Goal: Task Accomplishment & Management: Manage account settings

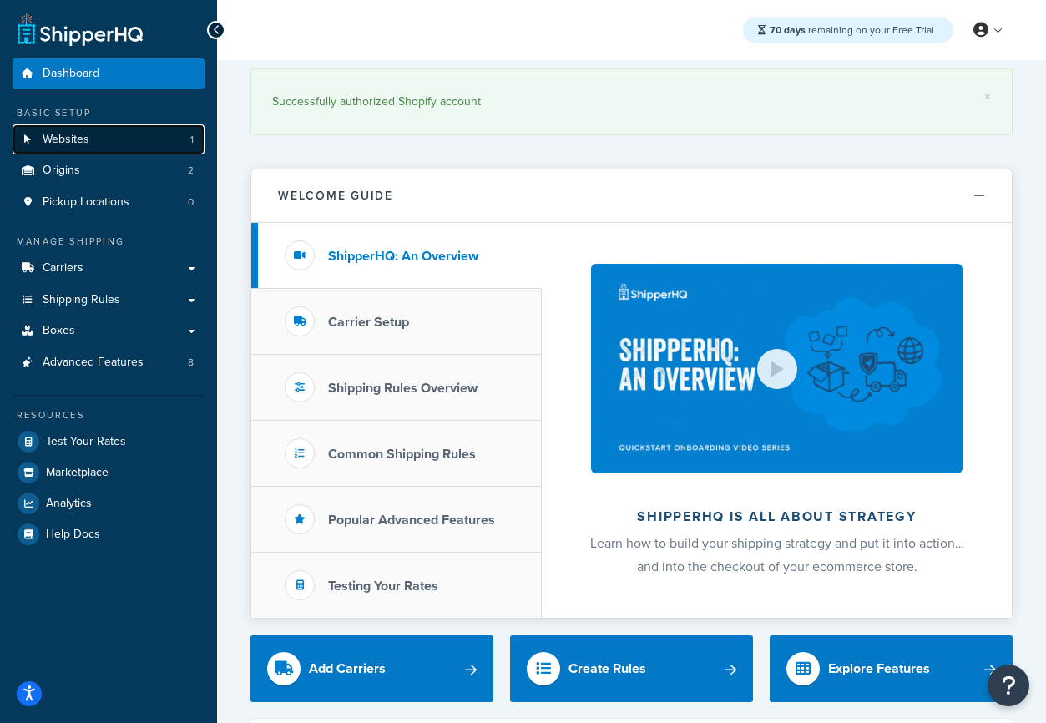
click at [75, 148] on link "Websites 1" at bounding box center [109, 139] width 192 height 31
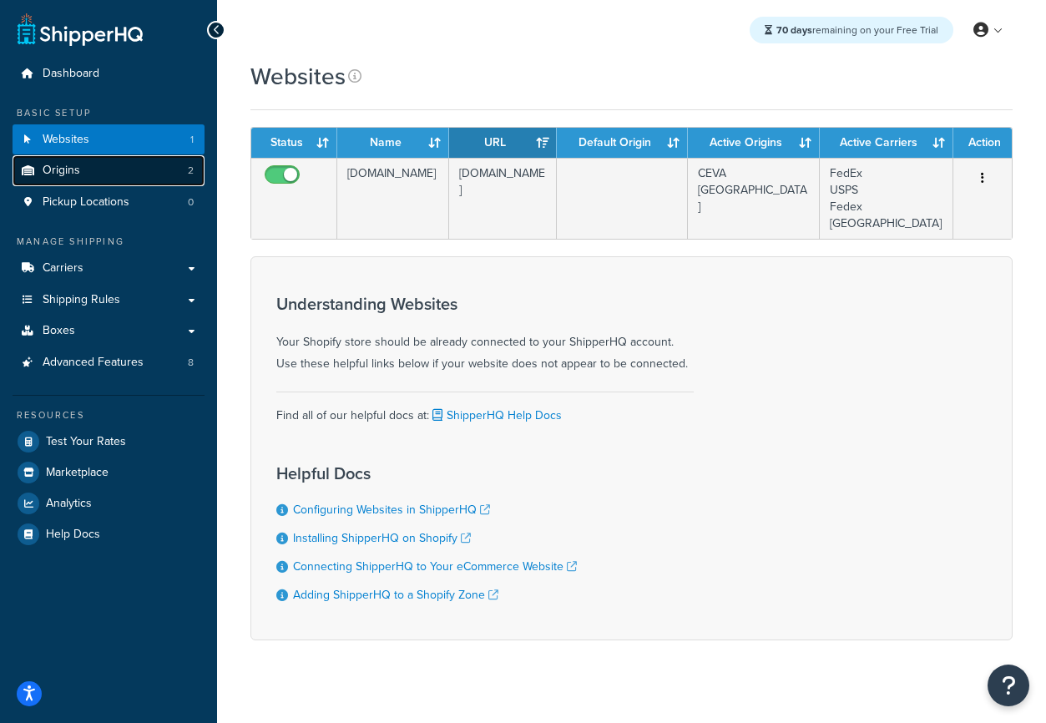
click at [89, 173] on link "Origins 2" at bounding box center [109, 170] width 192 height 31
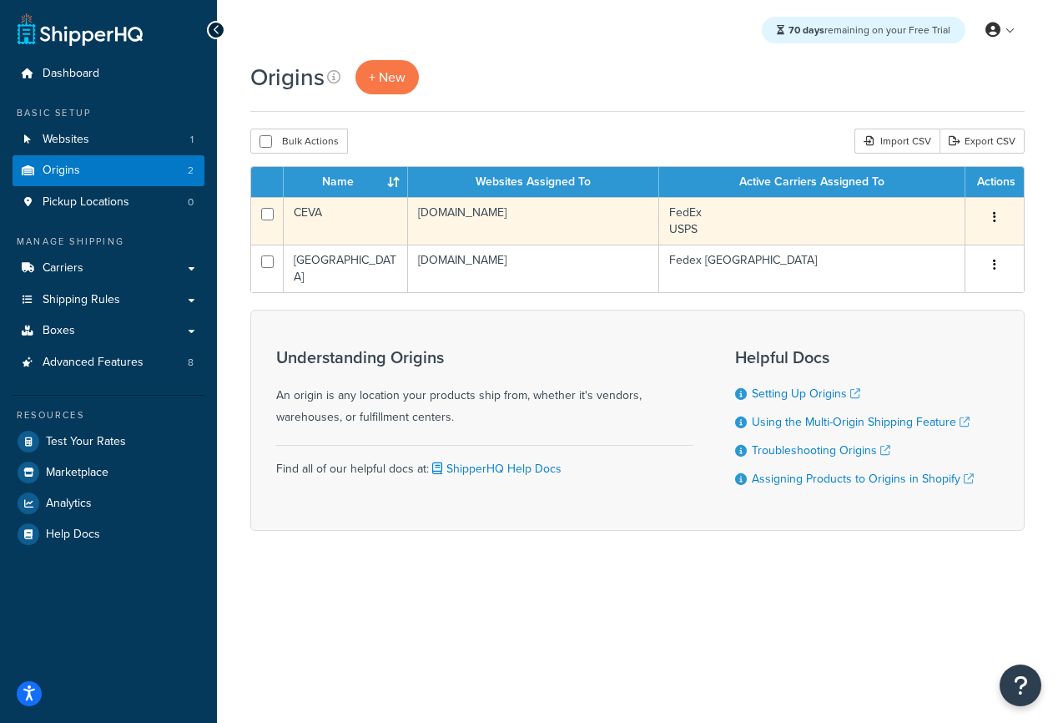
click at [691, 230] on td "FedEx USPS" at bounding box center [812, 221] width 306 height 48
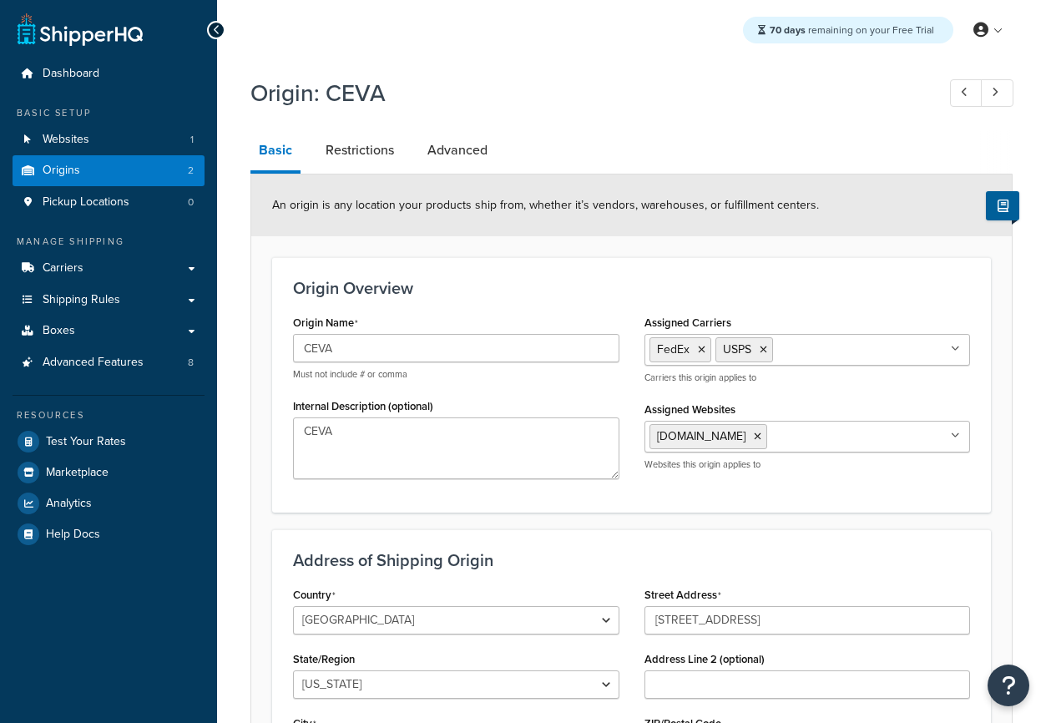
select select "14"
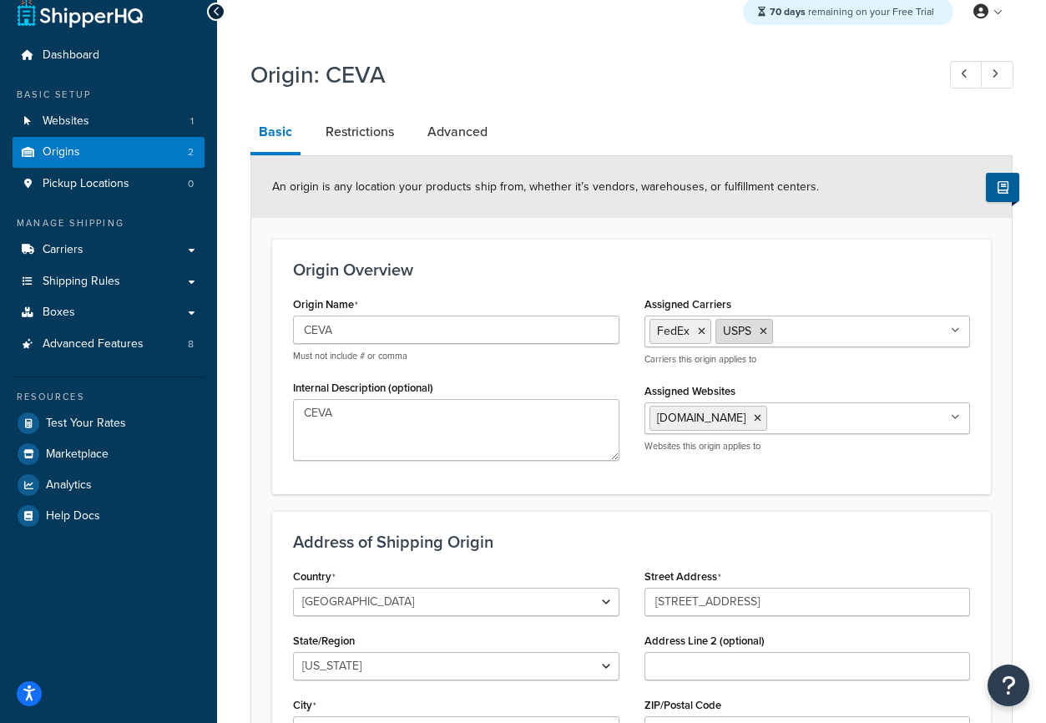
click at [730, 338] on span "USPS" at bounding box center [737, 331] width 28 height 18
click at [731, 336] on span "USPS" at bounding box center [737, 331] width 28 height 18
click at [91, 252] on link "Carriers" at bounding box center [109, 250] width 192 height 31
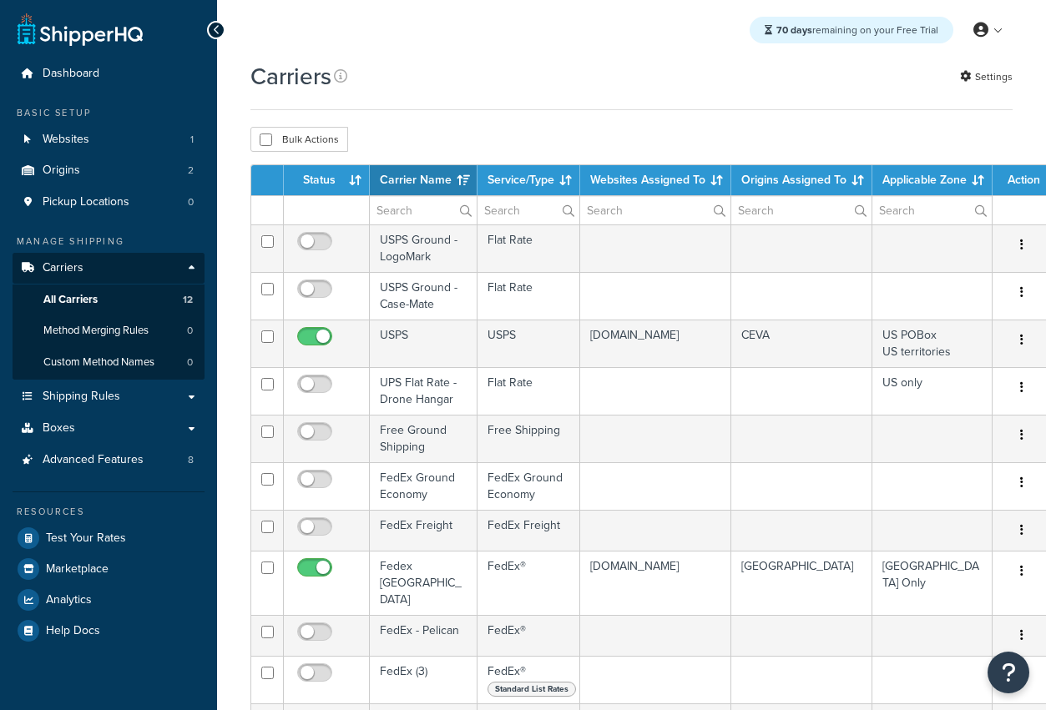
select select "15"
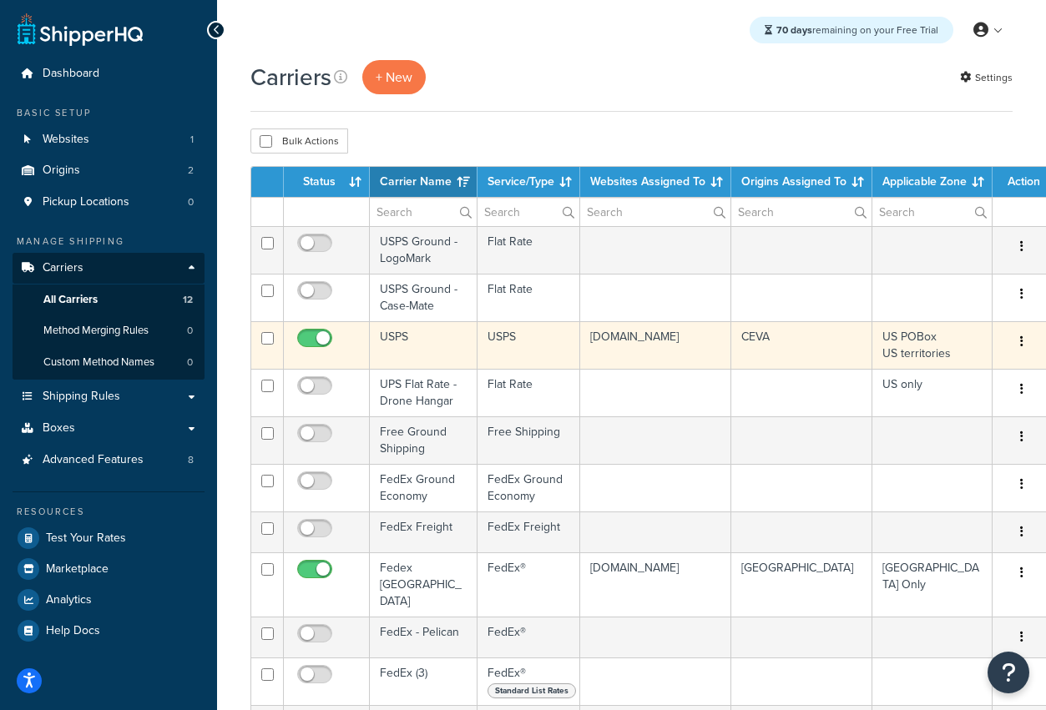
click at [400, 338] on td "USPS" at bounding box center [424, 345] width 108 height 48
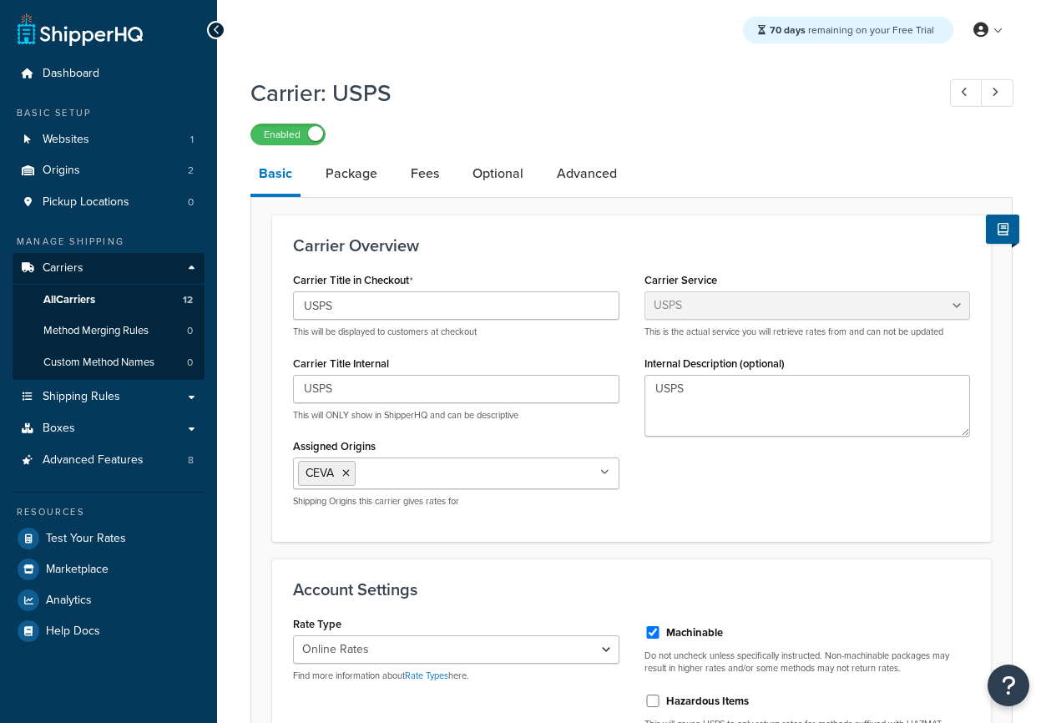
select select "usps"
select select "ONLINE"
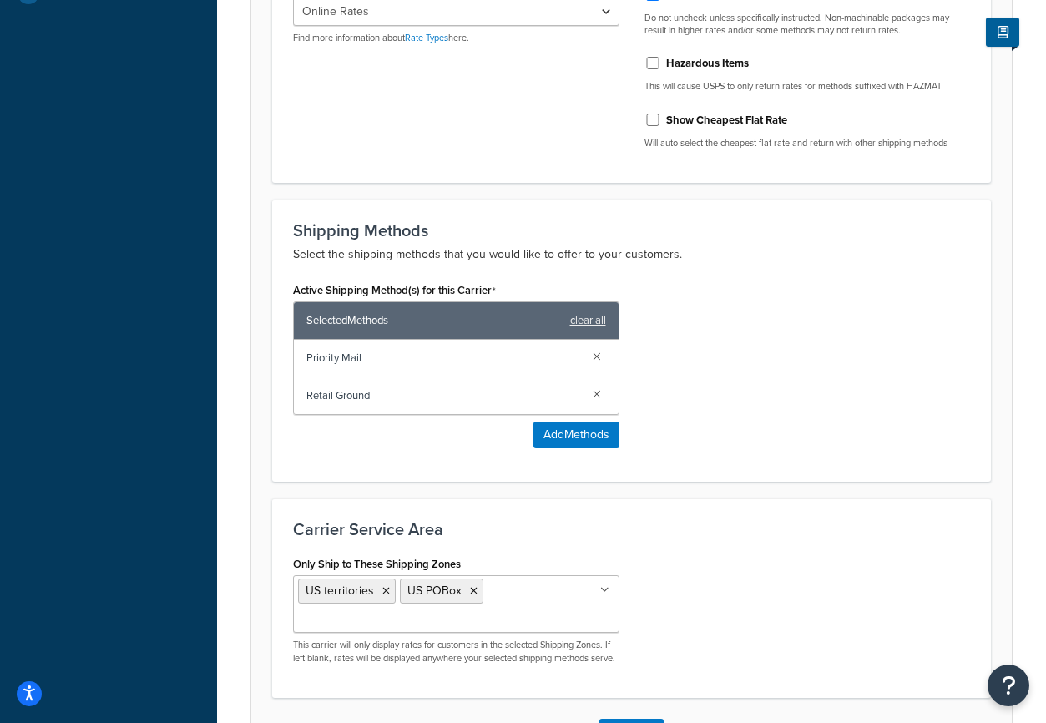
scroll to position [780, 0]
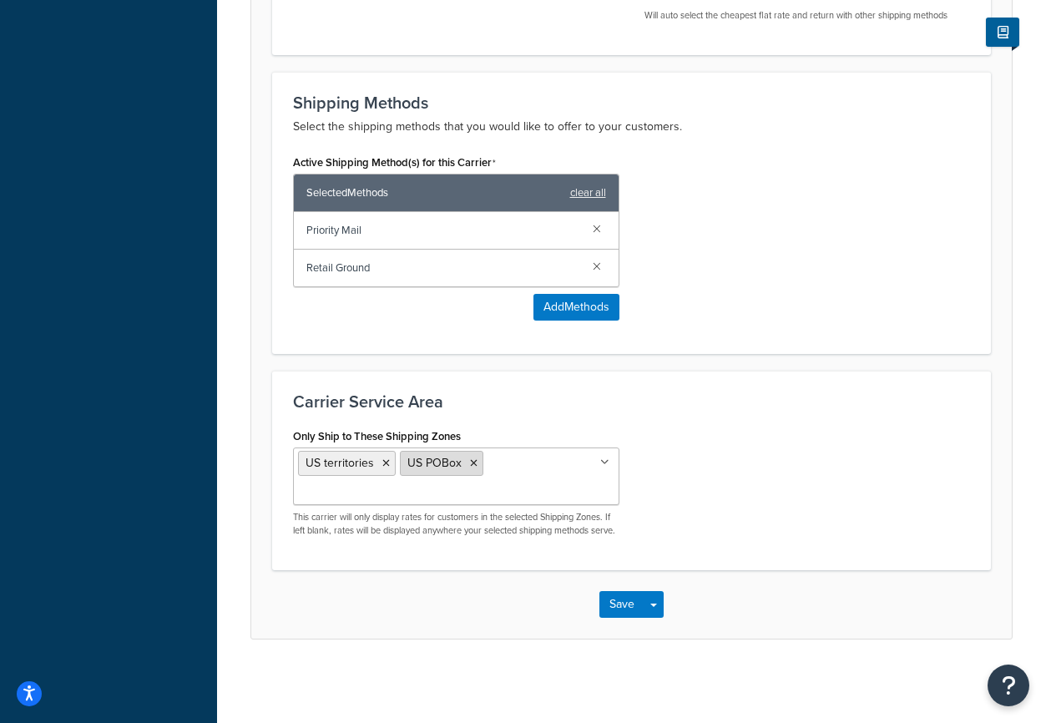
click at [425, 454] on span "US POBox" at bounding box center [434, 463] width 54 height 18
click at [378, 392] on h3 "Carrier Service Area" at bounding box center [631, 401] width 677 height 18
click at [363, 430] on label "Only Ship to These Shipping Zones" at bounding box center [377, 436] width 168 height 13
click at [363, 483] on input "Only Ship to These Shipping Zones" at bounding box center [372, 492] width 148 height 18
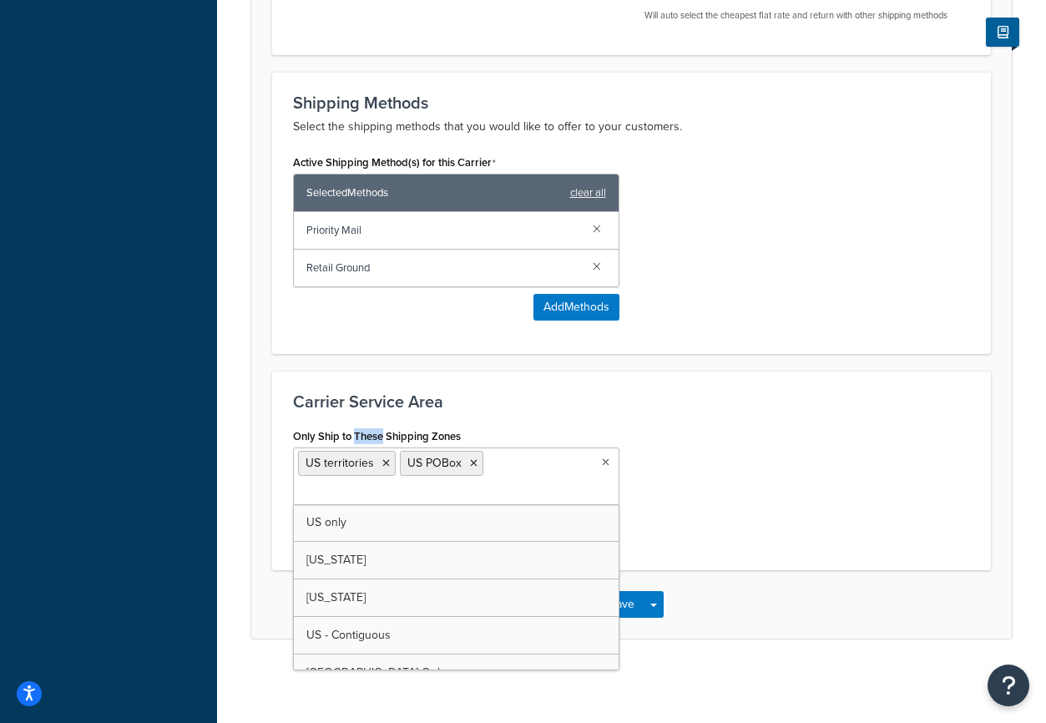
click at [363, 430] on label "Only Ship to These Shipping Zones" at bounding box center [377, 436] width 168 height 13
click at [363, 483] on input "Only Ship to These Shipping Zones" at bounding box center [372, 492] width 148 height 18
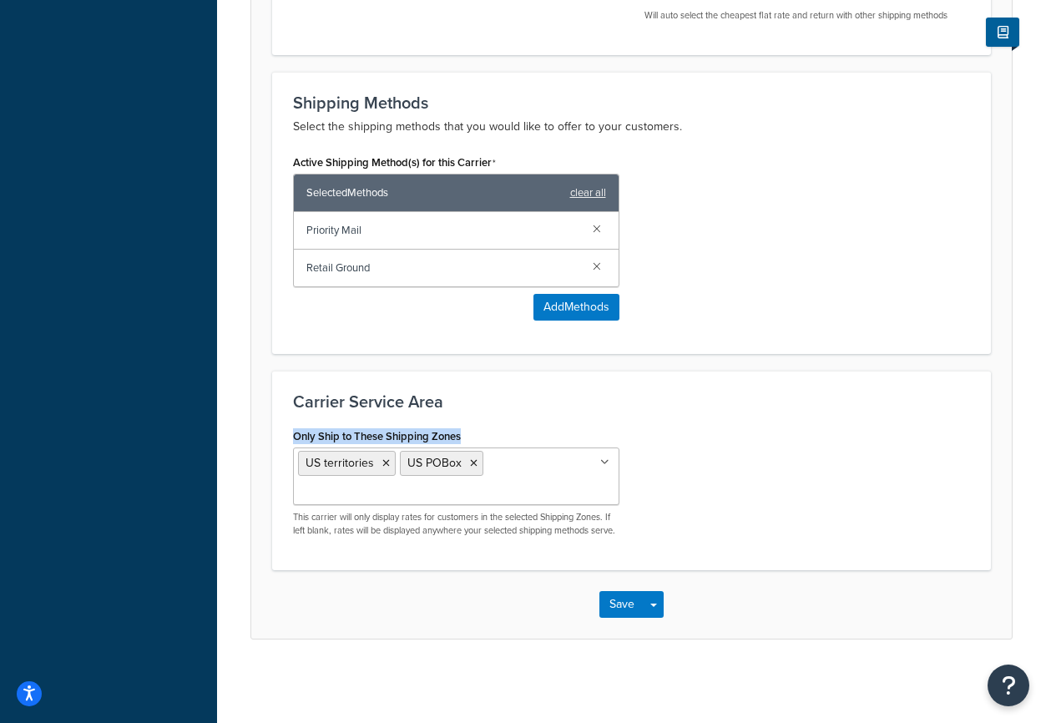
click at [363, 430] on label "Only Ship to These Shipping Zones" at bounding box center [377, 436] width 168 height 13
click at [363, 483] on input "Only Ship to These Shipping Zones" at bounding box center [372, 492] width 148 height 18
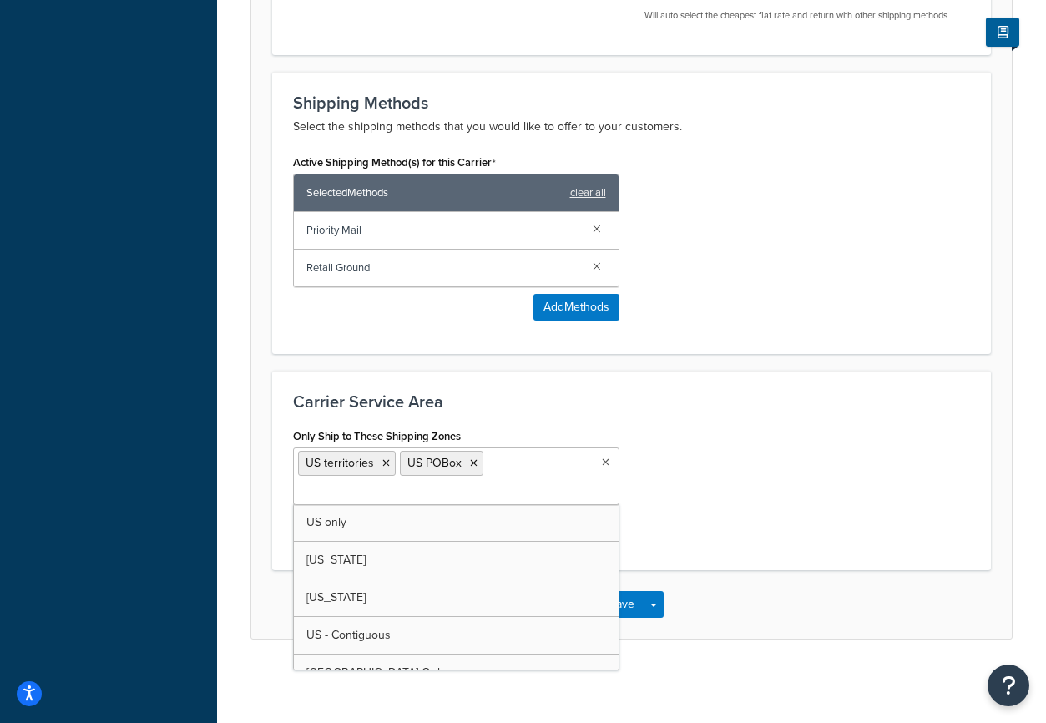
click at [812, 433] on div "Only Ship to These Shipping Zones US territories US POBox US only Alaska Hawaii…" at bounding box center [631, 486] width 702 height 125
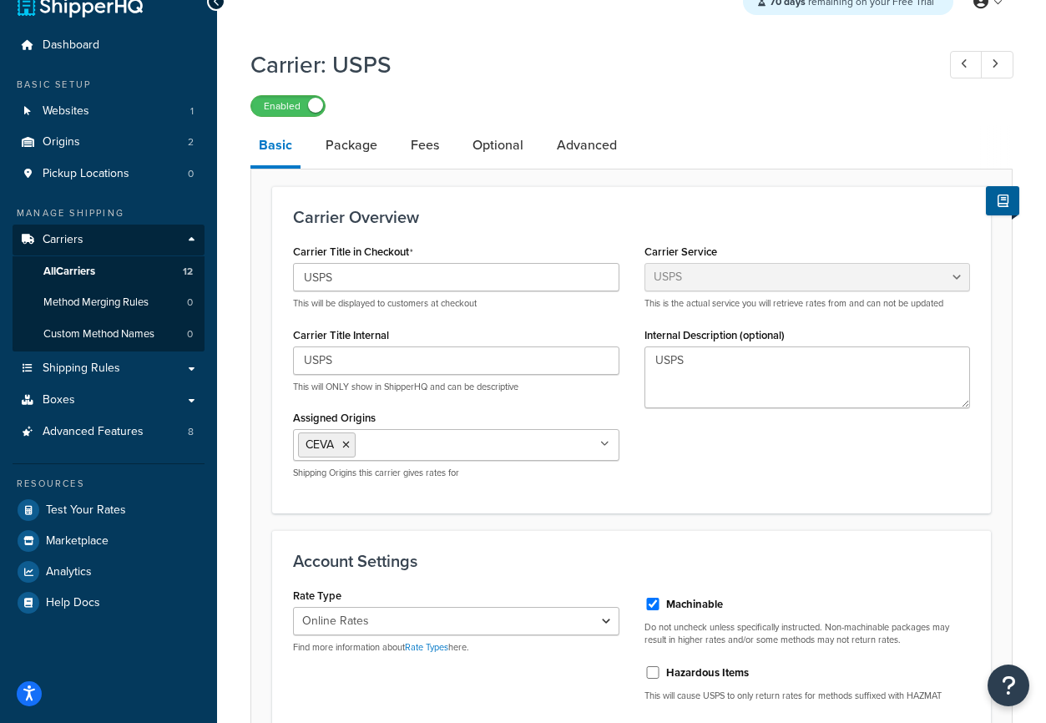
scroll to position [0, 0]
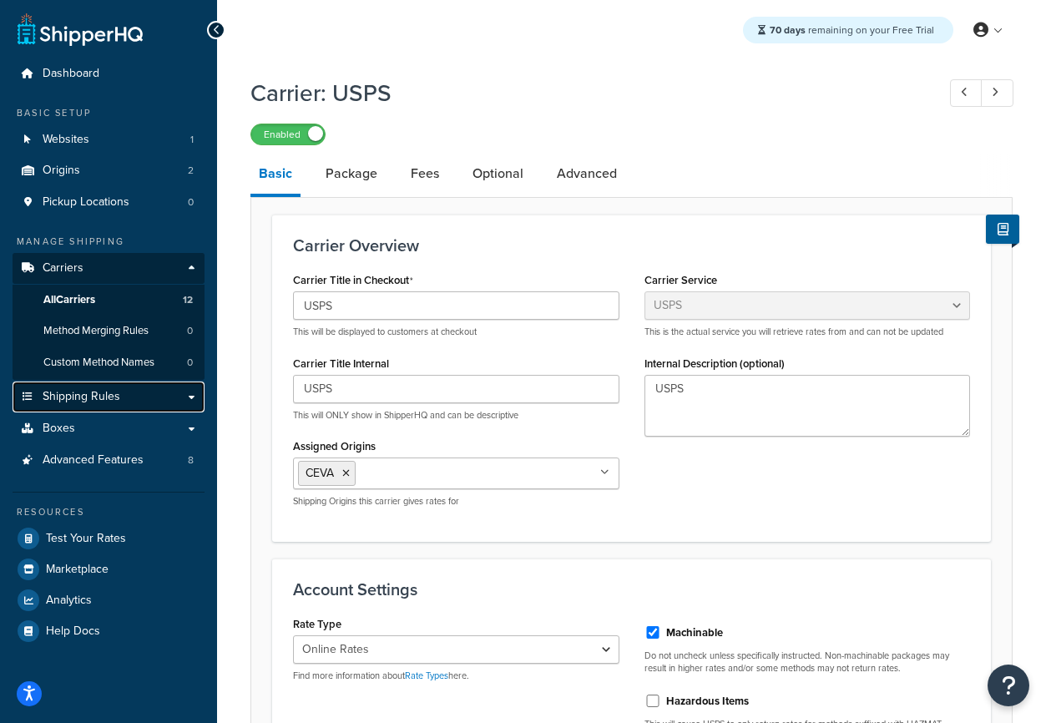
click at [88, 391] on span "Shipping Rules" at bounding box center [82, 397] width 78 height 14
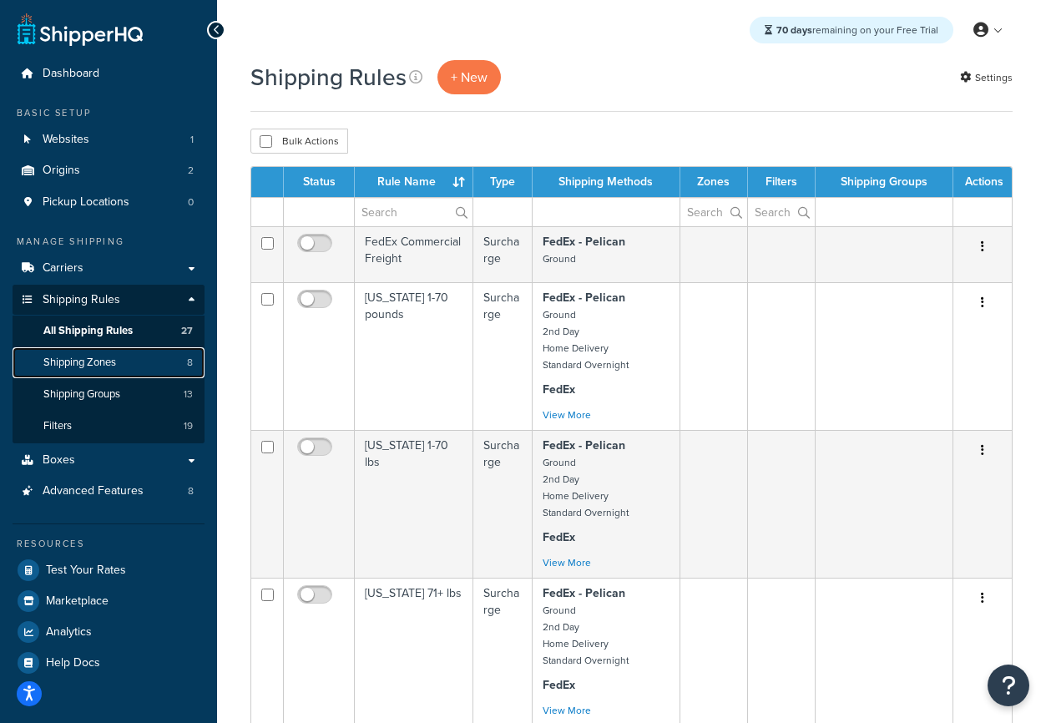
click at [114, 360] on span "Shipping Zones" at bounding box center [79, 363] width 73 height 14
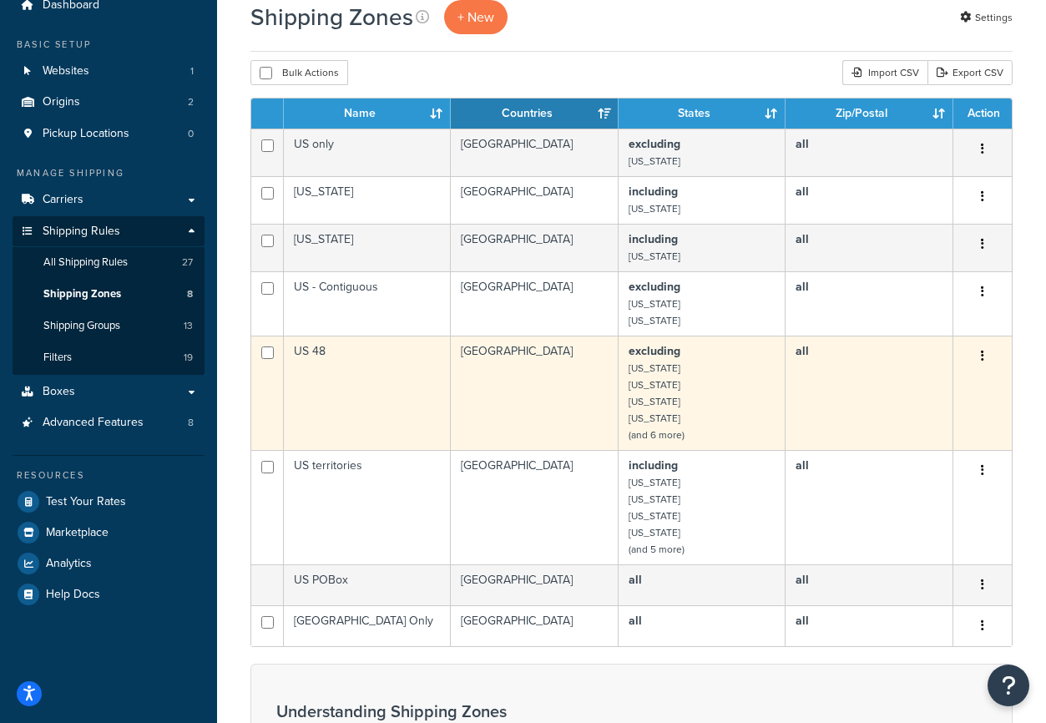
scroll to position [110, 0]
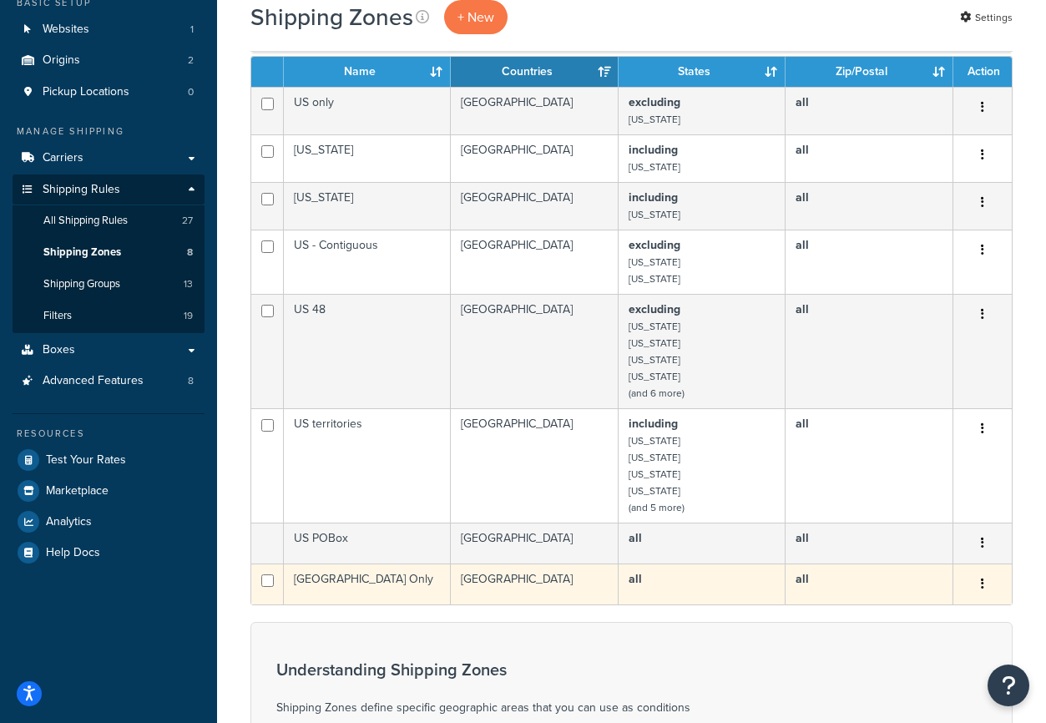
click at [343, 583] on td "Canada Only" at bounding box center [367, 583] width 167 height 41
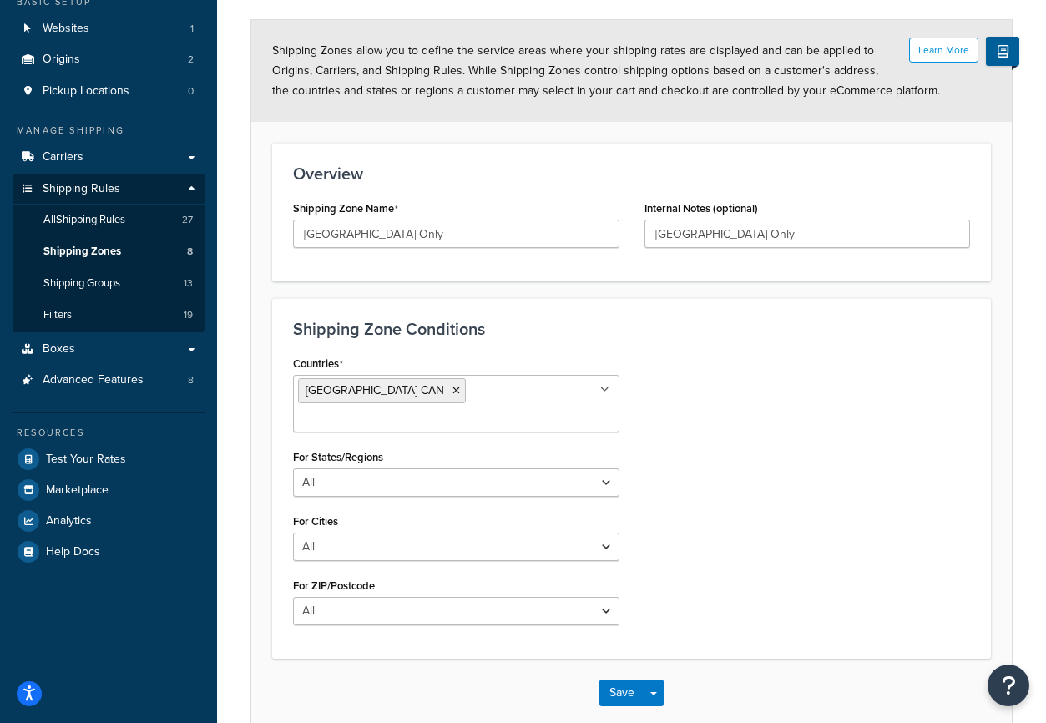
scroll to position [174, 0]
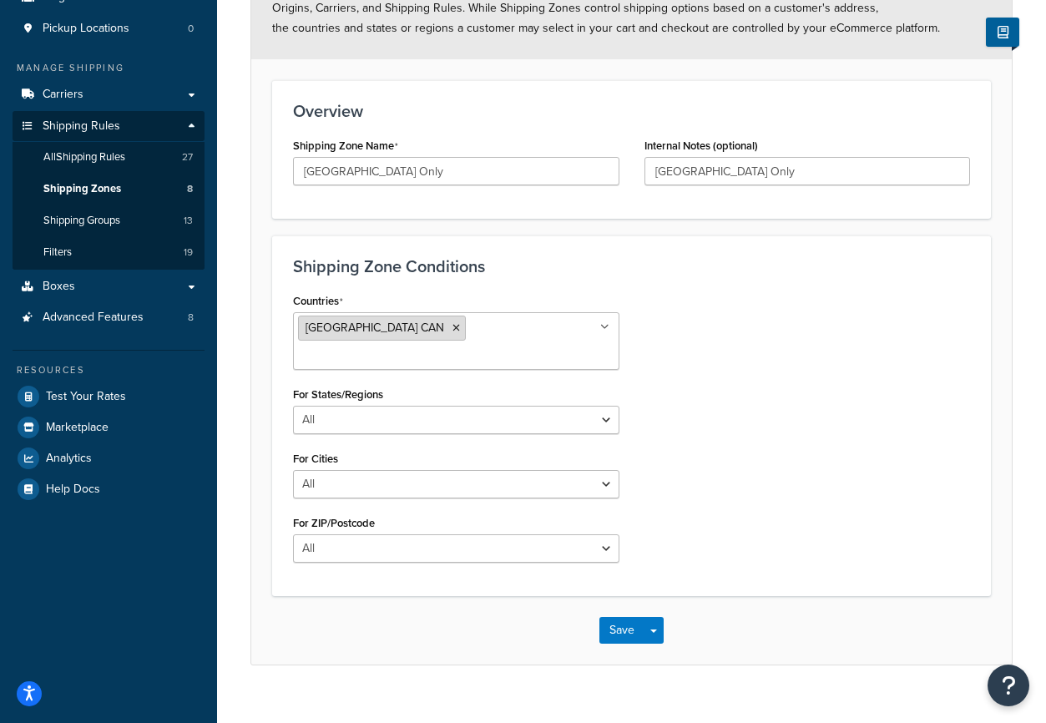
click at [329, 325] on span "Canada CAN" at bounding box center [375, 328] width 139 height 18
click at [701, 334] on div "Countries Canada CAN All Countries ALL United States USA Afghanistan AFG Albani…" at bounding box center [631, 432] width 702 height 286
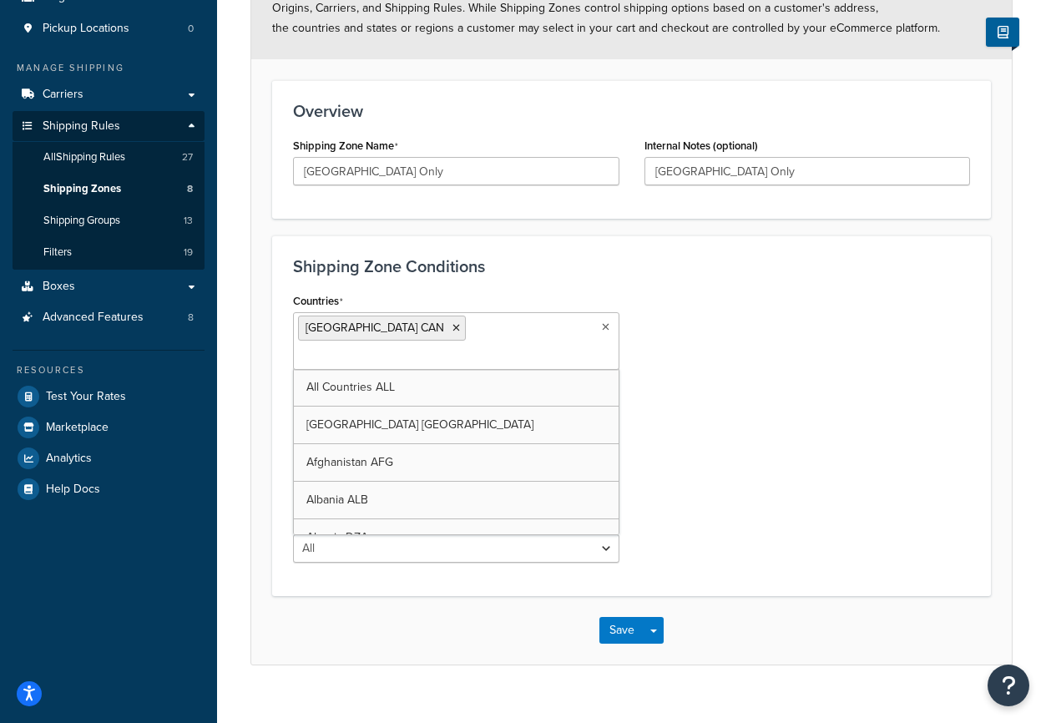
click at [438, 348] on input "Countries" at bounding box center [372, 357] width 148 height 18
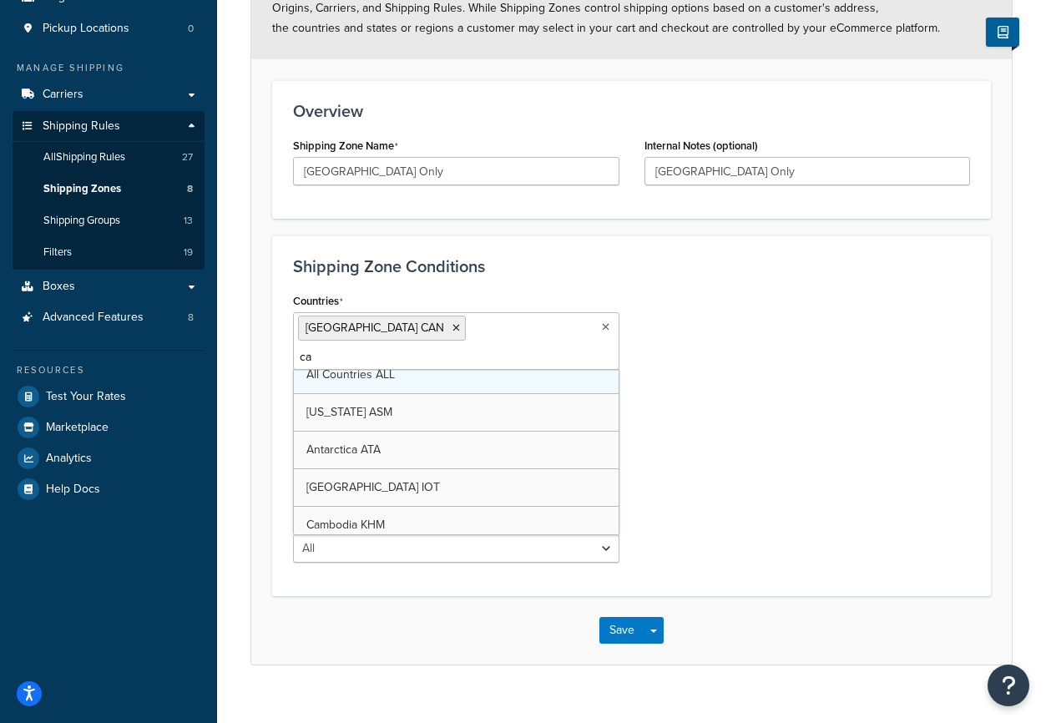
scroll to position [0, 0]
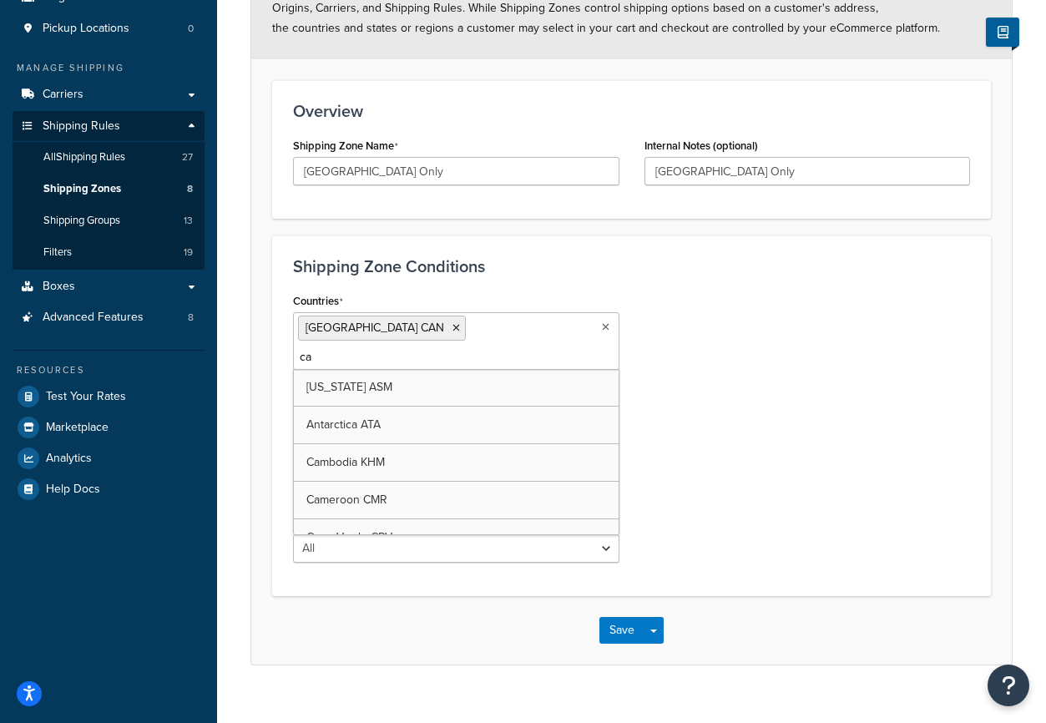
type input "c"
type input "u"
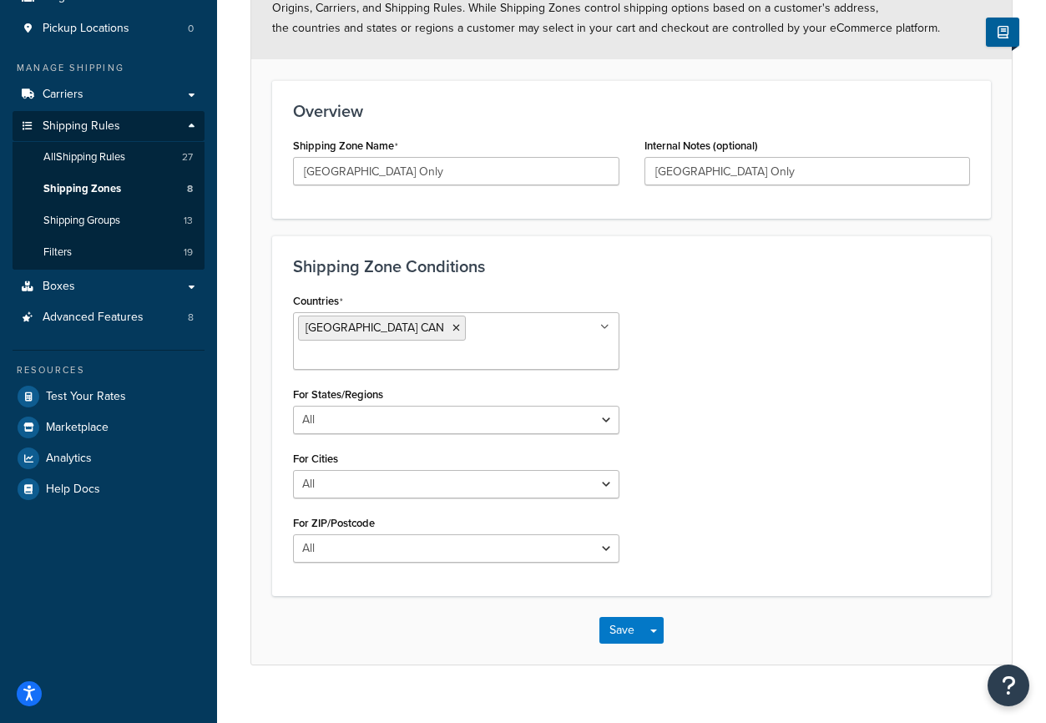
click at [826, 325] on div "Countries Canada CAN All Countries ALL United States USA Afghanistan AFG Albani…" at bounding box center [631, 432] width 702 height 286
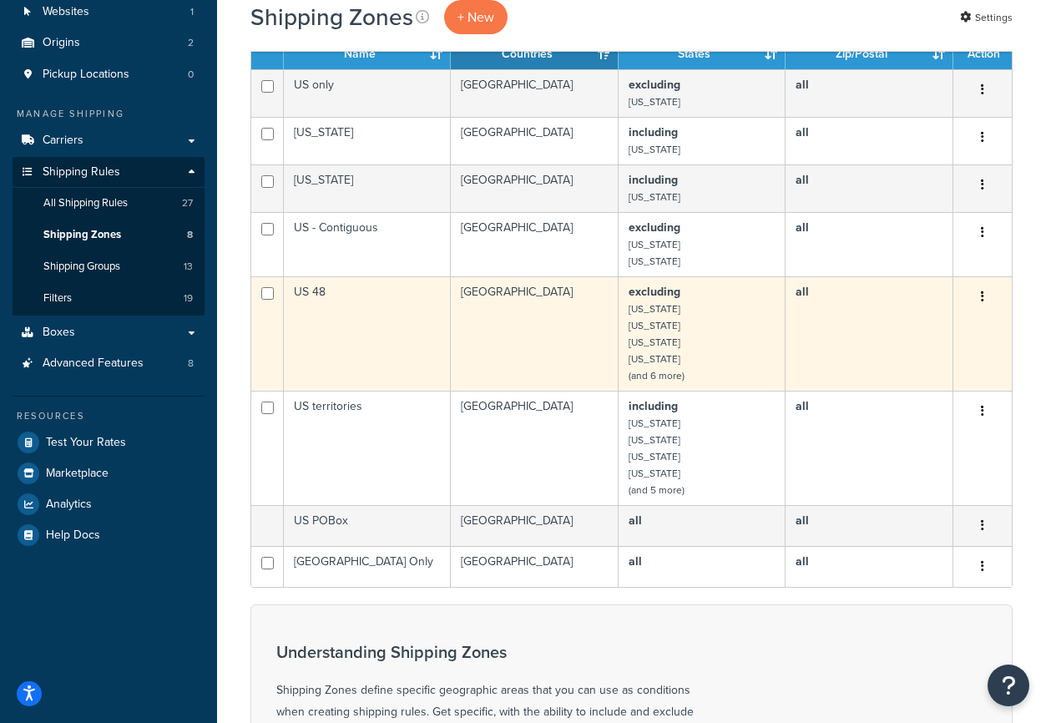
scroll to position [52, 0]
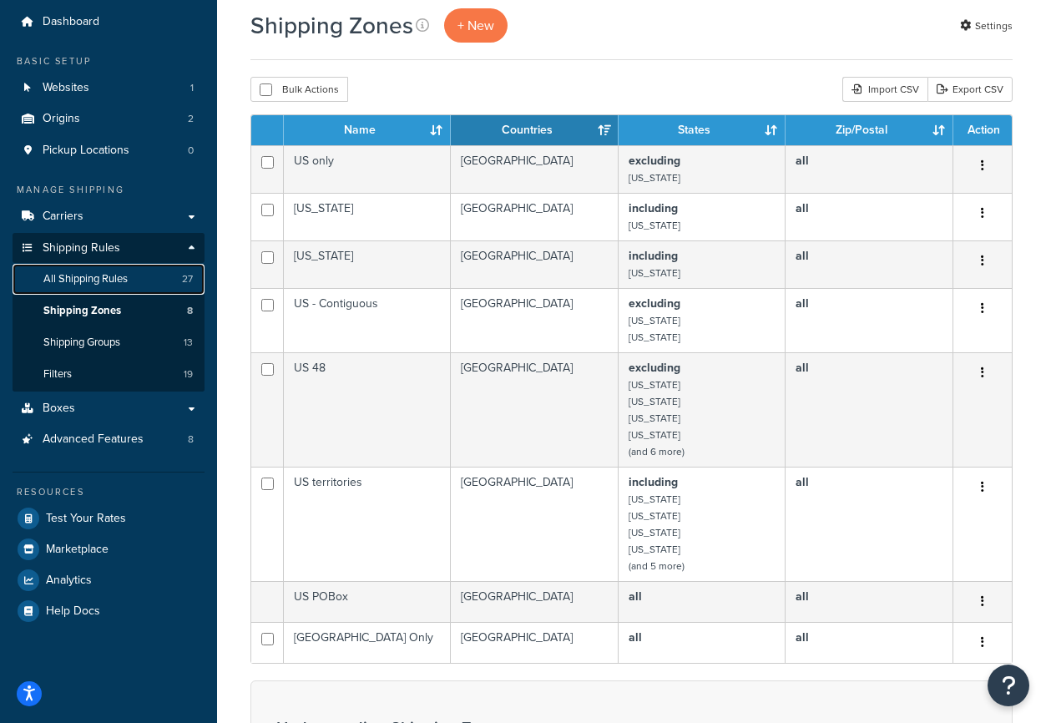
click at [98, 280] on span "All Shipping Rules" at bounding box center [85, 279] width 84 height 14
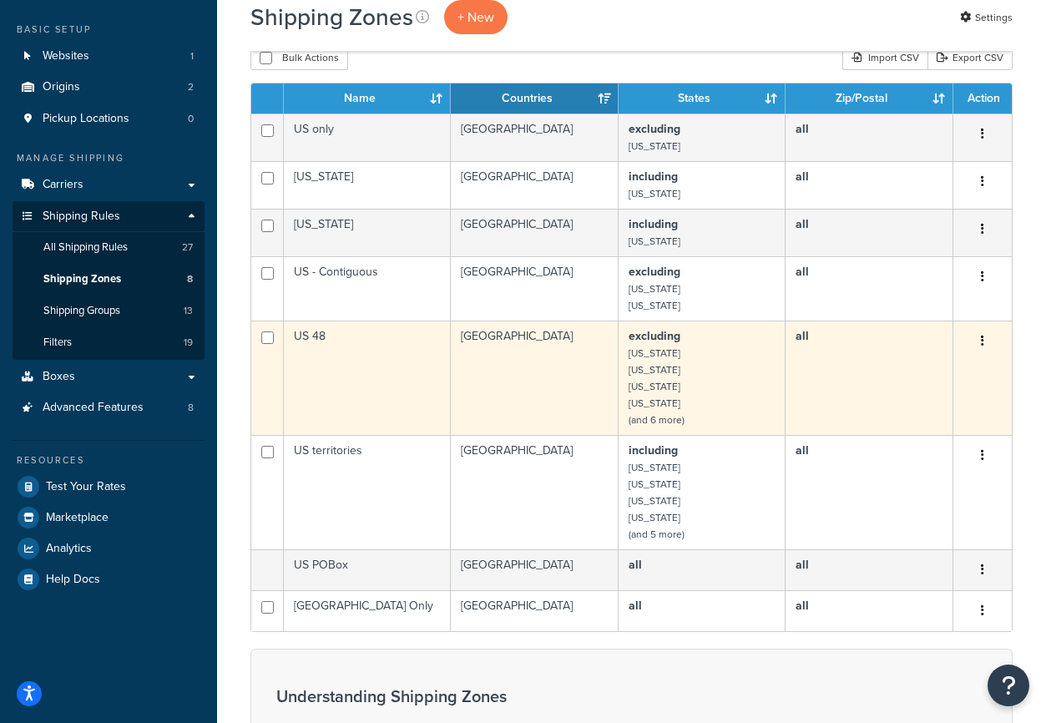
scroll to position [161, 0]
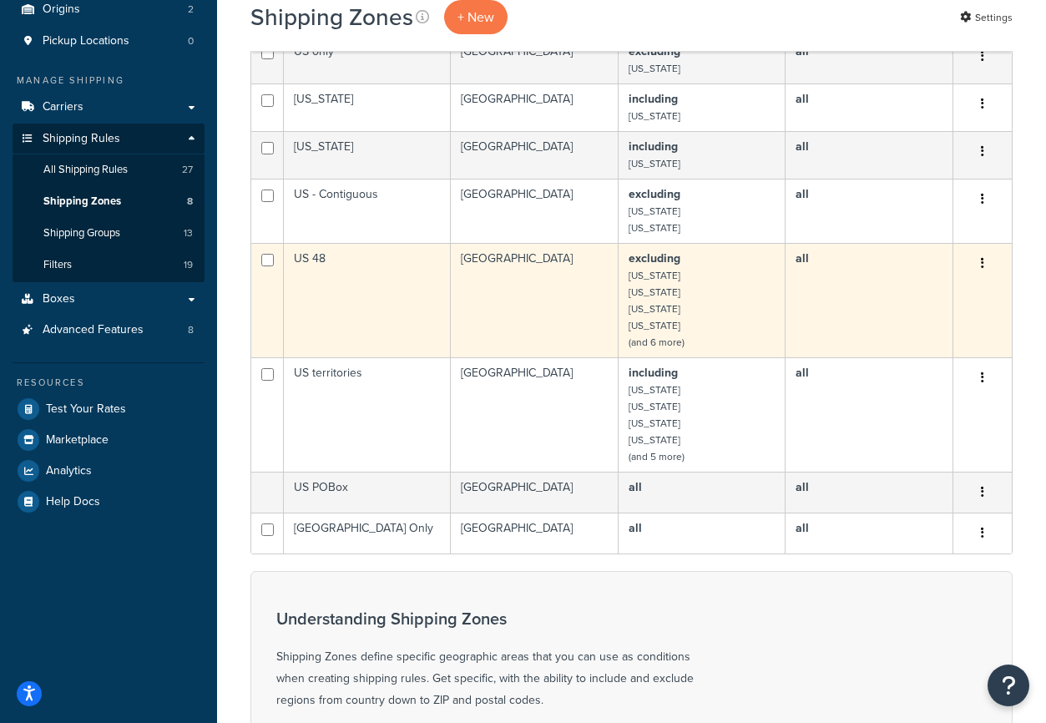
click at [425, 273] on td "US 48" at bounding box center [367, 300] width 167 height 114
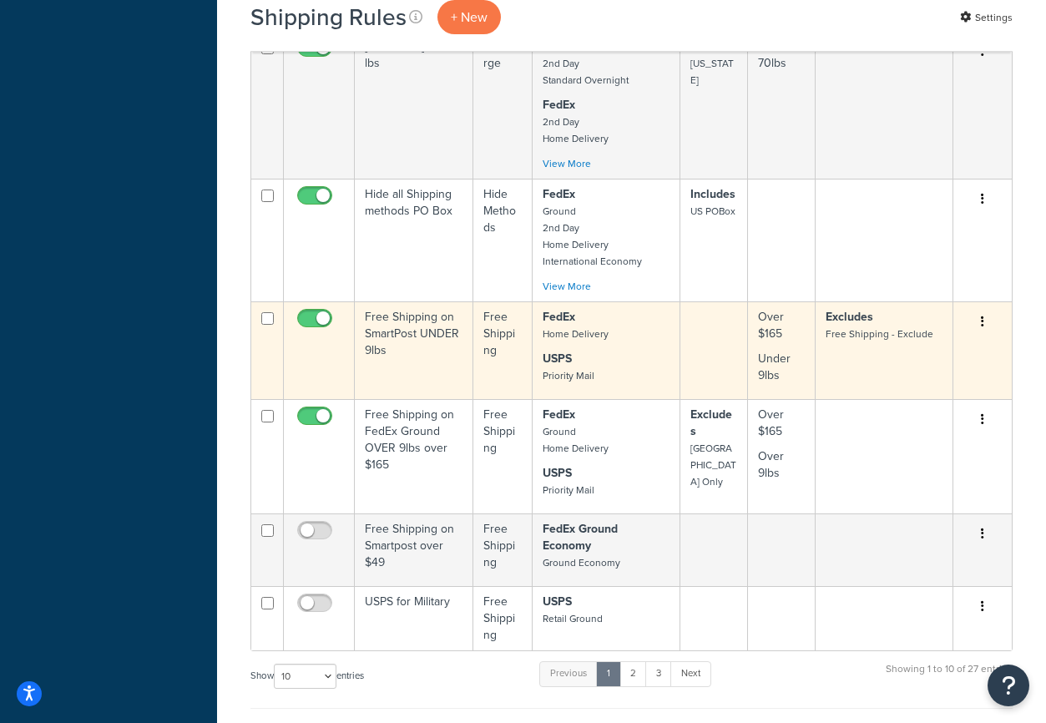
scroll to position [783, 0]
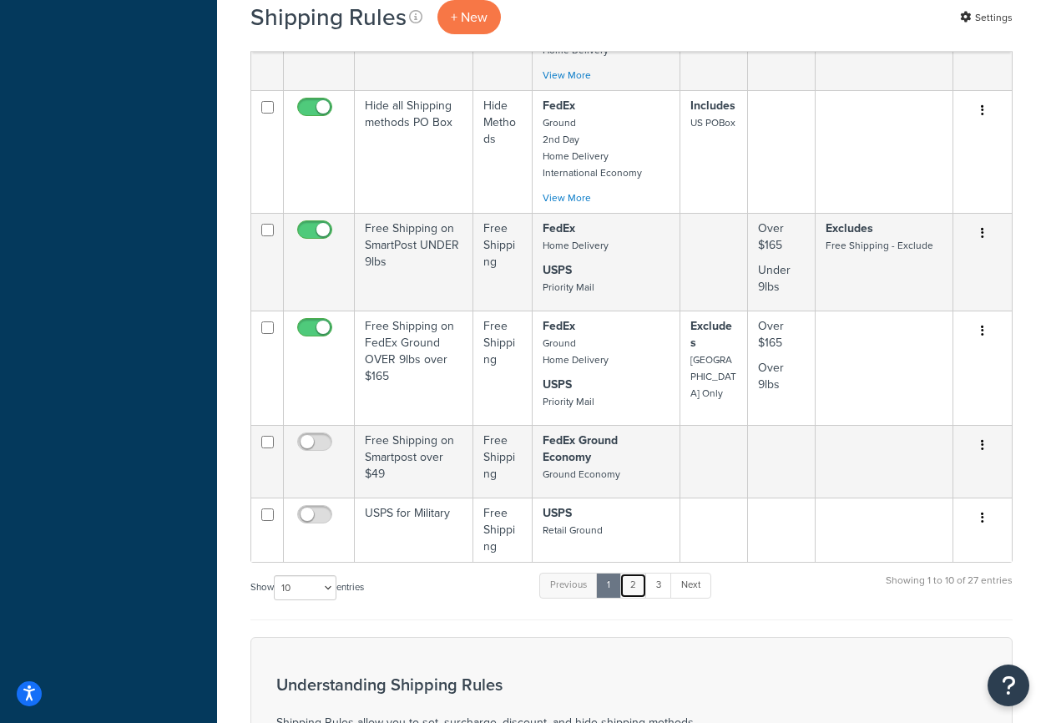
click at [632, 596] on link "2" at bounding box center [633, 585] width 28 height 25
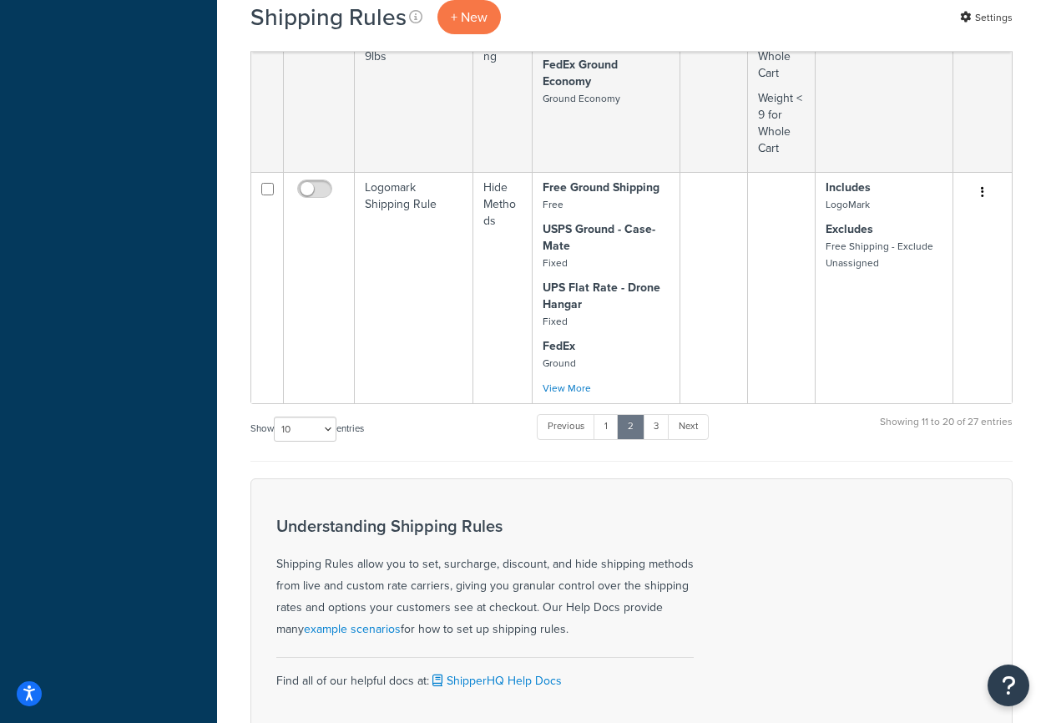
scroll to position [1060, 0]
click at [666, 412] on link "3" at bounding box center [656, 424] width 27 height 25
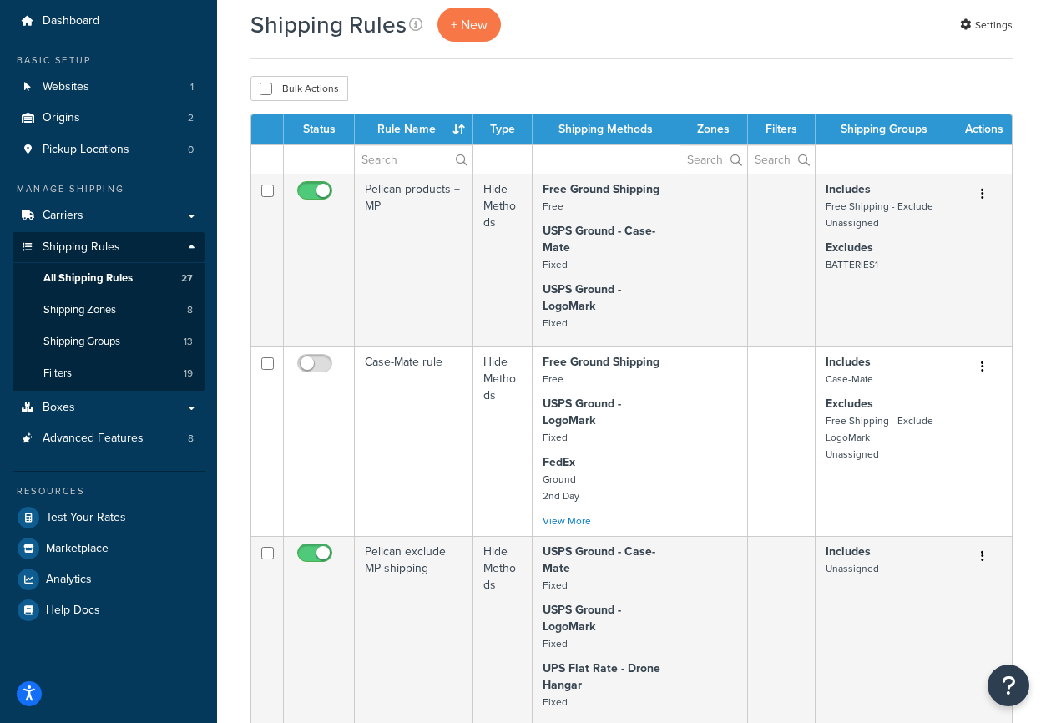
scroll to position [43, 0]
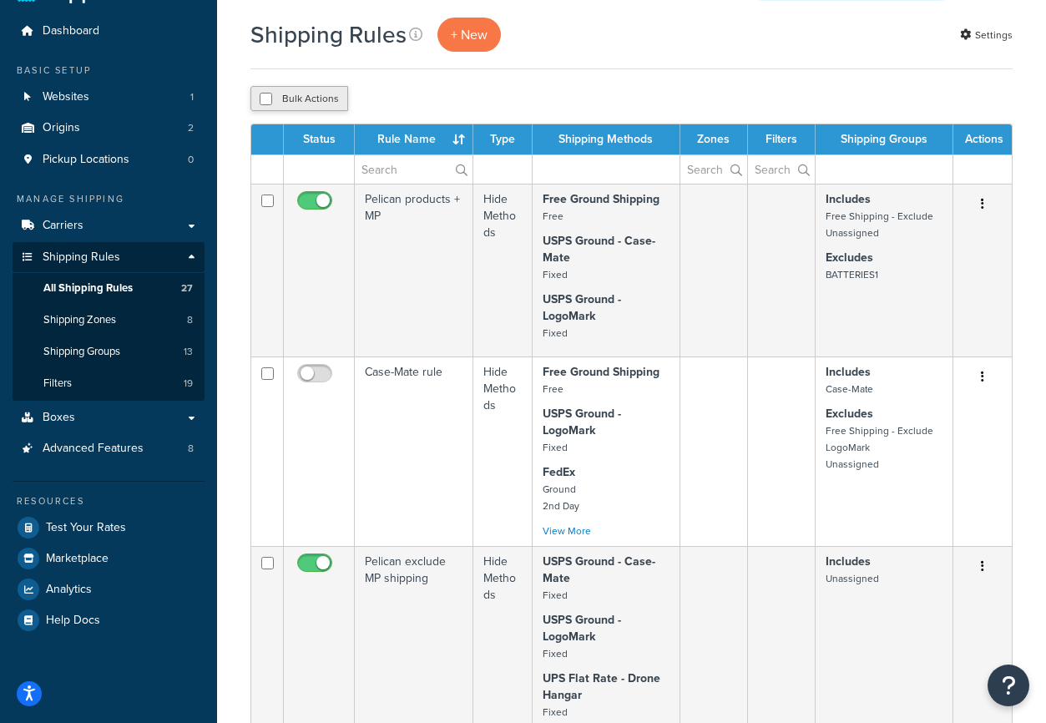
click at [328, 101] on button "Bulk Actions" at bounding box center [299, 98] width 98 height 25
checkbox input "true"
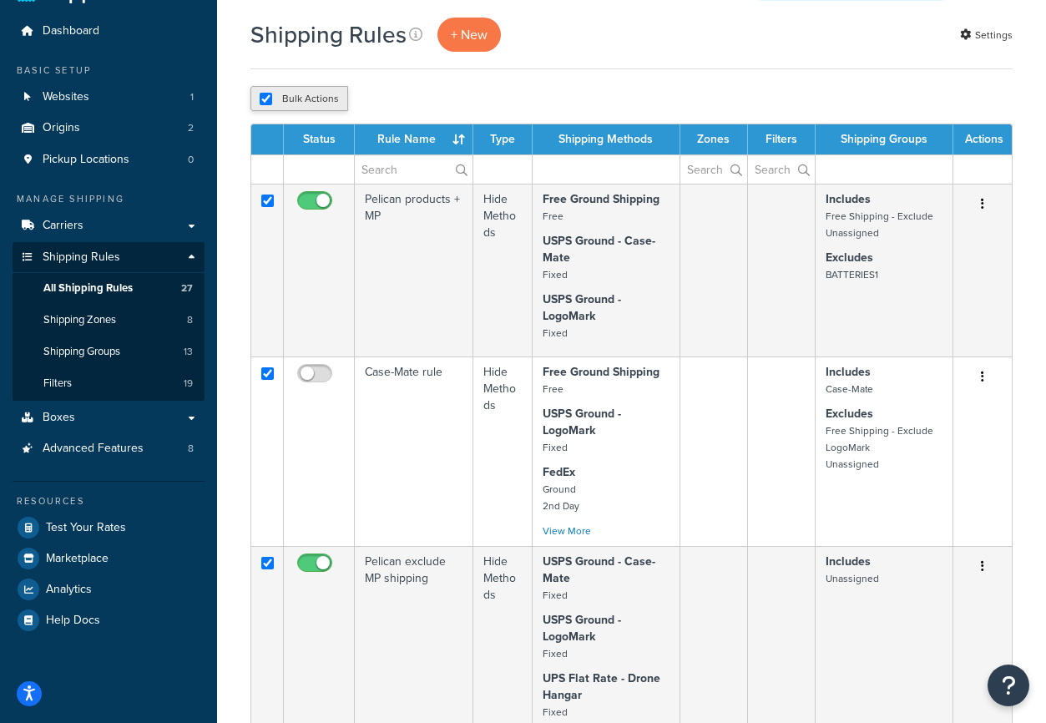
checkbox input "true"
click at [328, 101] on button "Bulk Actions" at bounding box center [299, 98] width 98 height 25
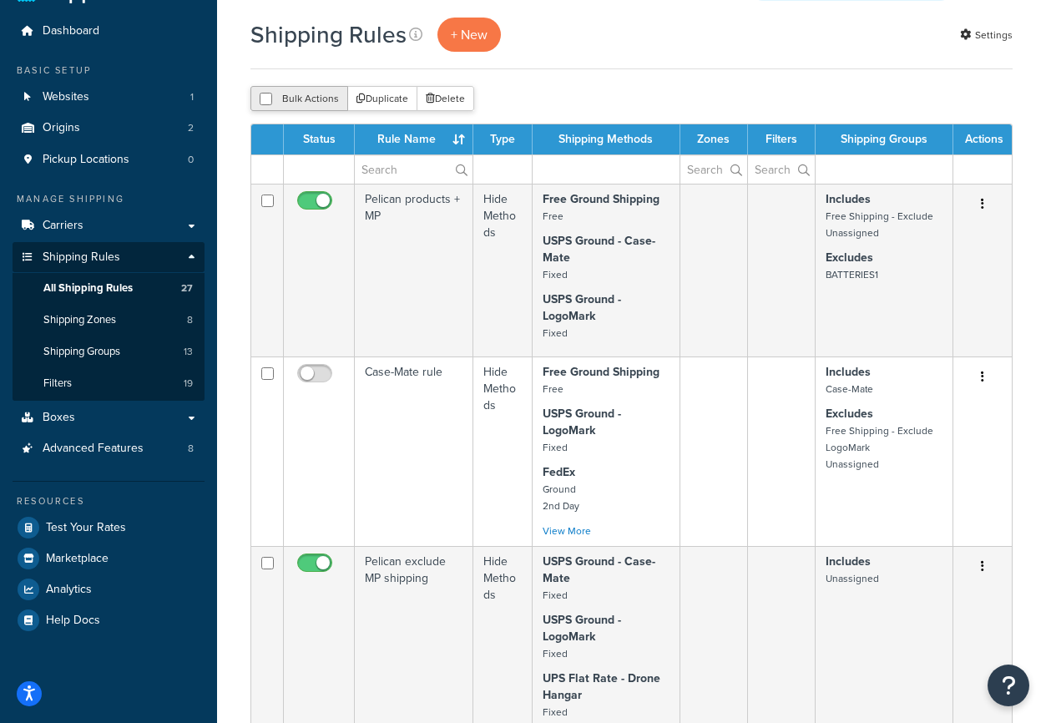
checkbox input "false"
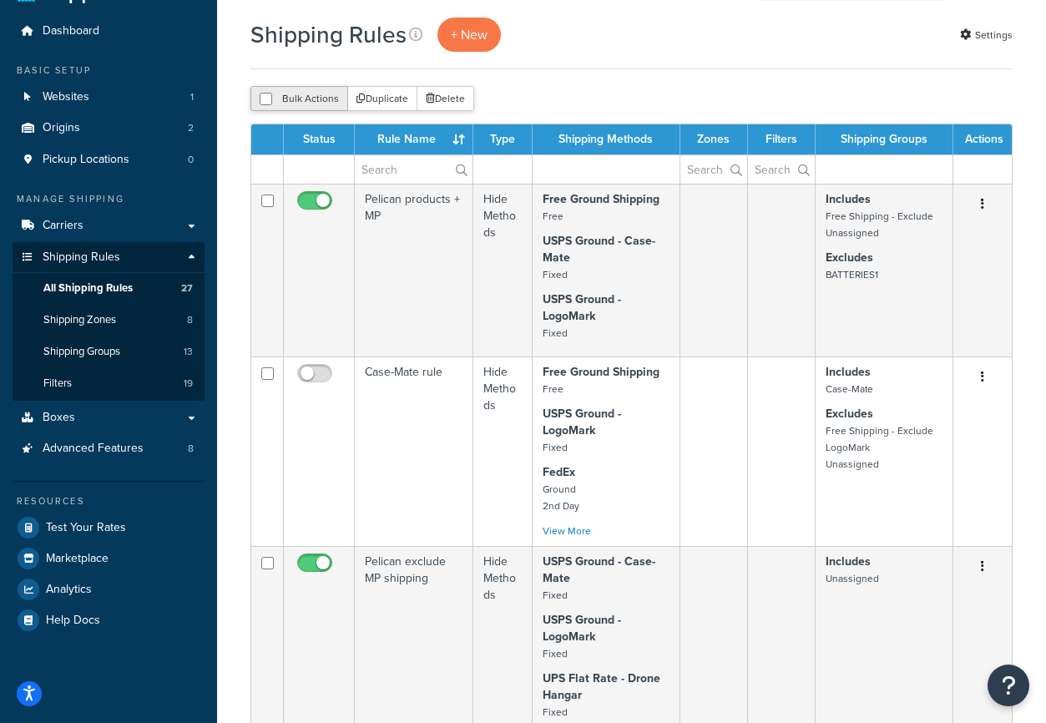
checkbox input "false"
click at [552, 104] on div "Bulk Actions Duplicate Delete" at bounding box center [631, 98] width 762 height 25
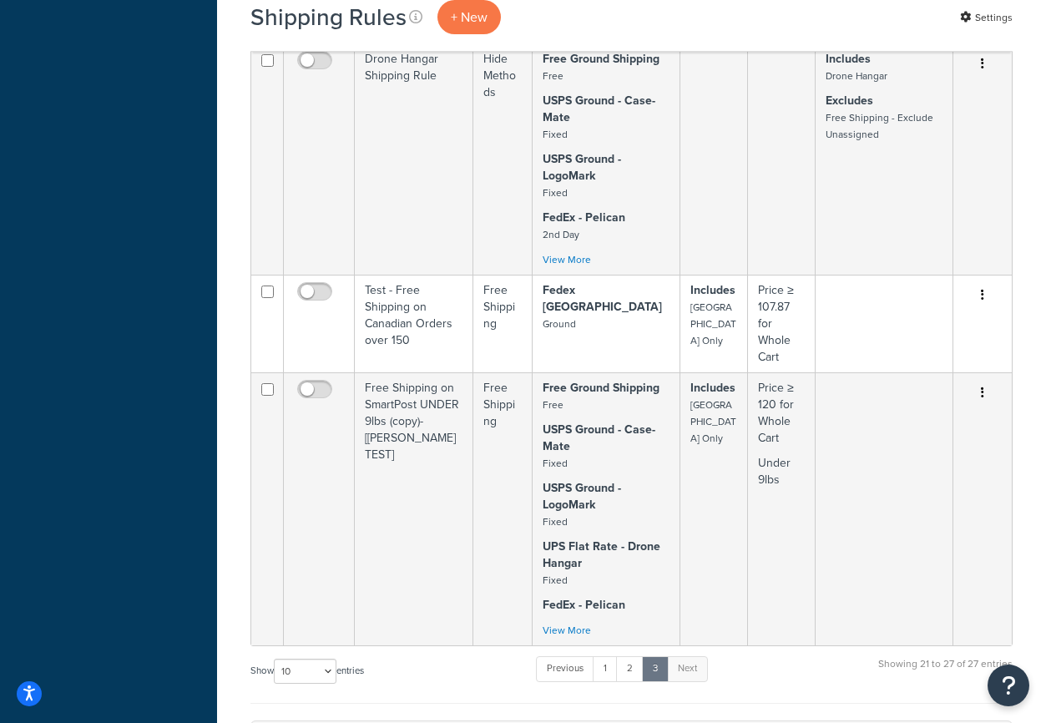
scroll to position [941, 0]
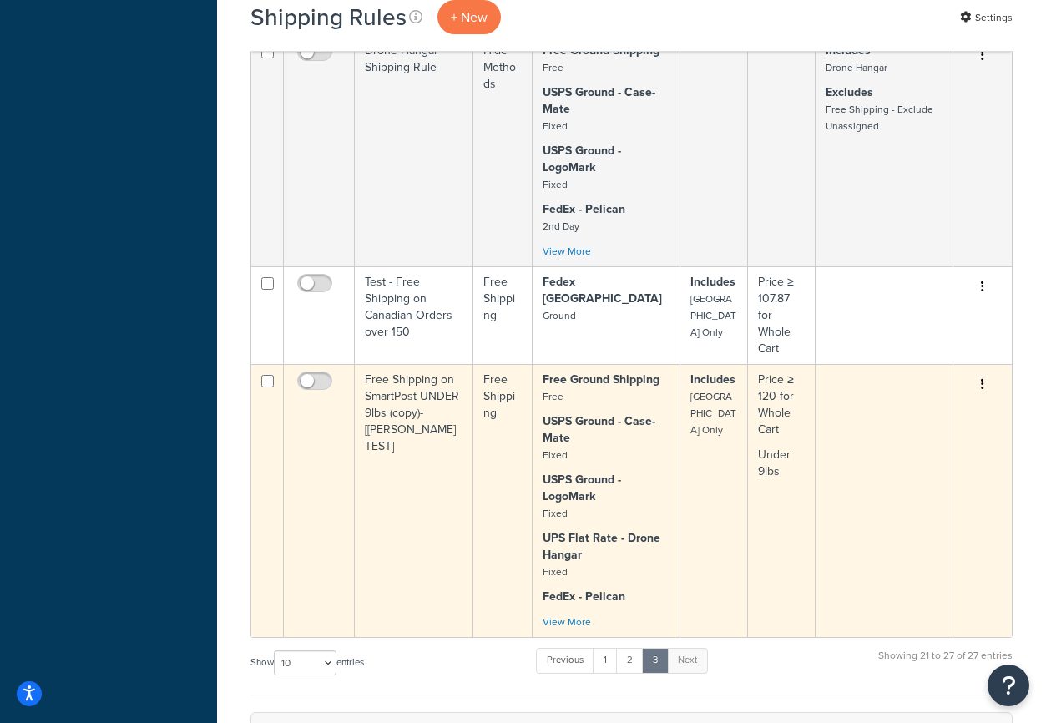
click at [986, 380] on button "button" at bounding box center [982, 384] width 23 height 27
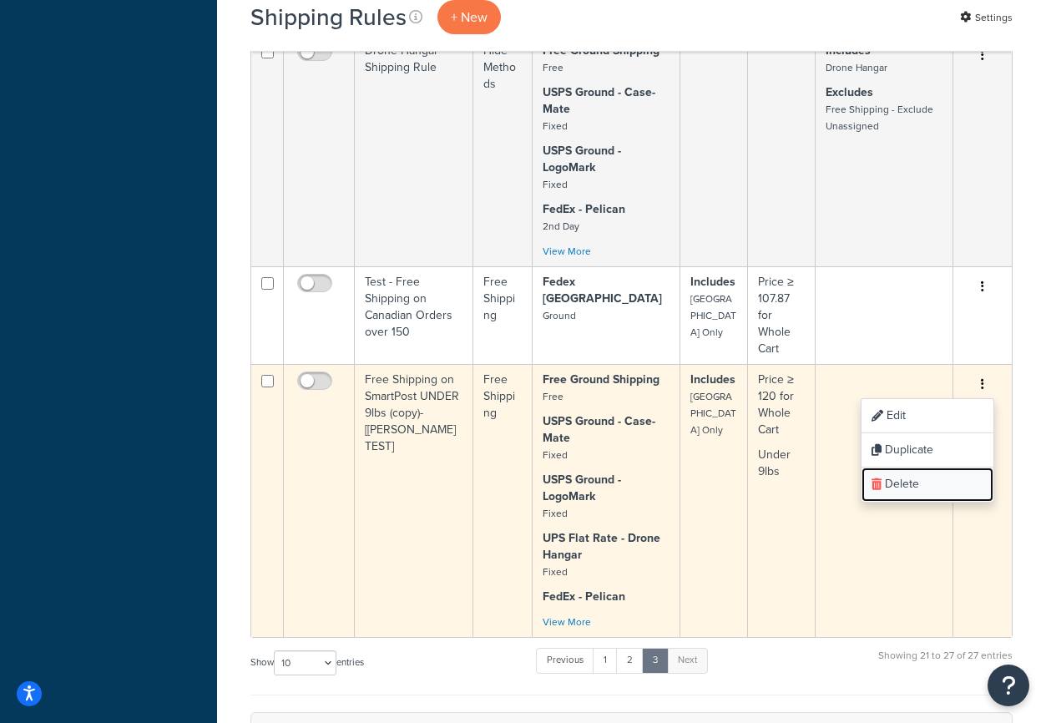
click at [914, 492] on link "Delete" at bounding box center [927, 484] width 132 height 34
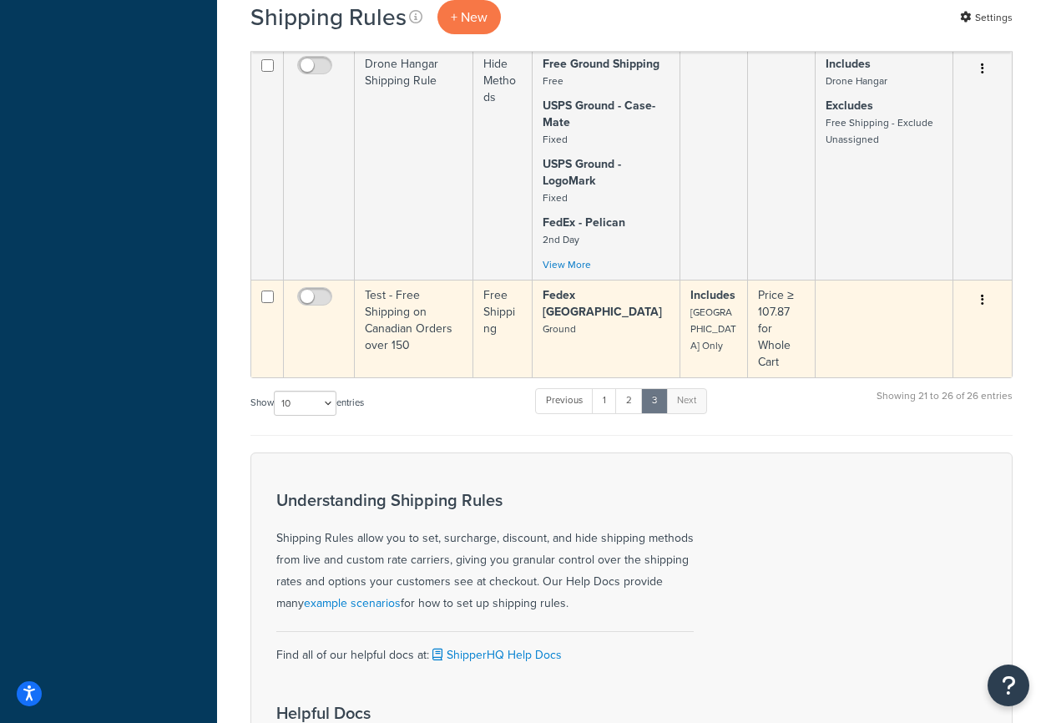
scroll to position [1010, 0]
click at [981, 305] on icon "button" at bounding box center [982, 301] width 3 height 12
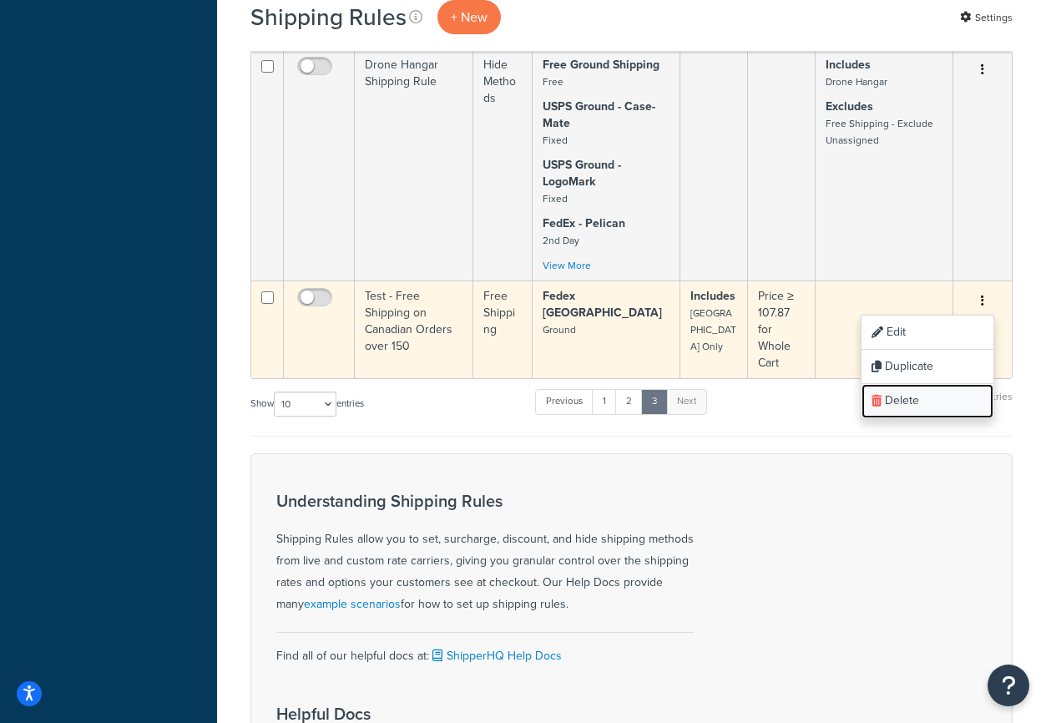
click at [928, 397] on link "Delete" at bounding box center [927, 401] width 132 height 34
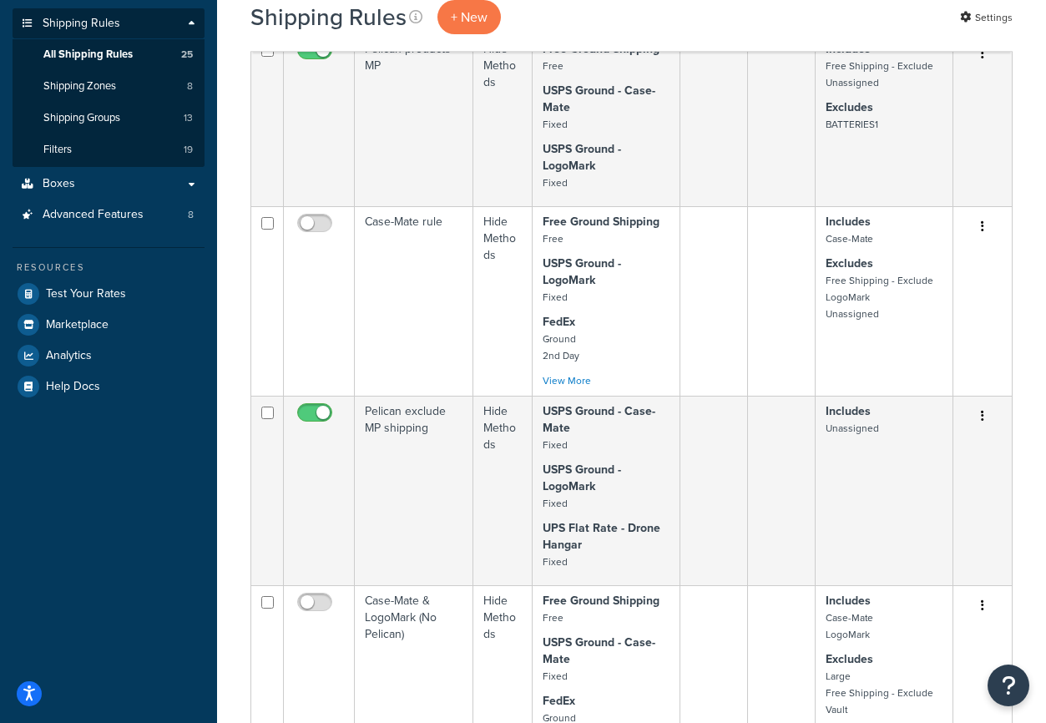
scroll to position [1037, 0]
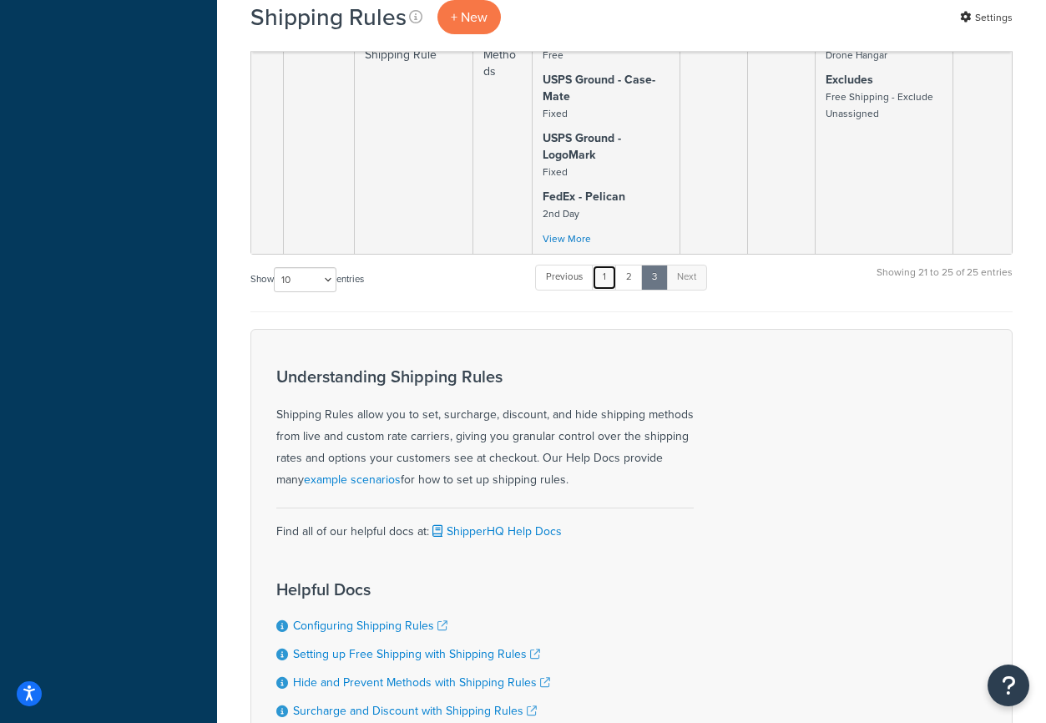
click at [599, 284] on link "1" at bounding box center [604, 277] width 25 height 25
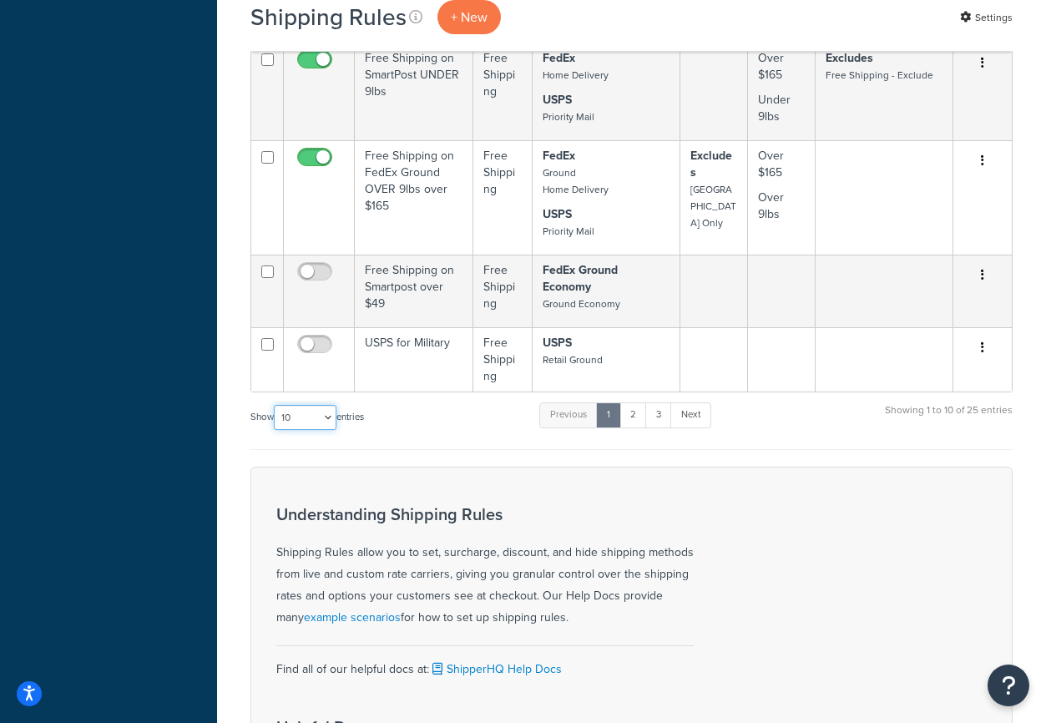
click at [322, 412] on select "10 15 25 50 100 1000" at bounding box center [305, 417] width 63 height 25
select select "25"
click at [275, 406] on select "10 15 25 50 100 1000" at bounding box center [305, 417] width 63 height 25
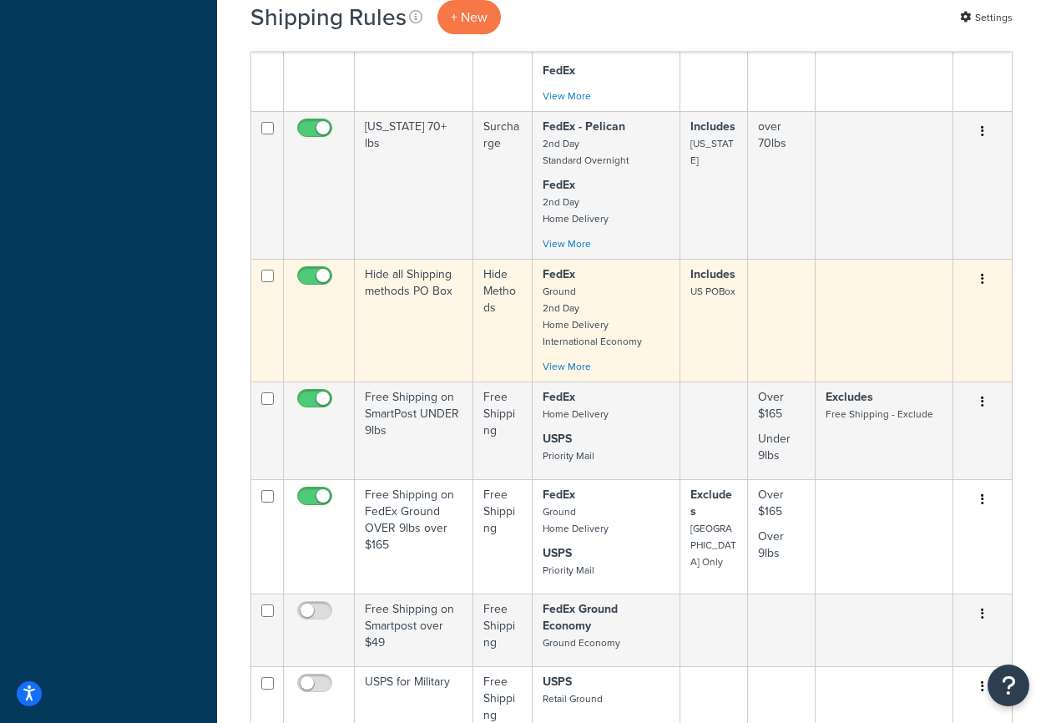
scroll to position [721, 0]
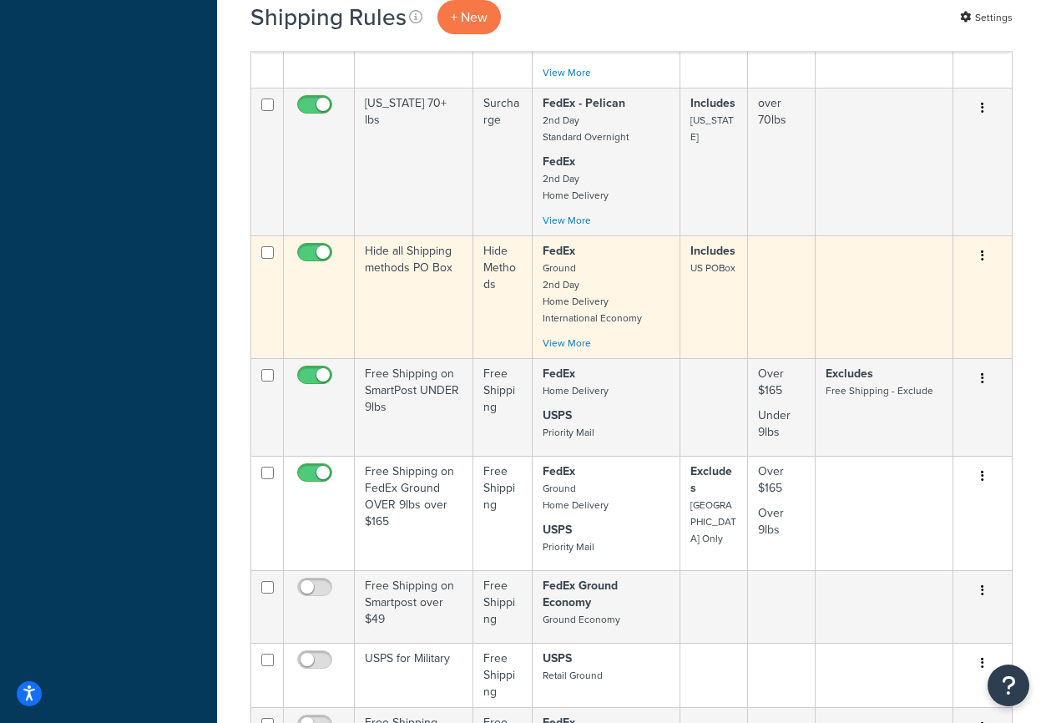
click at [715, 267] on small "US POBox" at bounding box center [712, 267] width 45 height 15
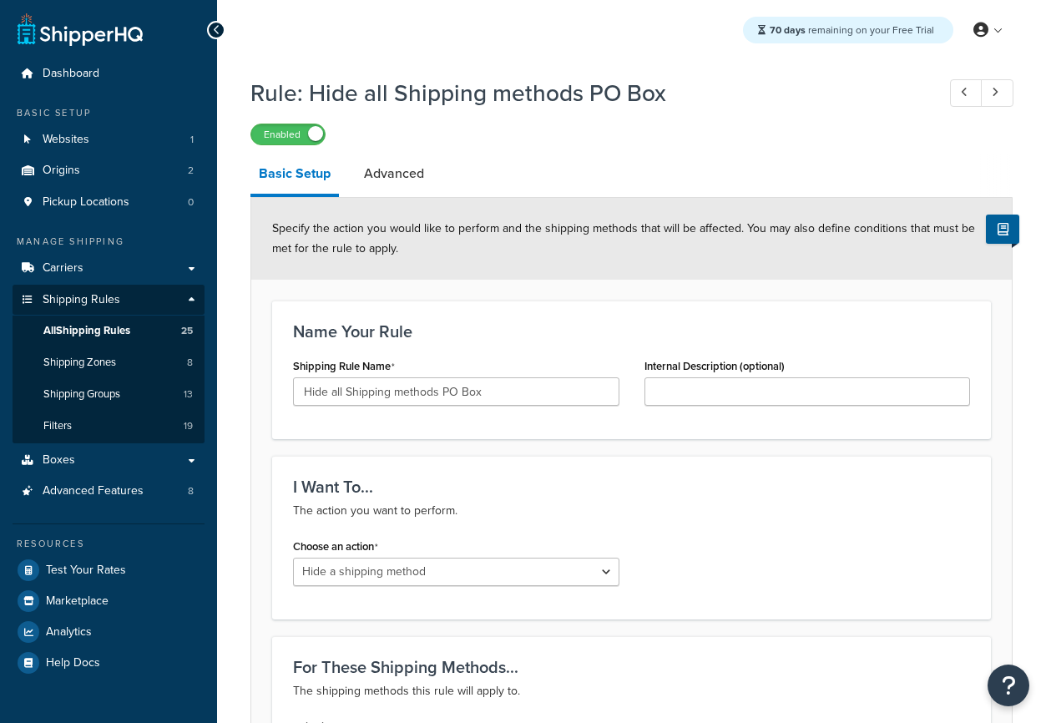
select select "HIDE"
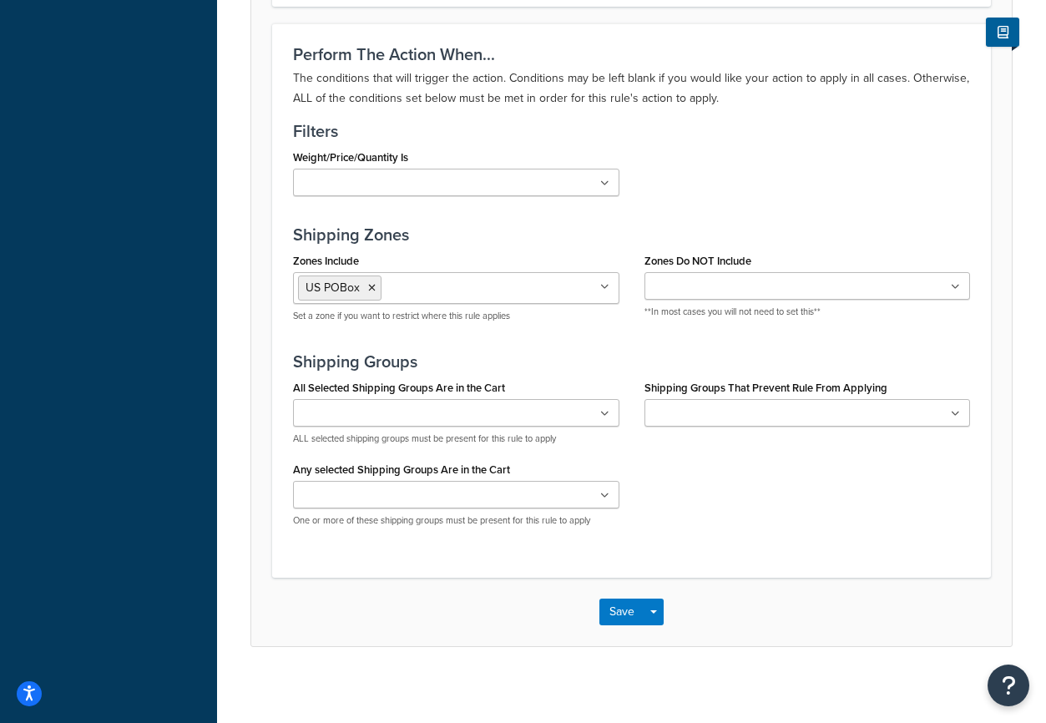
scroll to position [1180, 0]
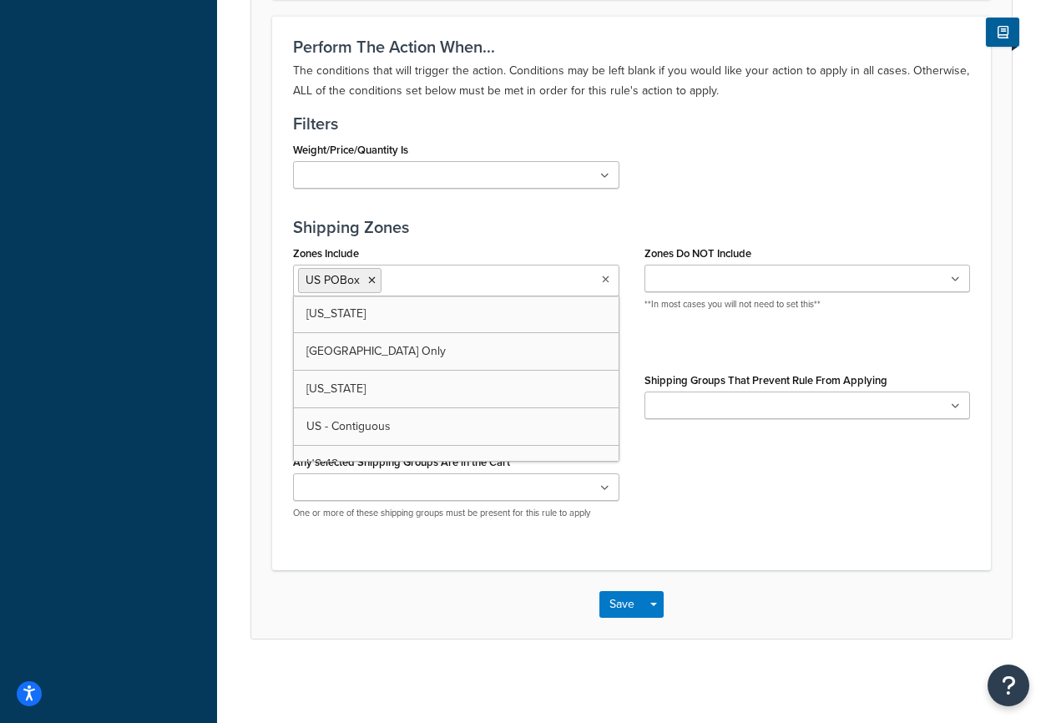
click at [535, 275] on ul "US POBox" at bounding box center [456, 281] width 326 height 32
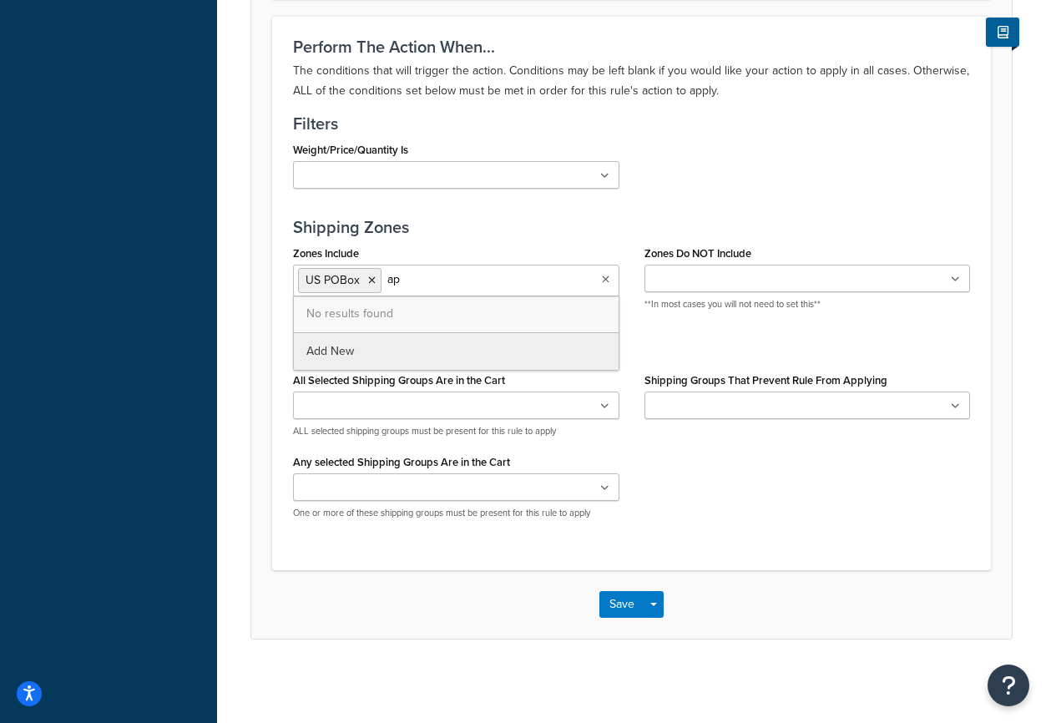
type input "a"
type input "F"
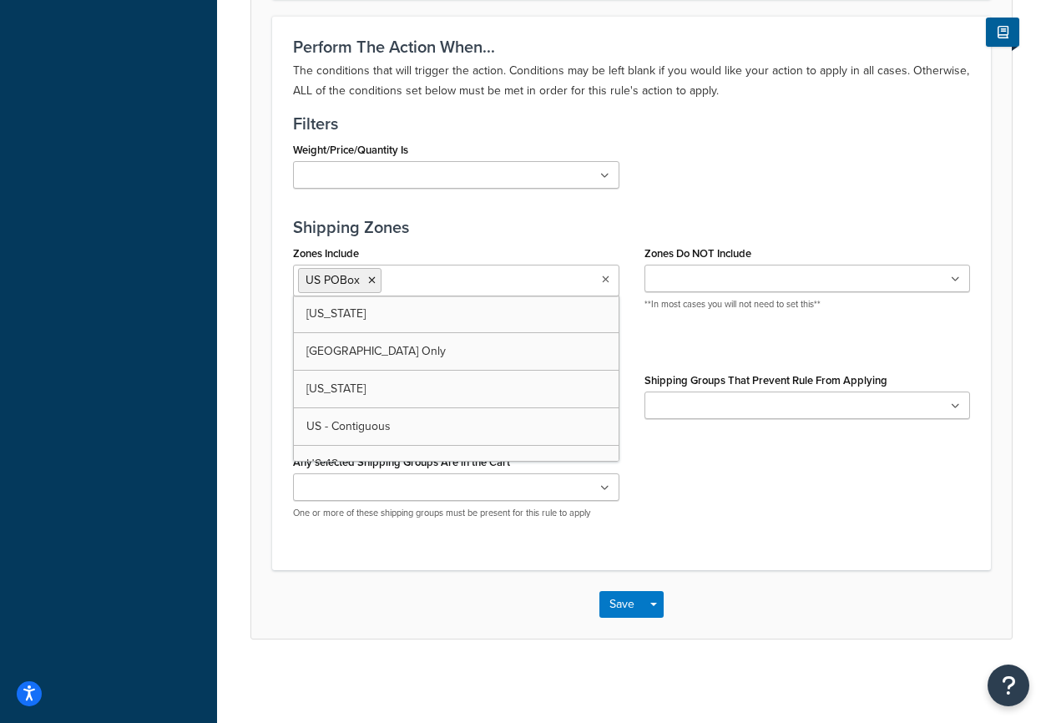
click at [793, 174] on div "Weight/Price/Quantity Is 1-70 pounds Cart Price is less than $250 (CAD) Large O…" at bounding box center [631, 169] width 702 height 63
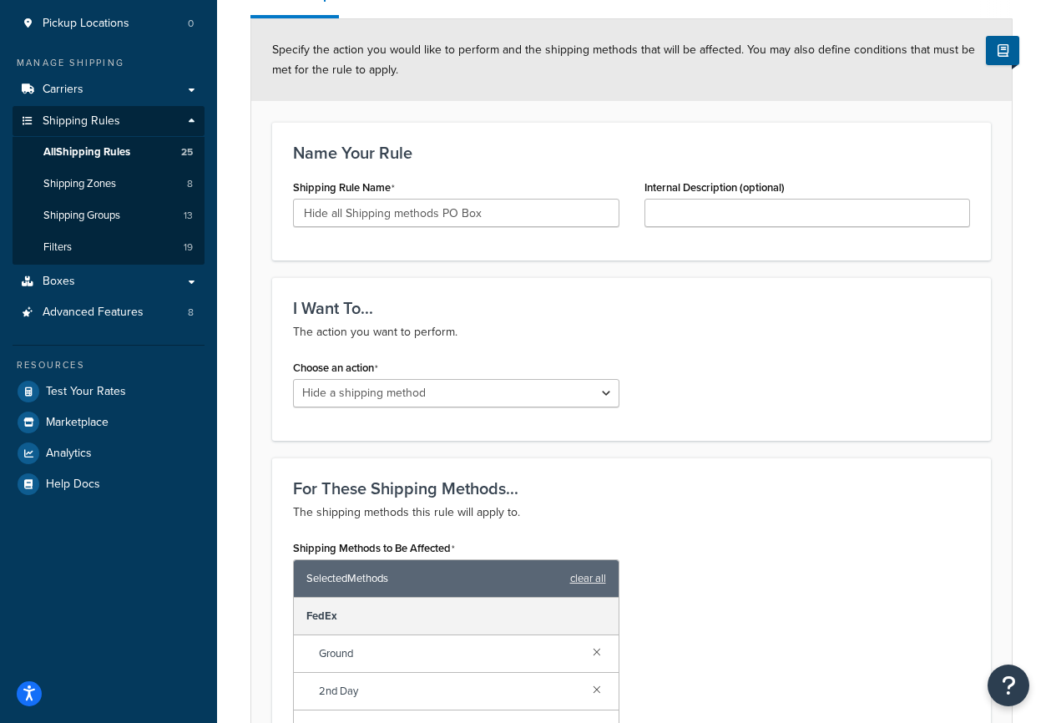
scroll to position [0, 0]
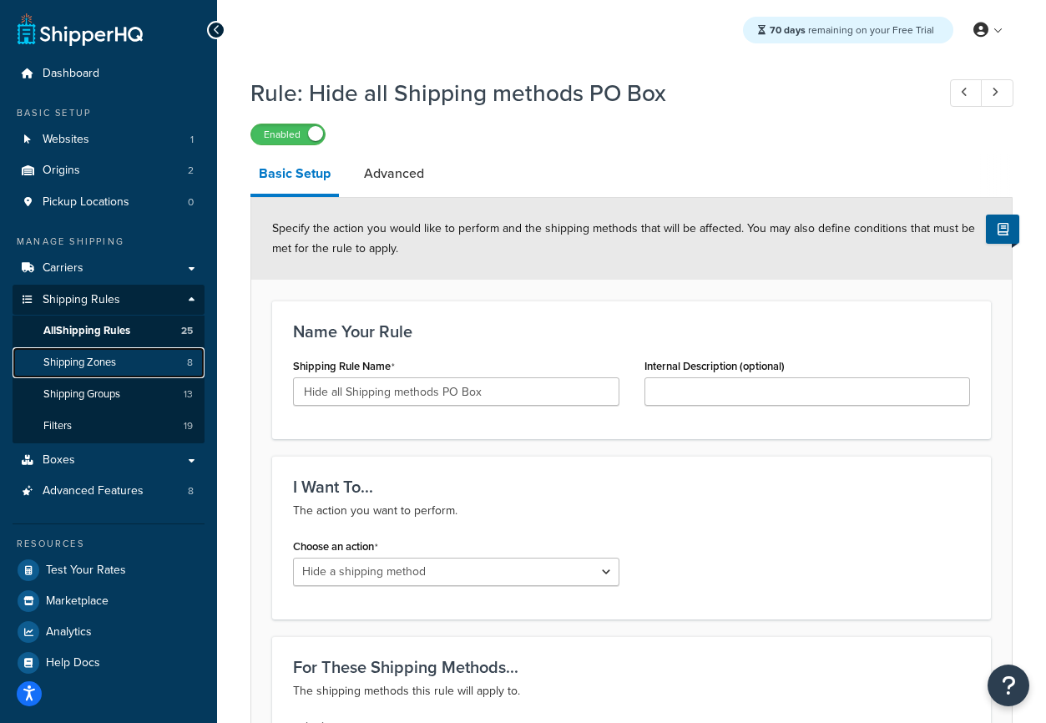
click at [125, 371] on link "Shipping Zones 8" at bounding box center [109, 362] width 192 height 31
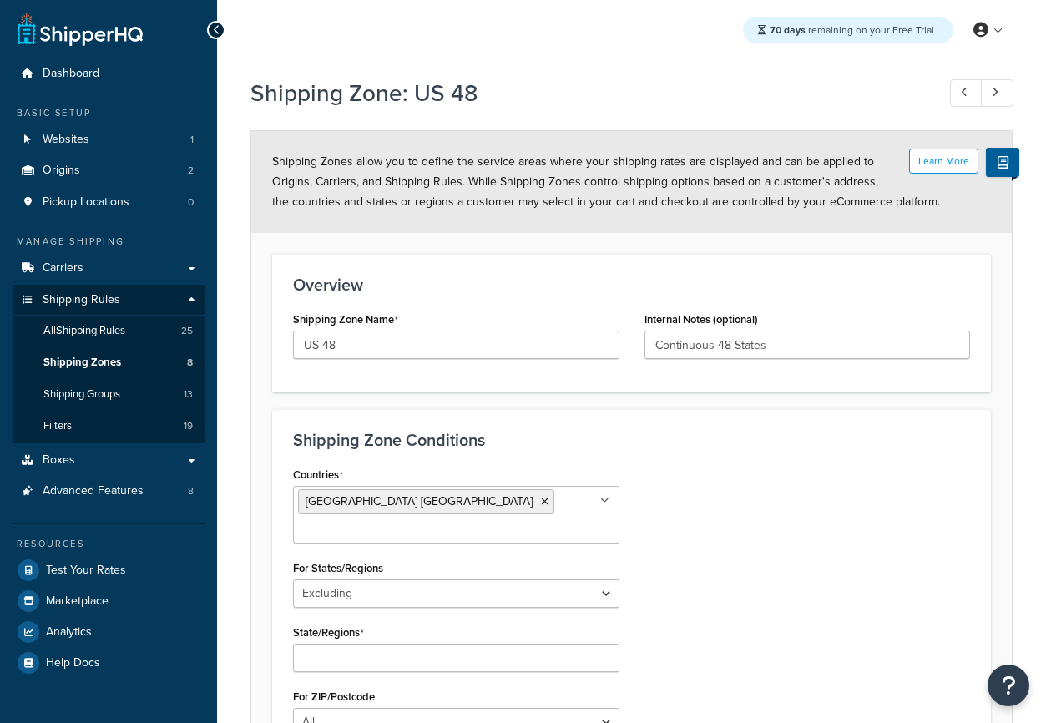
select select "excluding"
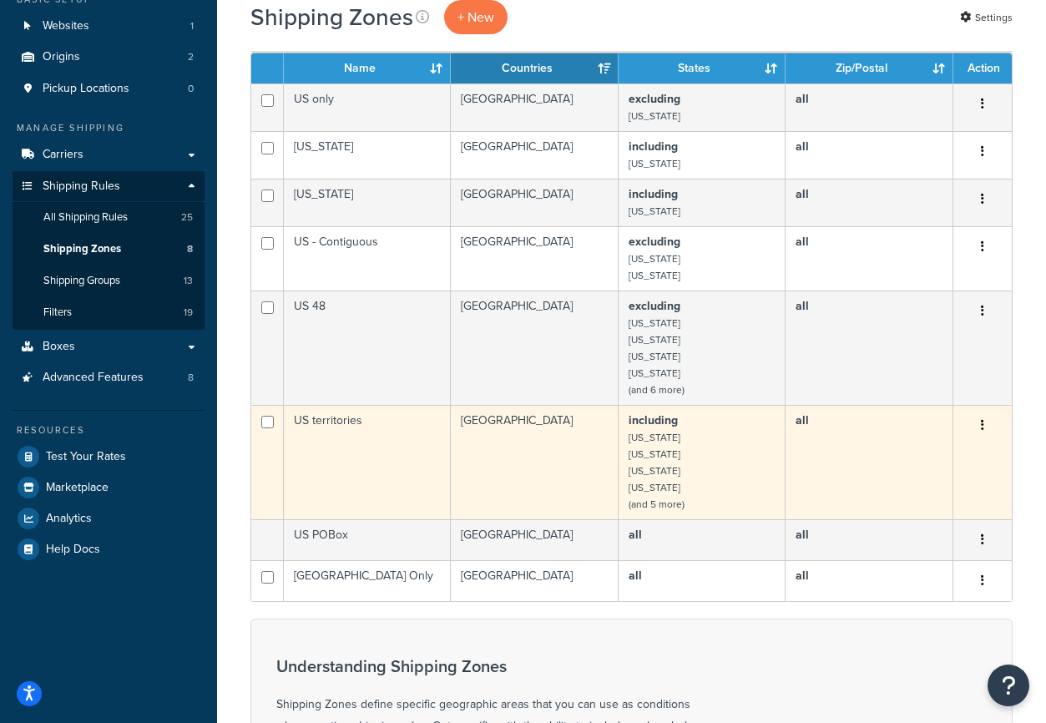
scroll to position [110, 0]
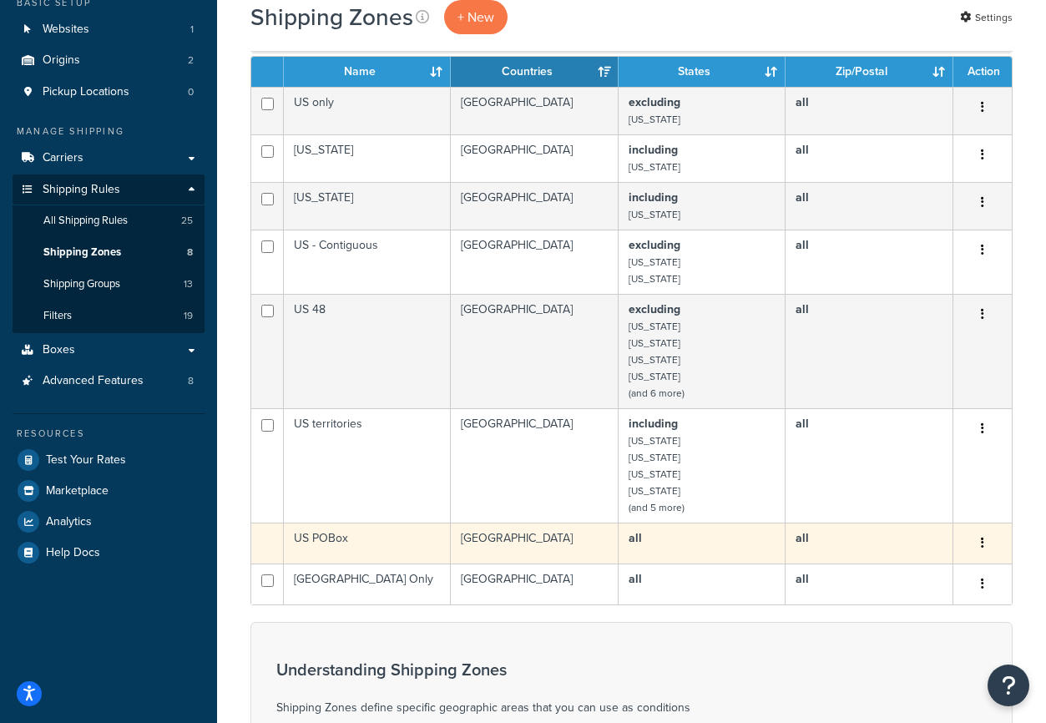
click at [383, 542] on td "US POBox" at bounding box center [367, 543] width 167 height 41
click at [987, 543] on button "button" at bounding box center [982, 543] width 23 height 27
click at [653, 546] on td "all" at bounding box center [702, 543] width 167 height 41
click at [326, 540] on td "US POBox" at bounding box center [367, 543] width 167 height 41
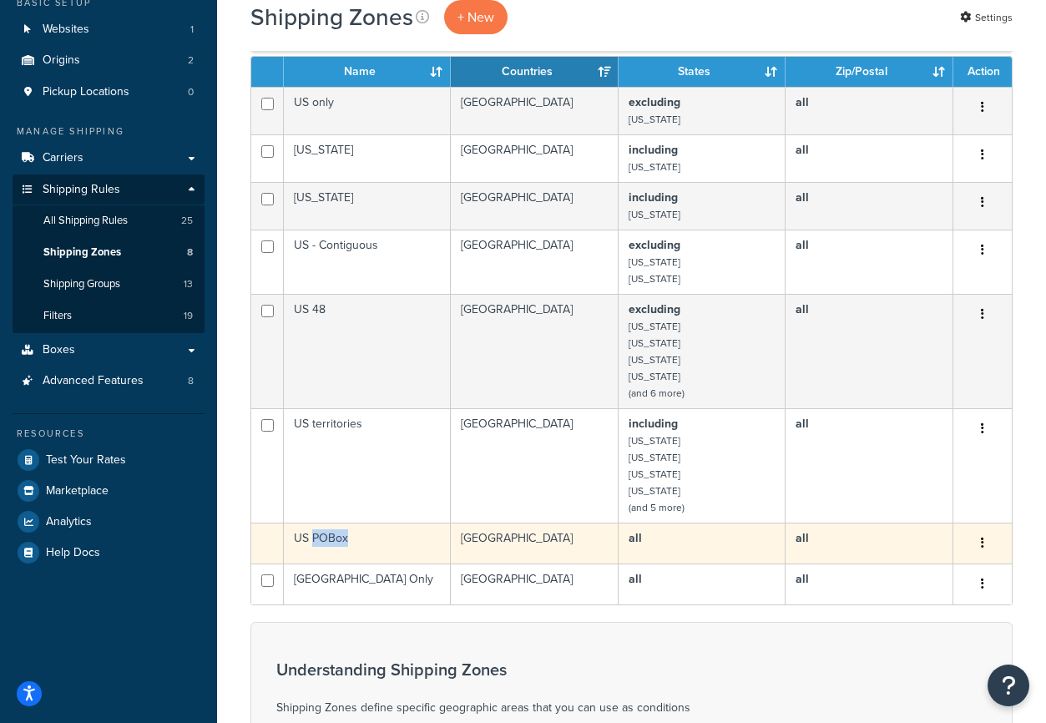
click at [326, 540] on td "US POBox" at bounding box center [367, 543] width 167 height 41
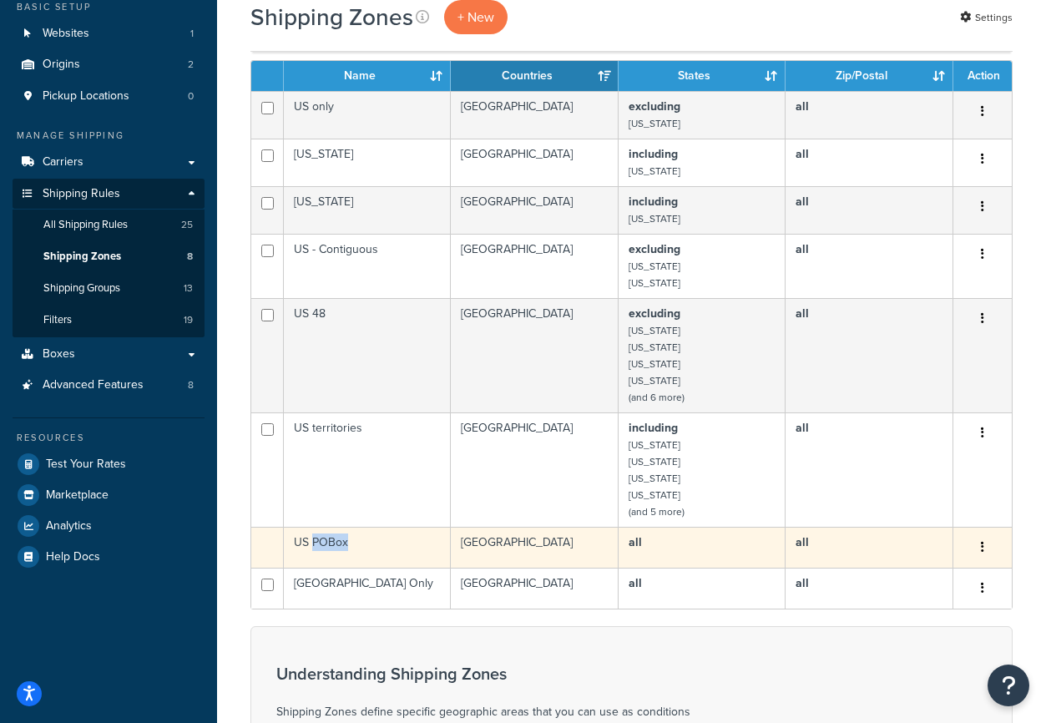
scroll to position [105, 0]
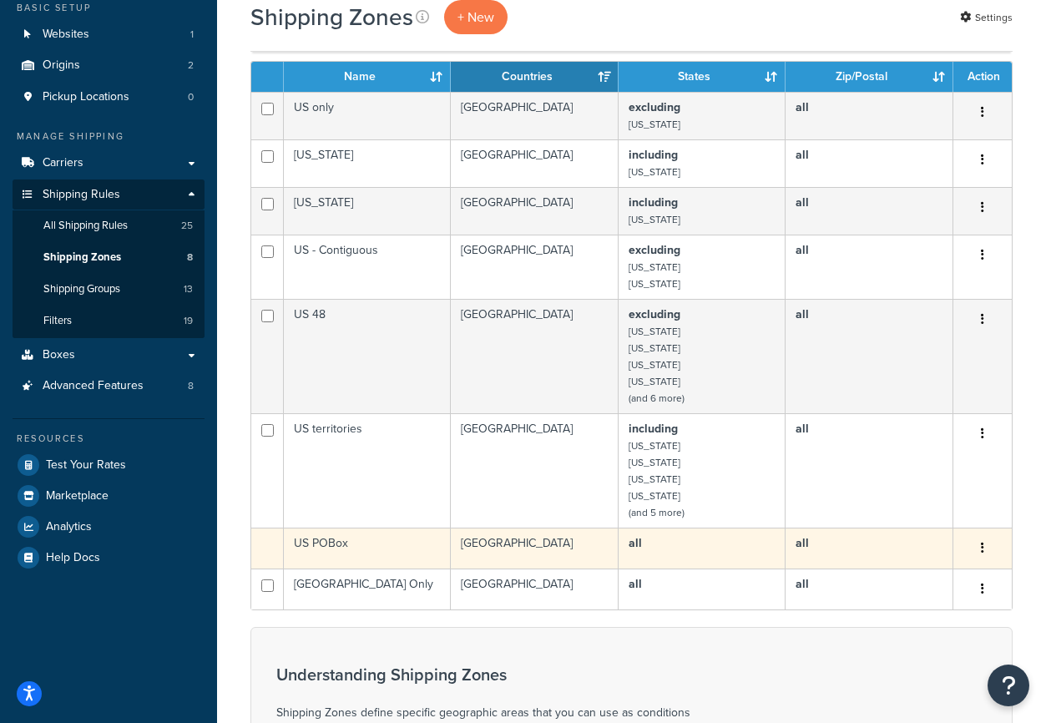
click at [502, 538] on td "[GEOGRAPHIC_DATA]" at bounding box center [535, 548] width 168 height 41
click at [504, 538] on td "[GEOGRAPHIC_DATA]" at bounding box center [535, 548] width 168 height 41
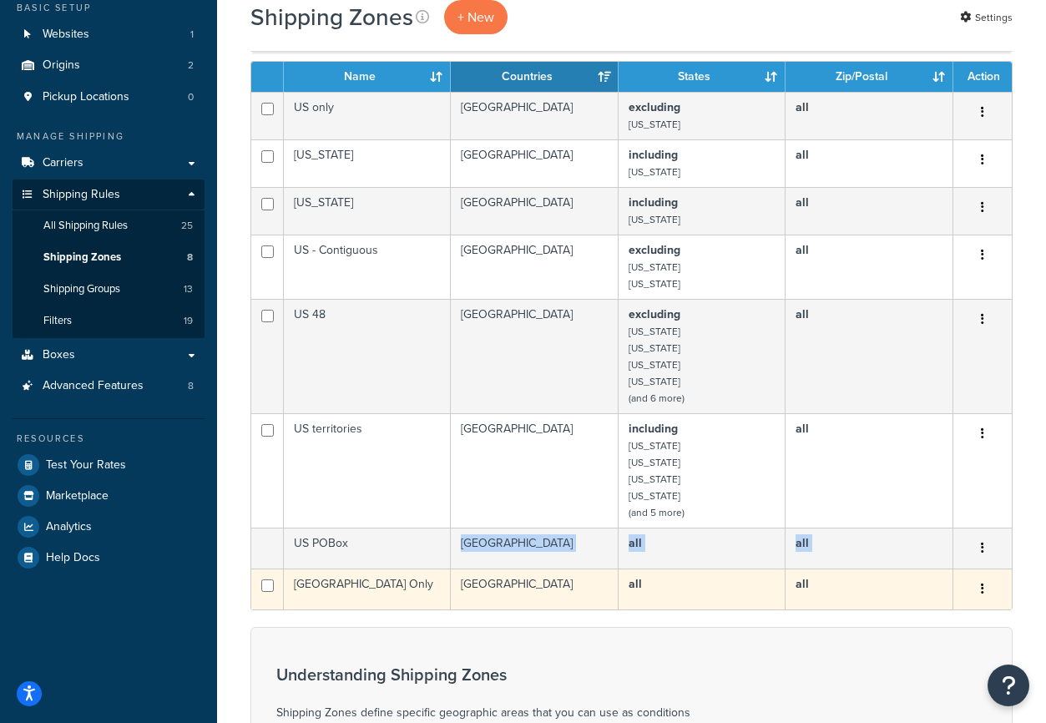
click at [381, 571] on tbody "US only [GEOGRAPHIC_DATA] excluding [US_STATE] all Edit Duplicate [GEOGRAPHIC_D…" at bounding box center [631, 351] width 760 height 518
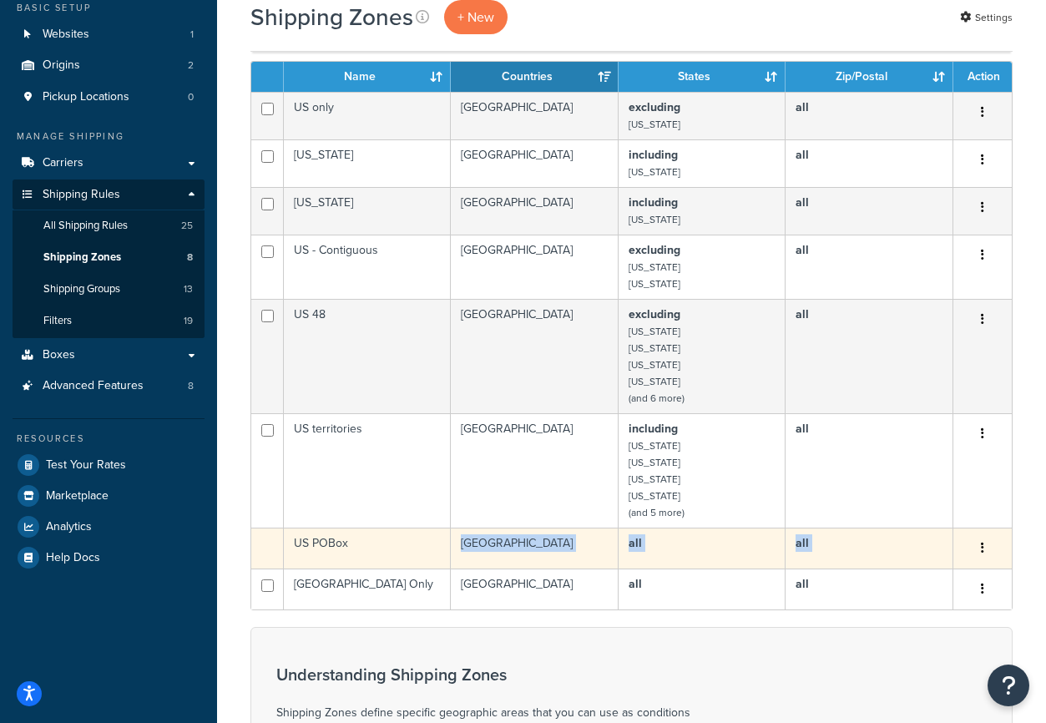
click at [361, 553] on td "US POBox" at bounding box center [367, 548] width 167 height 41
click at [255, 548] on td at bounding box center [267, 548] width 33 height 41
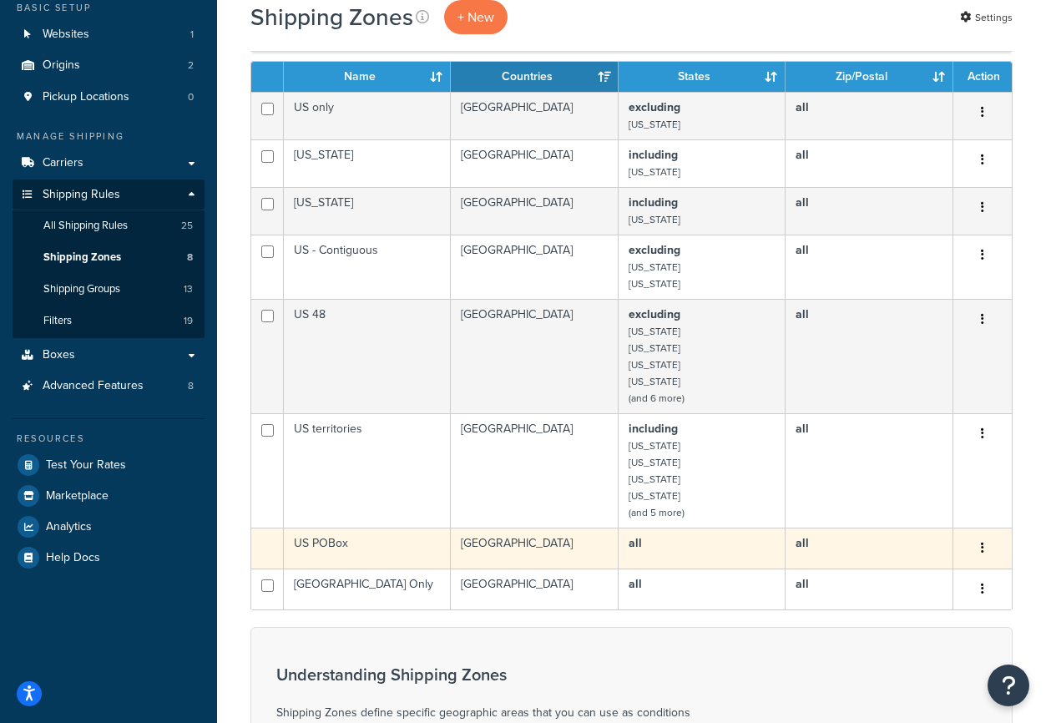
click at [331, 537] on td "US POBox" at bounding box center [367, 548] width 167 height 41
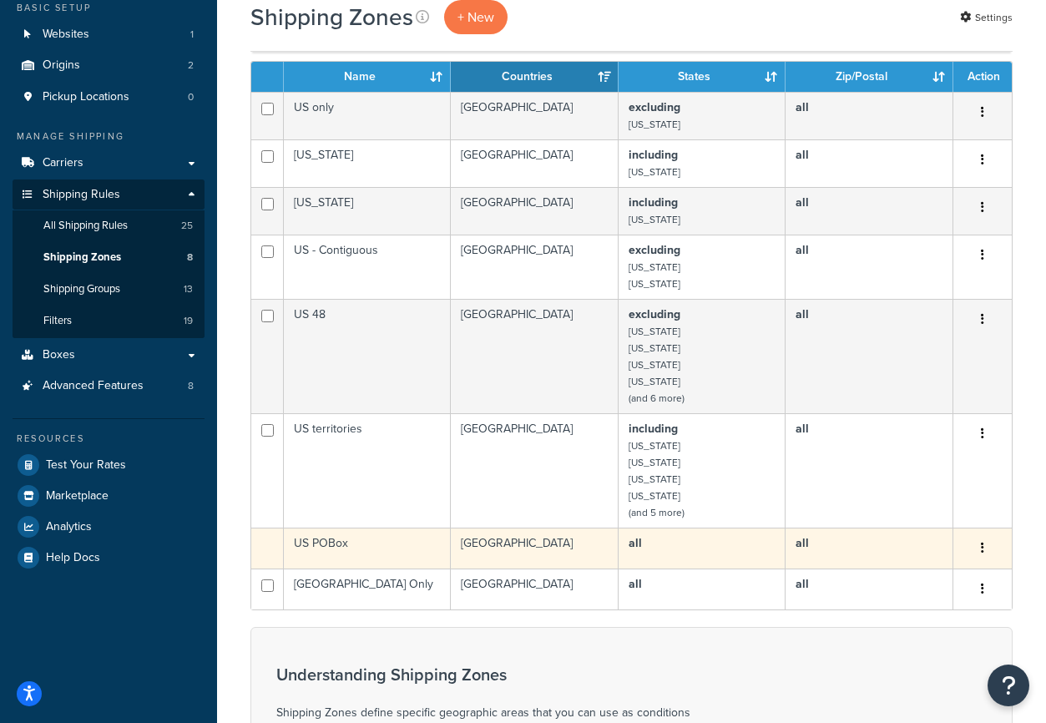
click at [978, 546] on button "button" at bounding box center [982, 548] width 23 height 27
click at [638, 543] on b "all" at bounding box center [635, 543] width 13 height 18
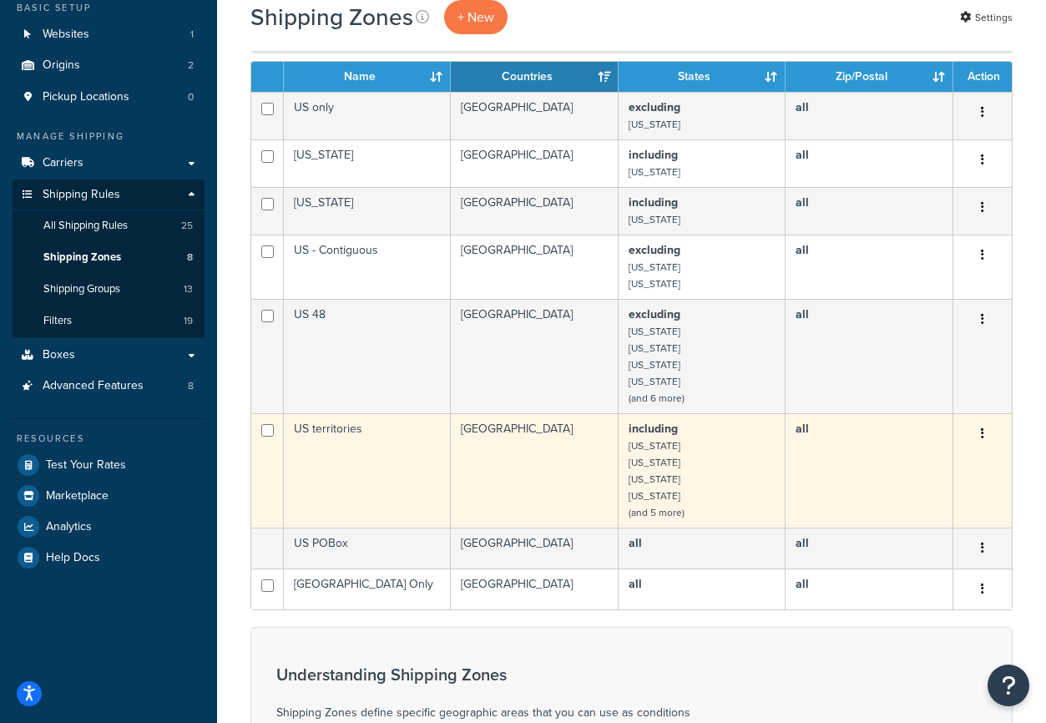
click at [429, 449] on td "US territories" at bounding box center [367, 470] width 167 height 114
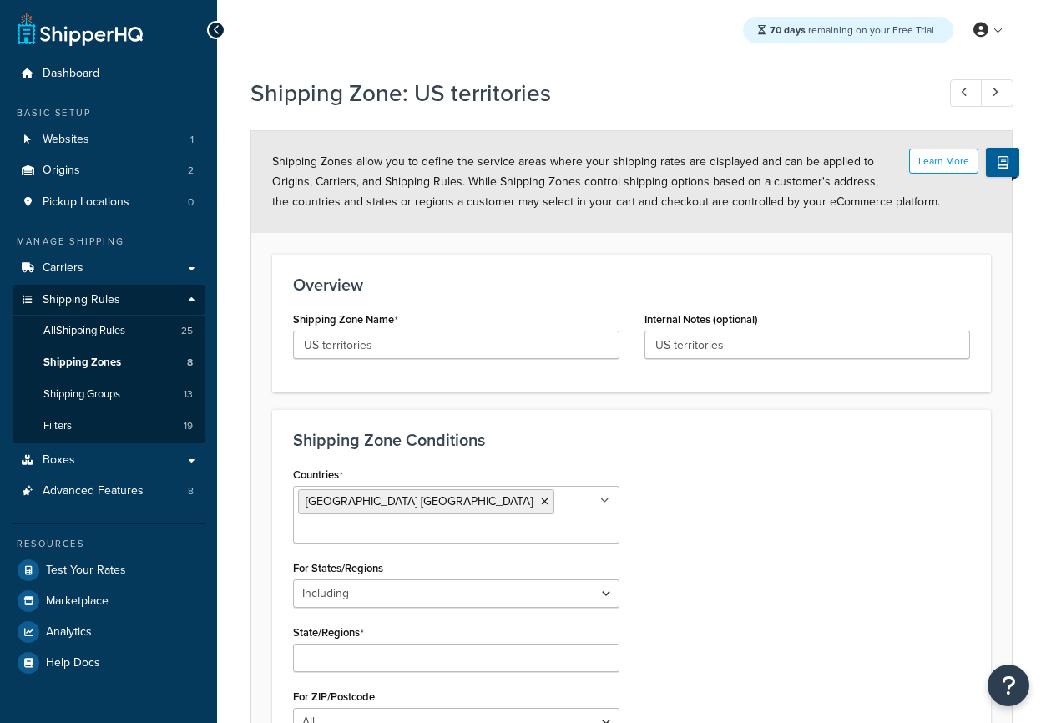
select select "including"
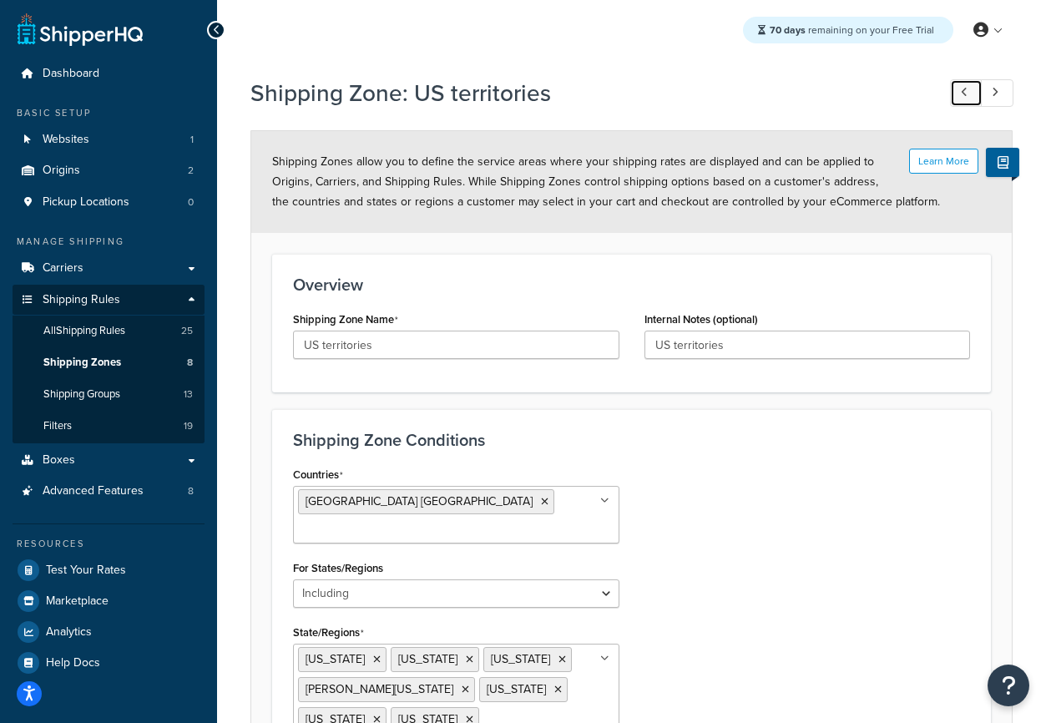
click at [969, 89] on link at bounding box center [966, 93] width 33 height 28
type input "US 48"
type input "Continuous 48 States"
select select "excluding"
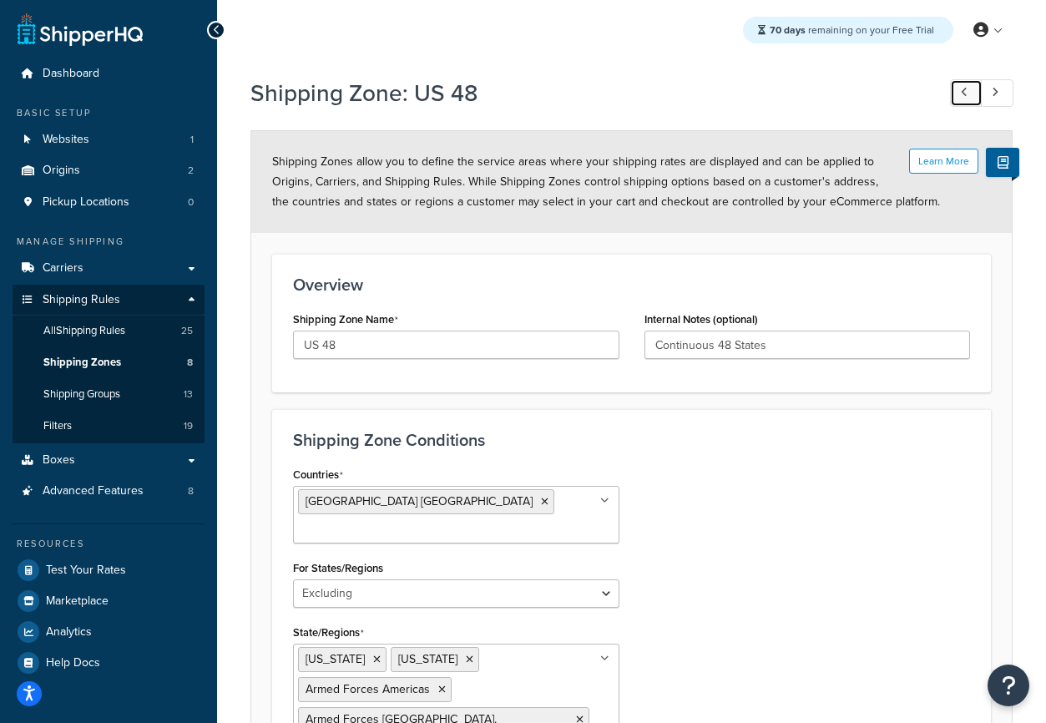
click at [969, 89] on link at bounding box center [966, 93] width 33 height 28
type input "[GEOGRAPHIC_DATA] Only"
select select "all"
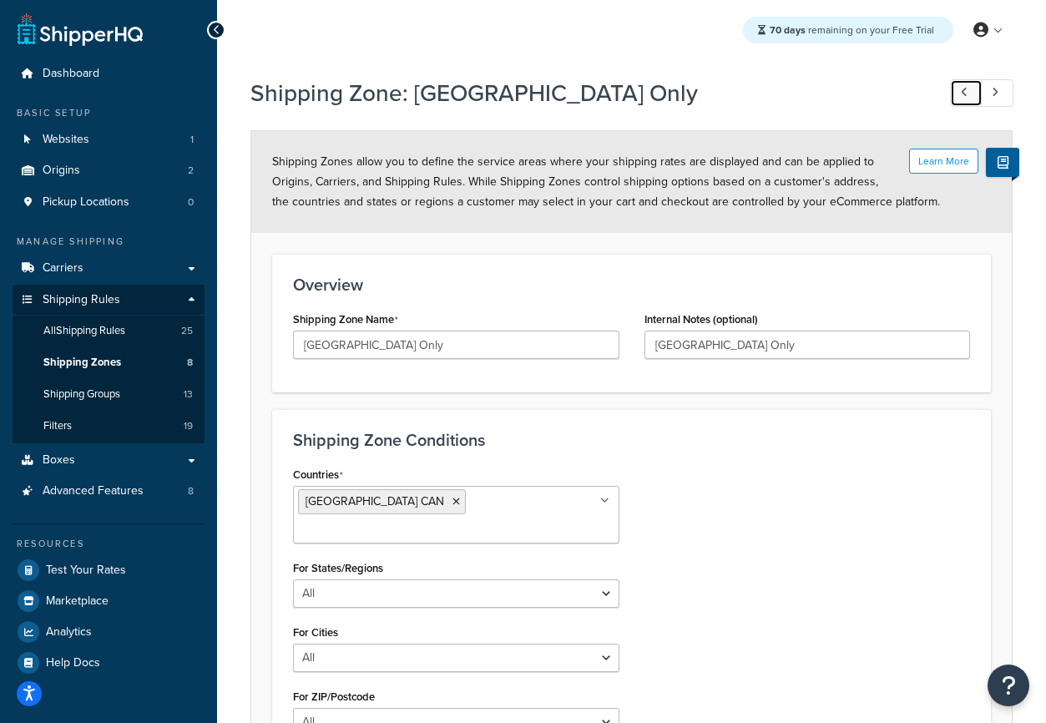
click at [969, 89] on link at bounding box center [966, 93] width 33 height 28
type input "US - Contiguous"
select select "excluding"
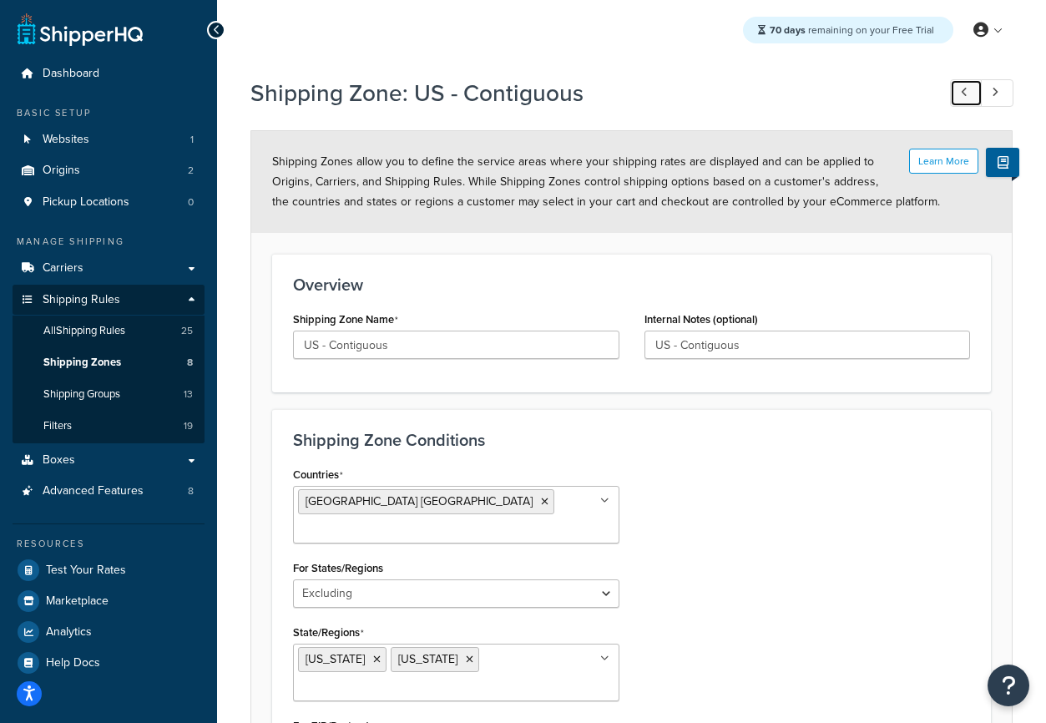
click at [969, 89] on link at bounding box center [966, 93] width 33 height 28
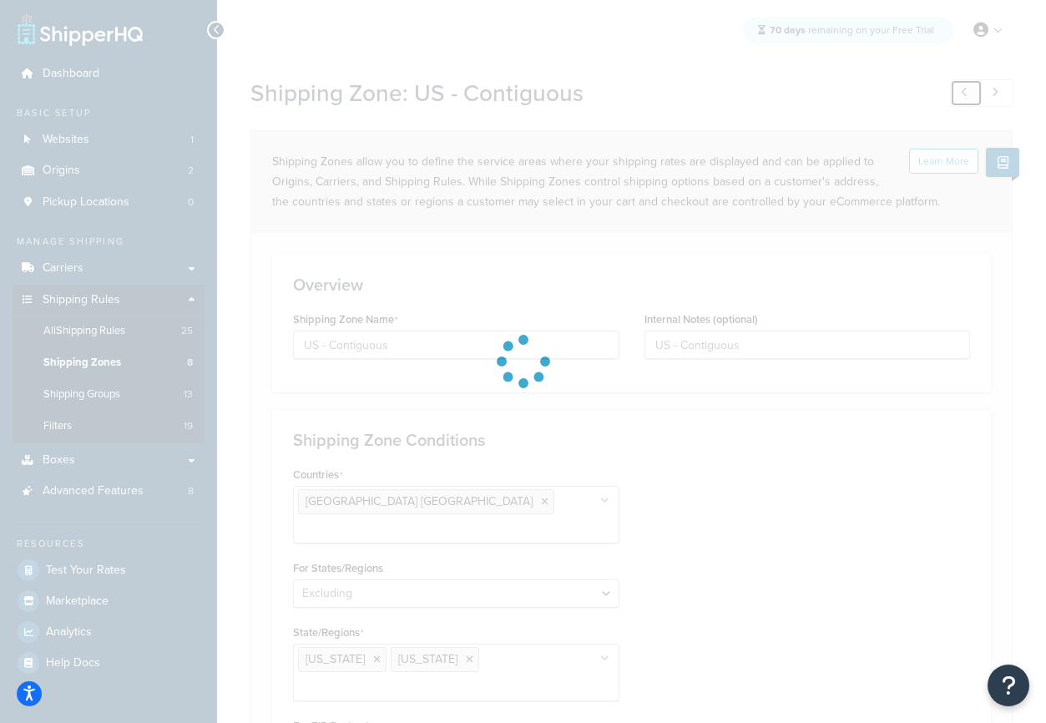
type input "[US_STATE]"
select select "including"
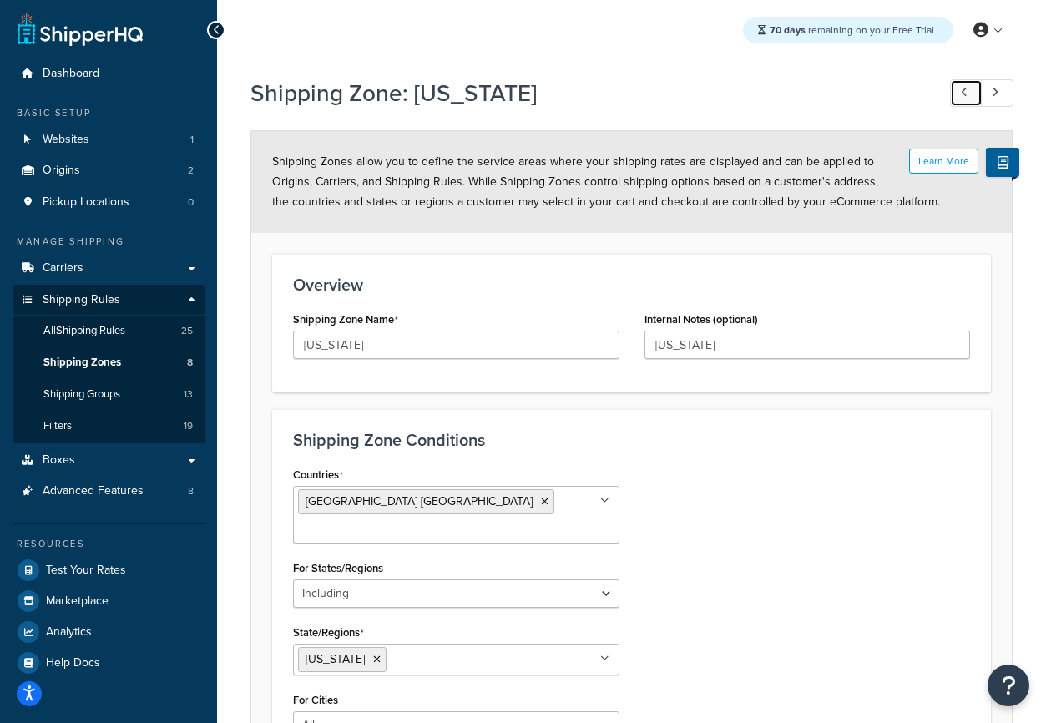
click at [969, 89] on link at bounding box center [966, 93] width 33 height 28
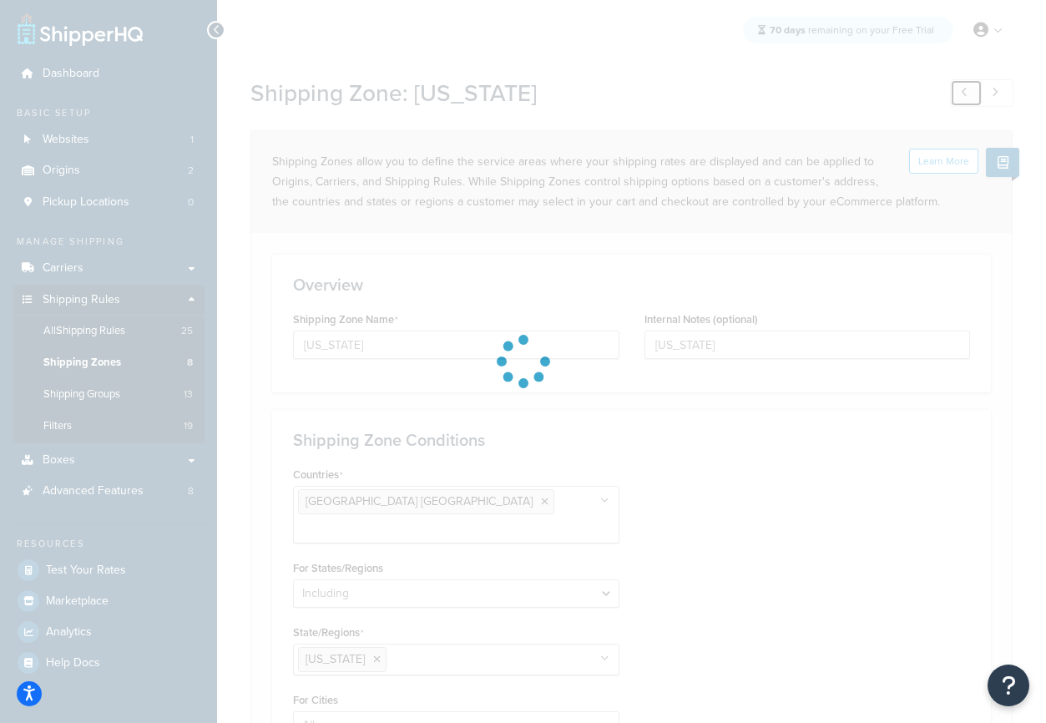
type input "[US_STATE]"
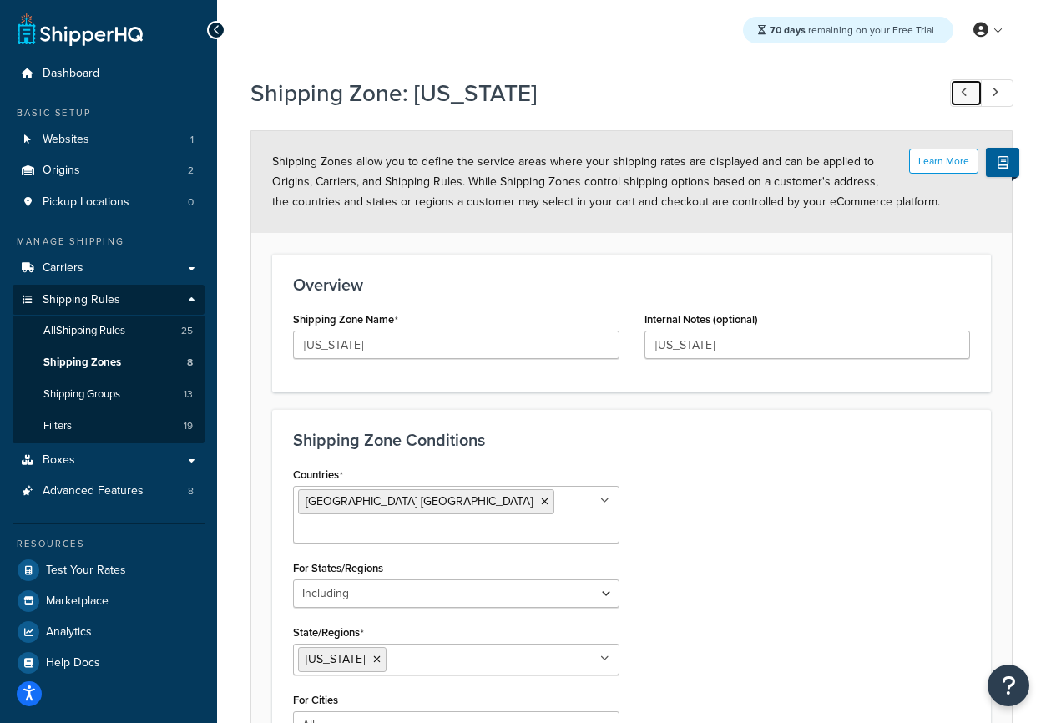
click at [969, 89] on link at bounding box center [966, 93] width 33 height 28
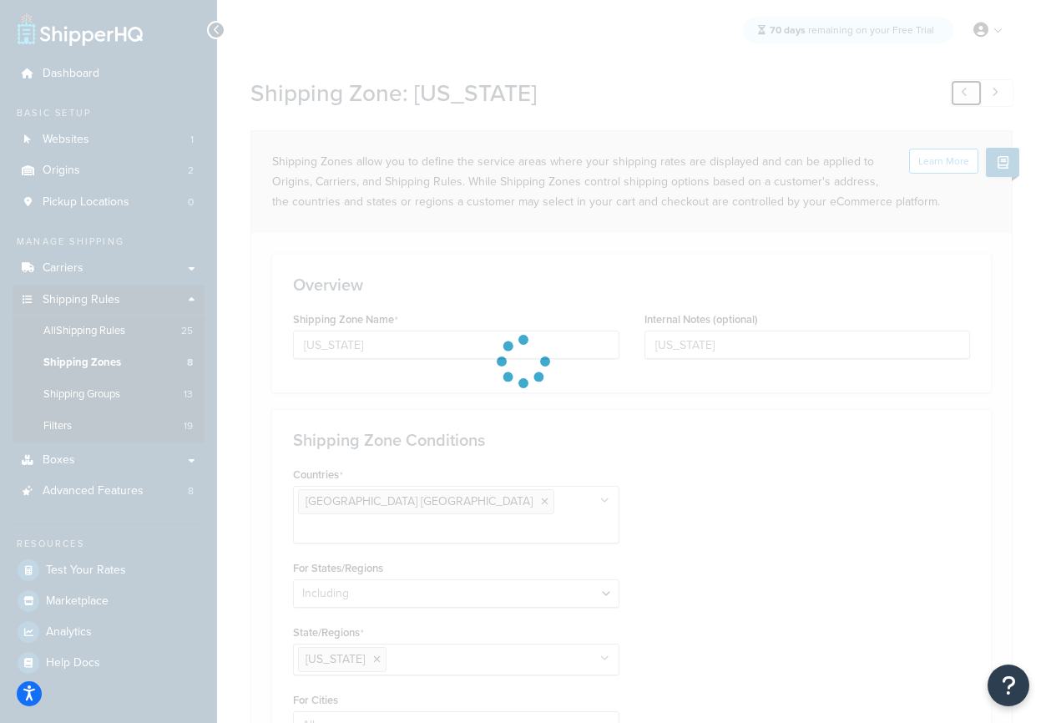
type input "US only"
select select "excluding"
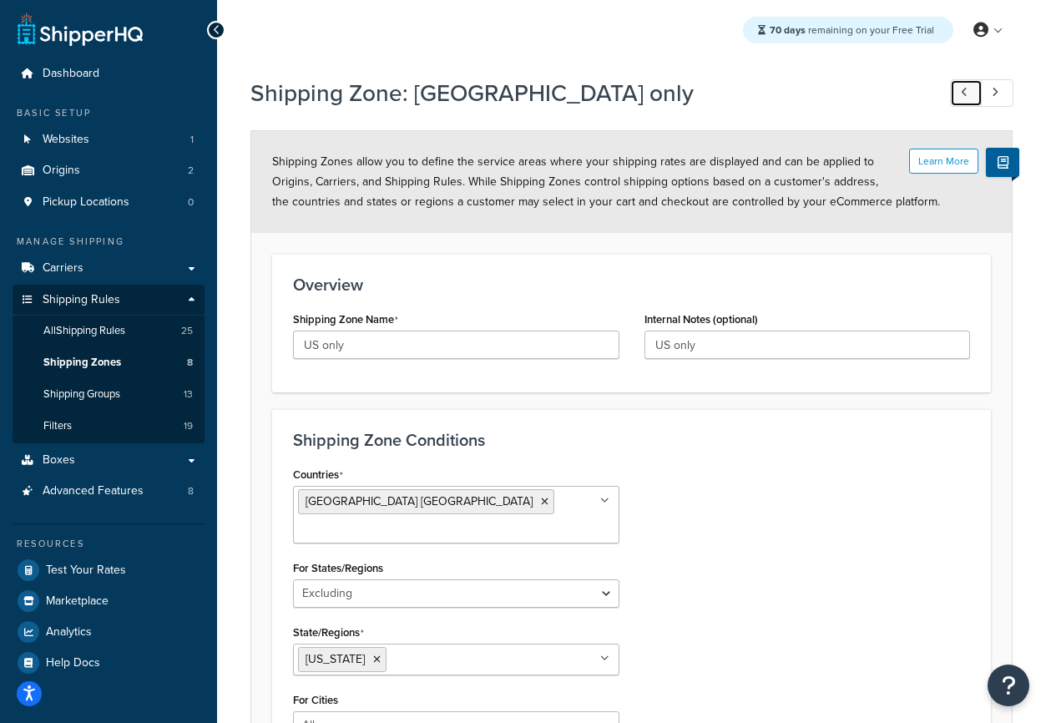
click at [969, 89] on link at bounding box center [966, 93] width 33 height 28
type input "US territories"
select select "including"
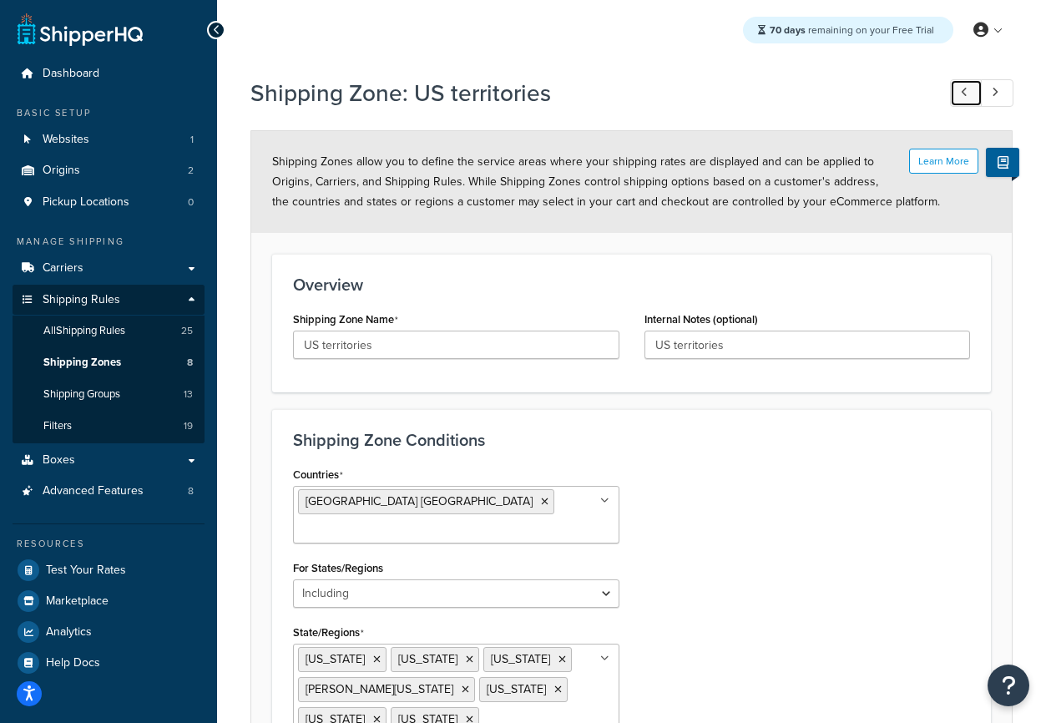
click at [969, 89] on link at bounding box center [966, 93] width 33 height 28
type input "US 48"
type input "Continuous 48 States"
select select "excluding"
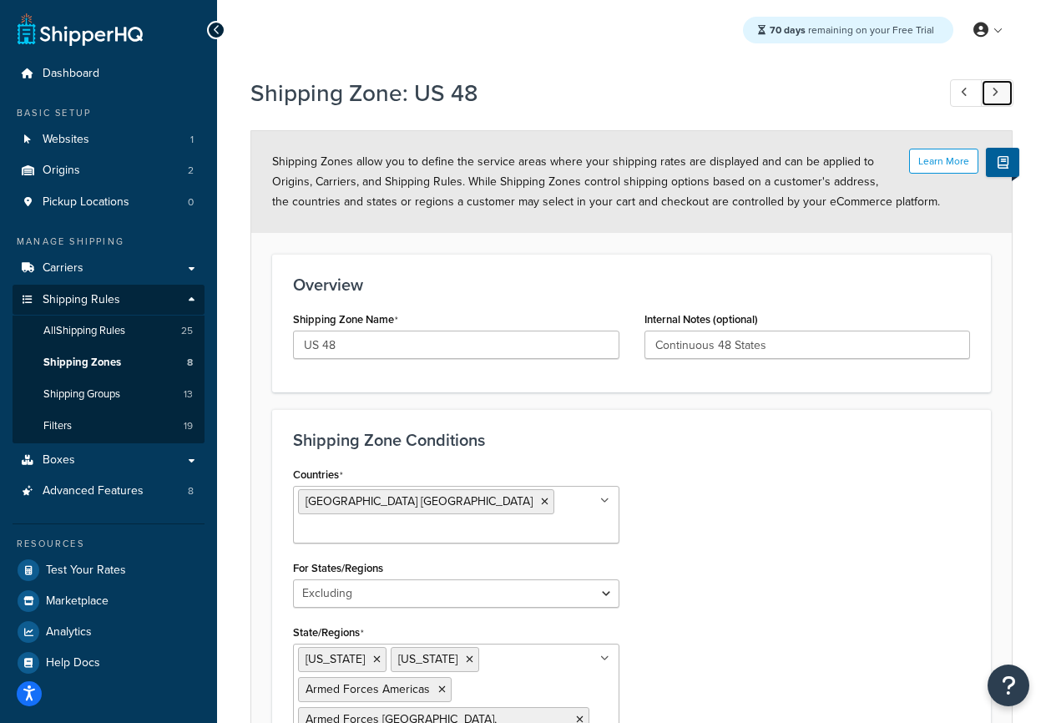
click at [1003, 89] on link at bounding box center [997, 93] width 33 height 28
type input "US territories"
select select "including"
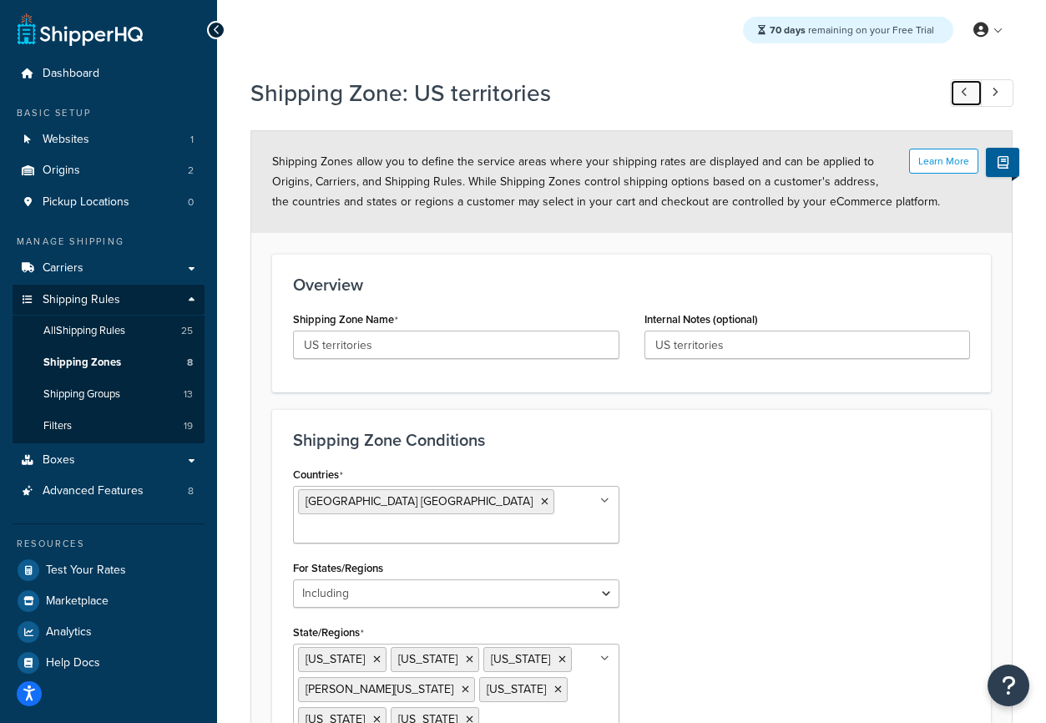
click at [959, 90] on link at bounding box center [966, 93] width 33 height 28
type input "US 48"
type input "Continuous 48 States"
select select "excluding"
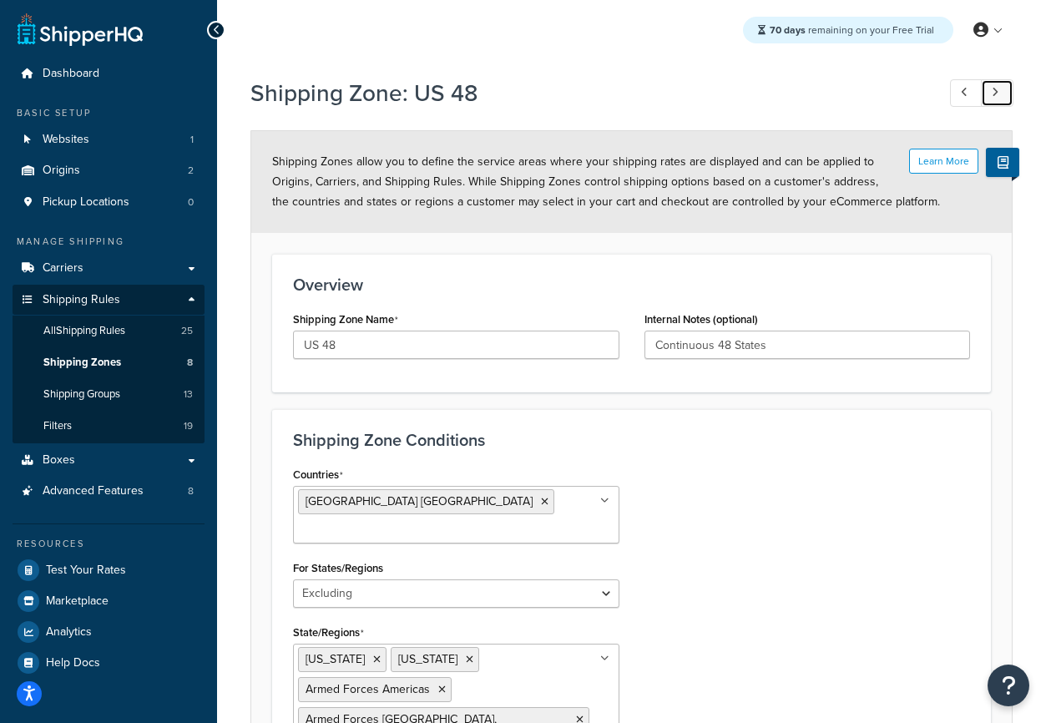
click at [992, 93] on icon at bounding box center [995, 92] width 7 height 11
type input "US territories"
select select "including"
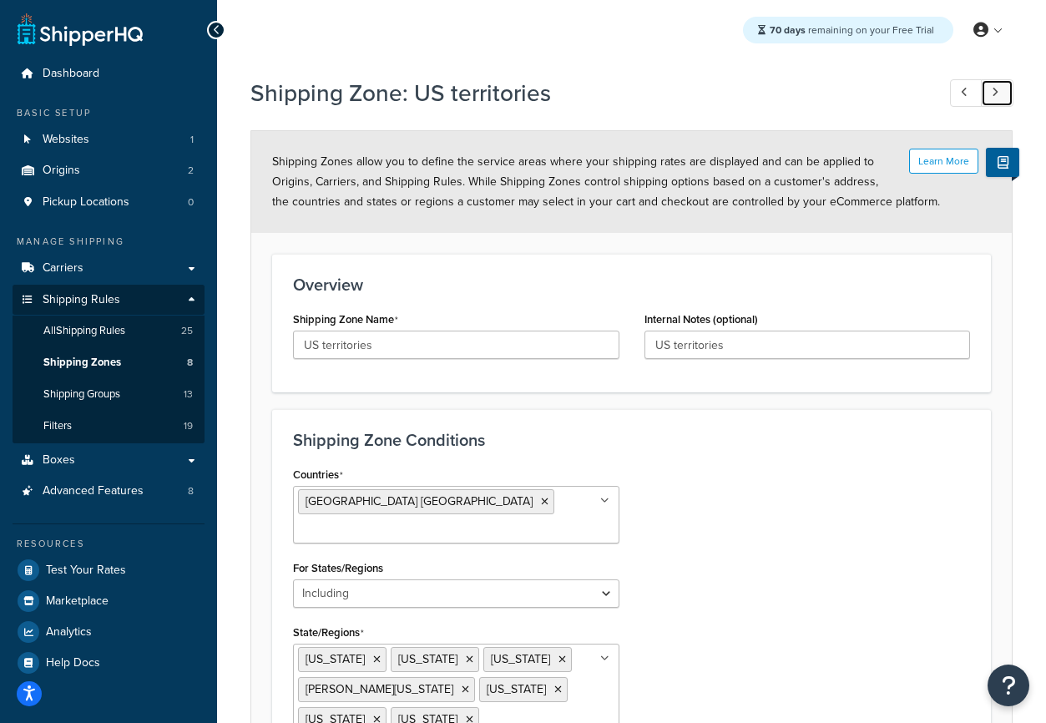
click at [992, 93] on icon at bounding box center [995, 92] width 7 height 11
type input "US only"
select select "excluding"
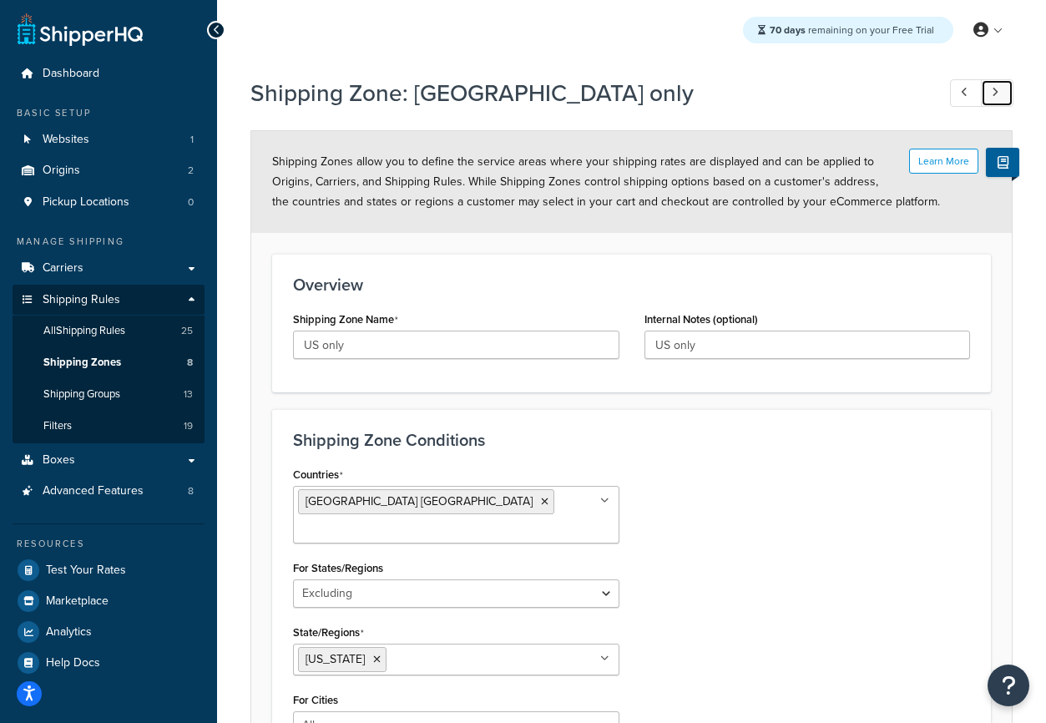
click at [992, 93] on icon at bounding box center [995, 92] width 7 height 11
type input "[US_STATE]"
select select "including"
click at [992, 93] on icon at bounding box center [995, 92] width 7 height 11
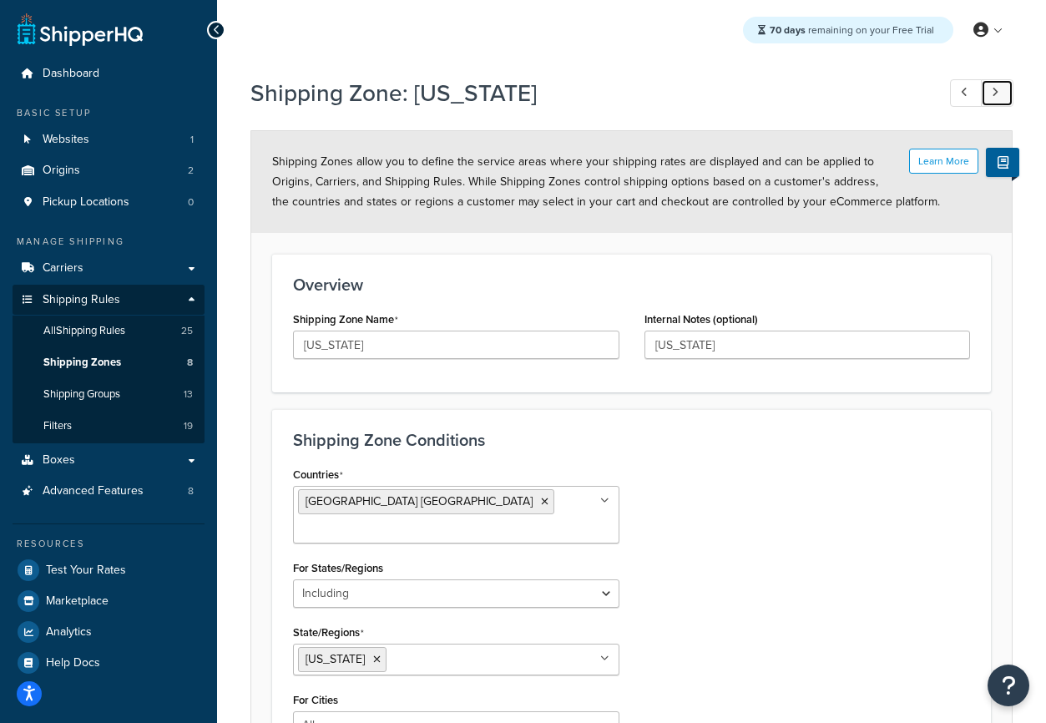
type input "[US_STATE]"
click at [992, 93] on icon at bounding box center [995, 92] width 7 height 11
type input "US - Contiguous"
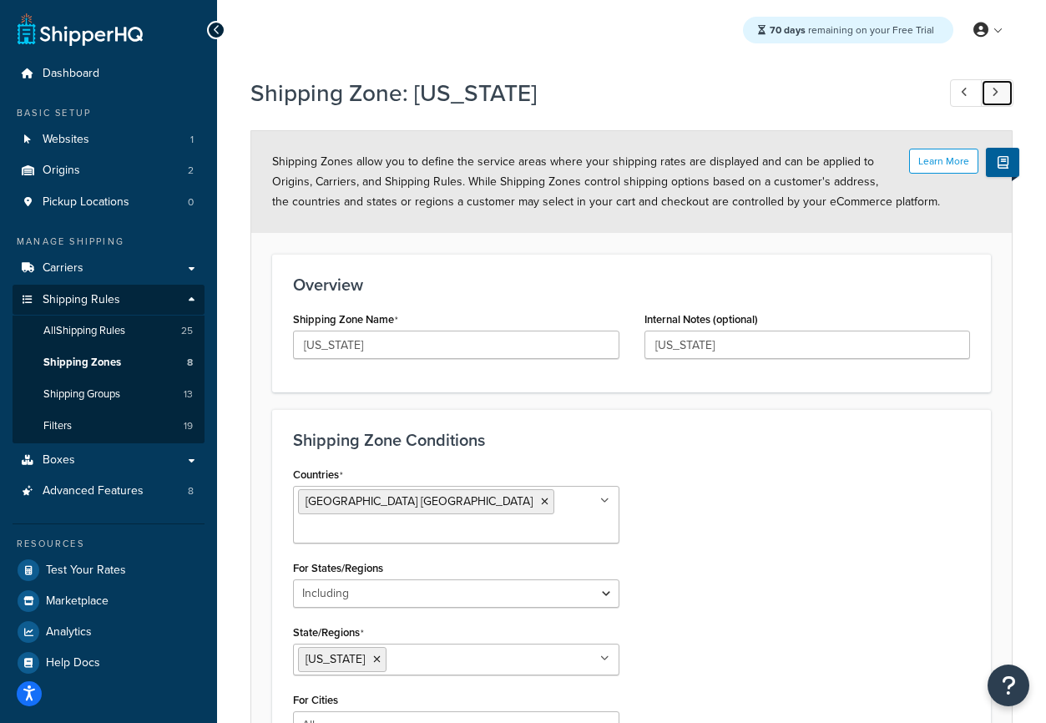
select select "excluding"
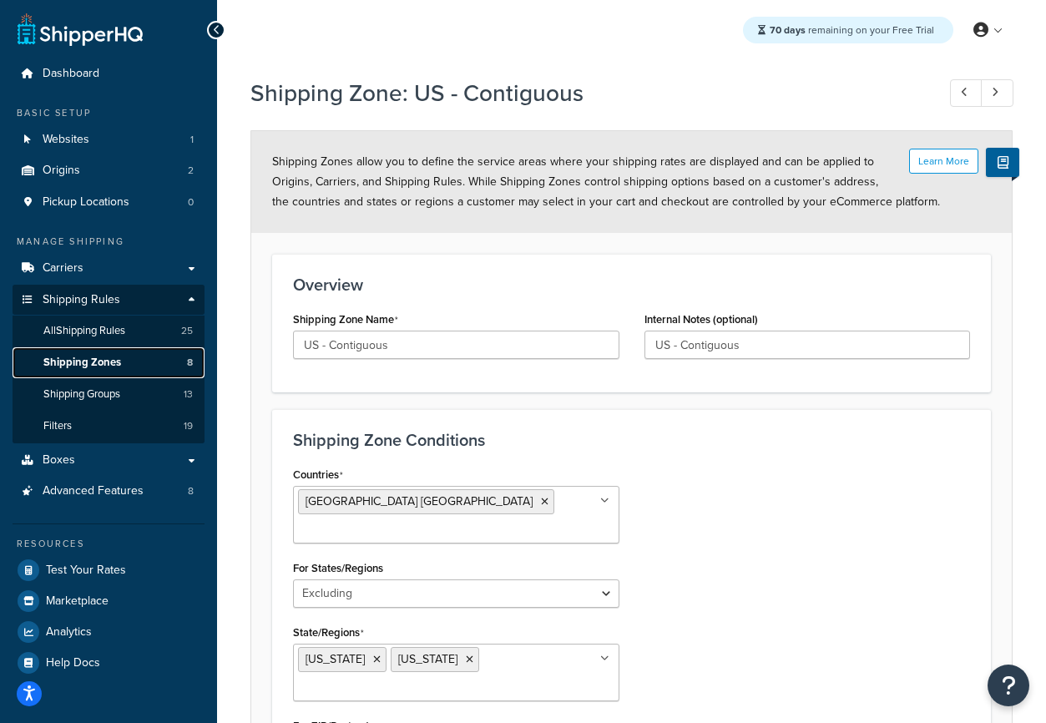
click at [119, 366] on span "Shipping Zones" at bounding box center [82, 363] width 78 height 14
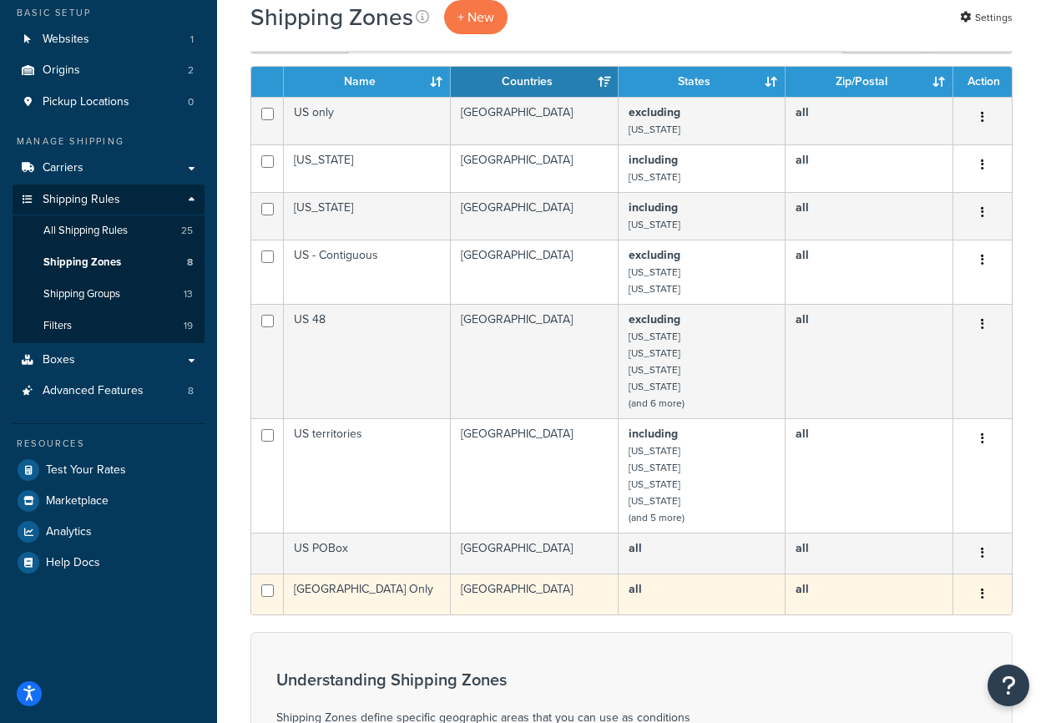
scroll to position [298, 0]
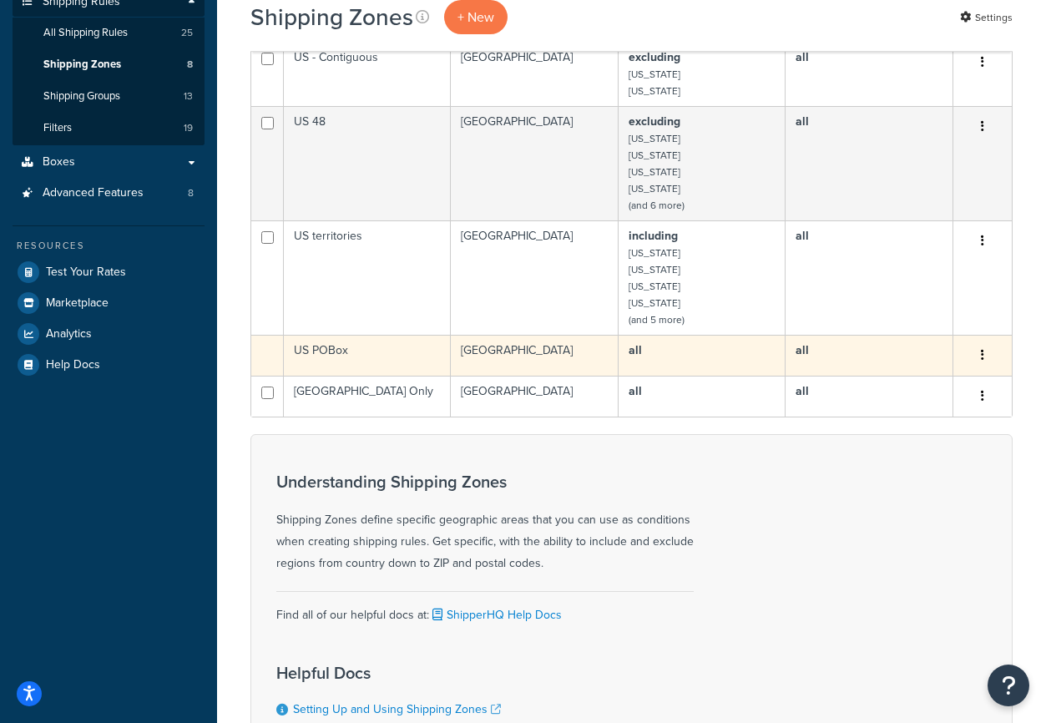
click at [528, 359] on td "[GEOGRAPHIC_DATA]" at bounding box center [535, 355] width 168 height 41
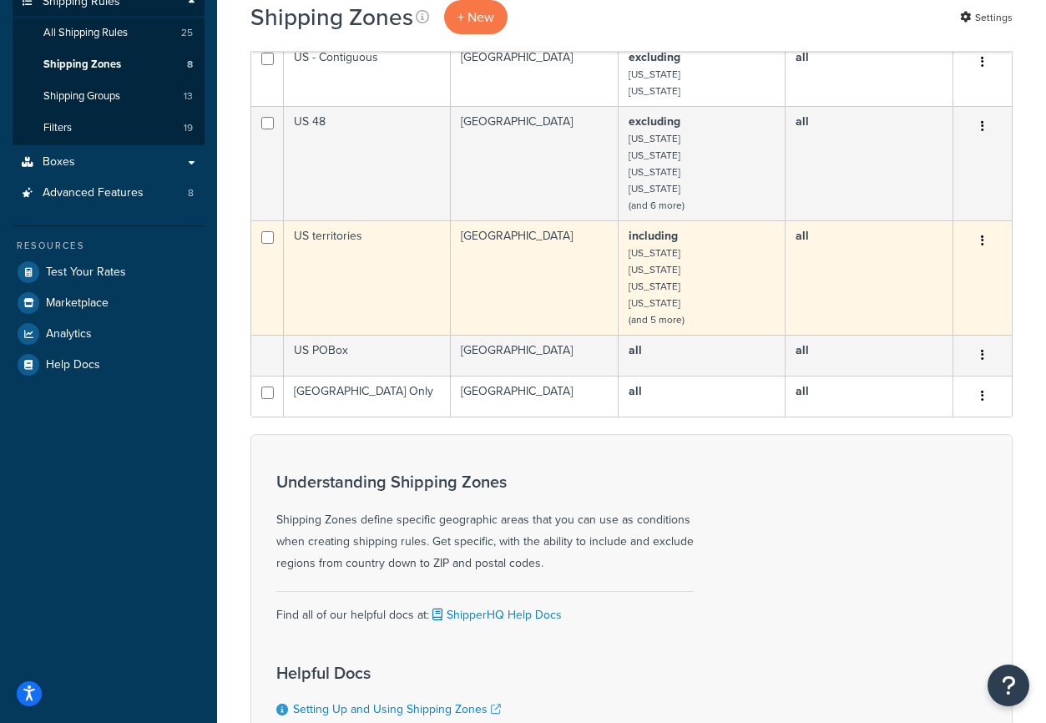
click at [366, 266] on td "US territories" at bounding box center [367, 277] width 167 height 114
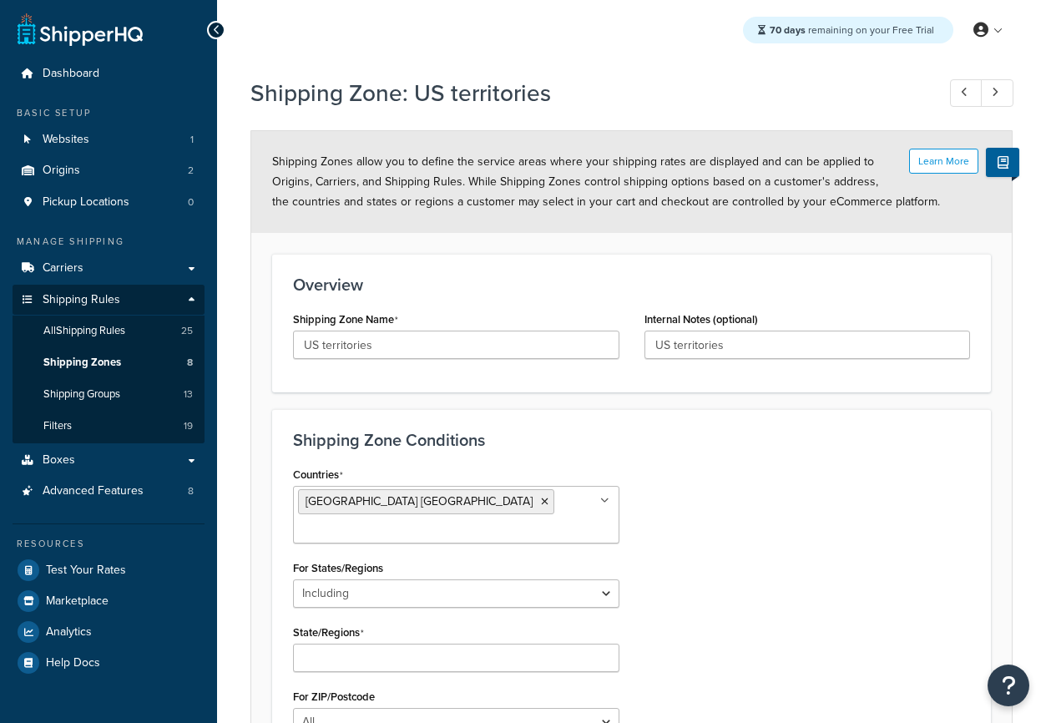
select select "including"
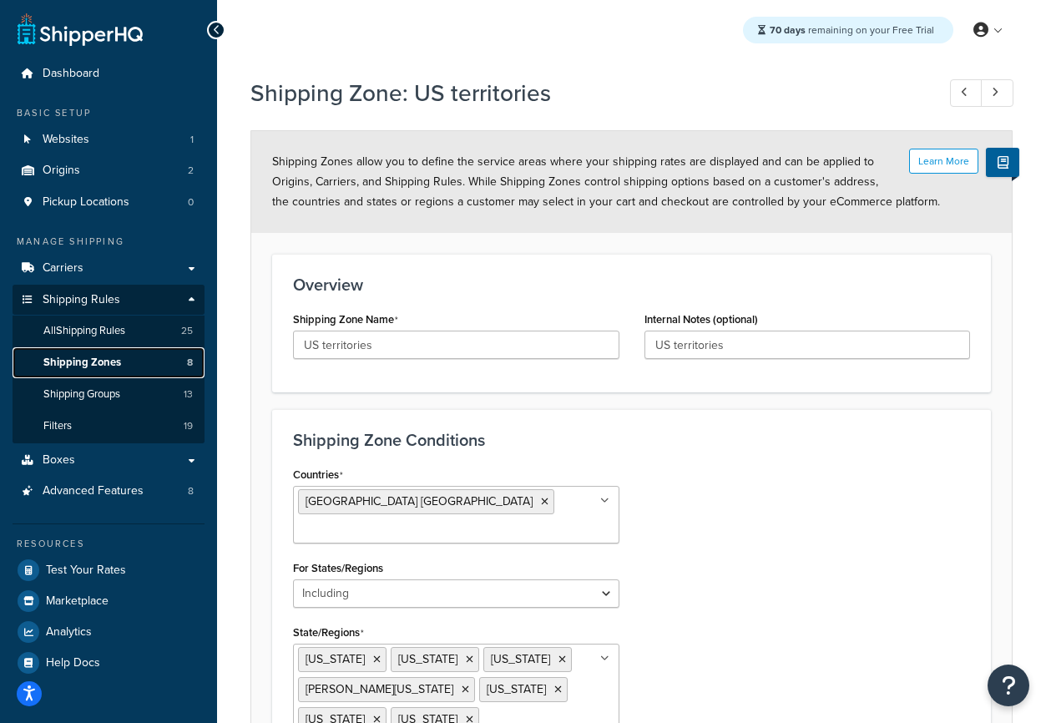
click at [83, 361] on span "Shipping Zones" at bounding box center [82, 363] width 78 height 14
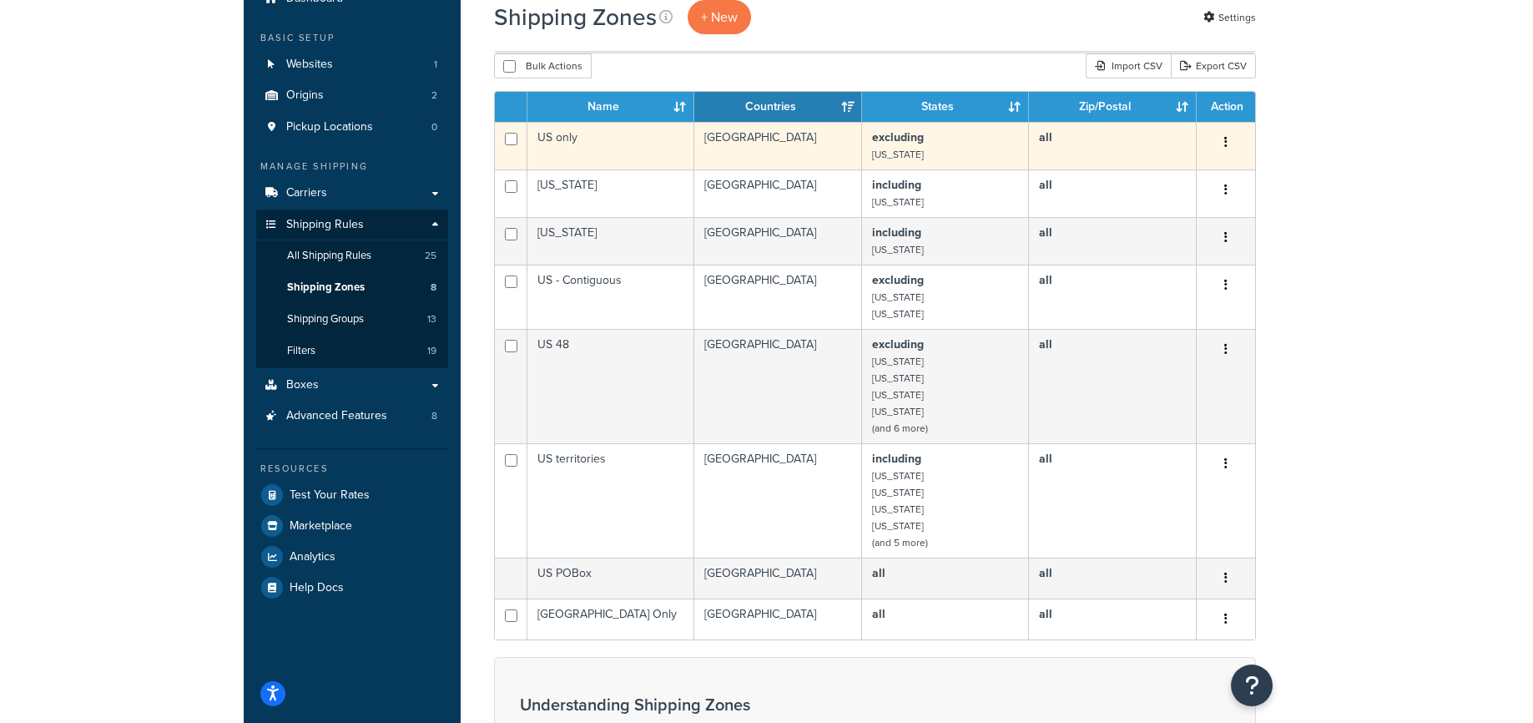
scroll to position [74, 0]
